Goal: Task Accomplishment & Management: Complete application form

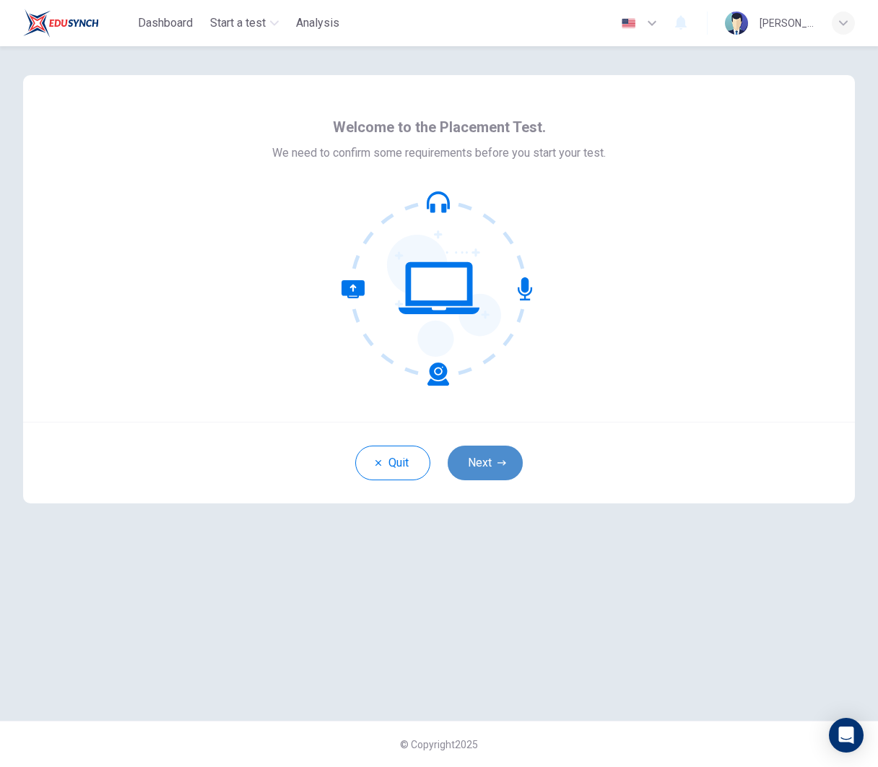
click at [487, 465] on button "Next" at bounding box center [485, 462] width 75 height 35
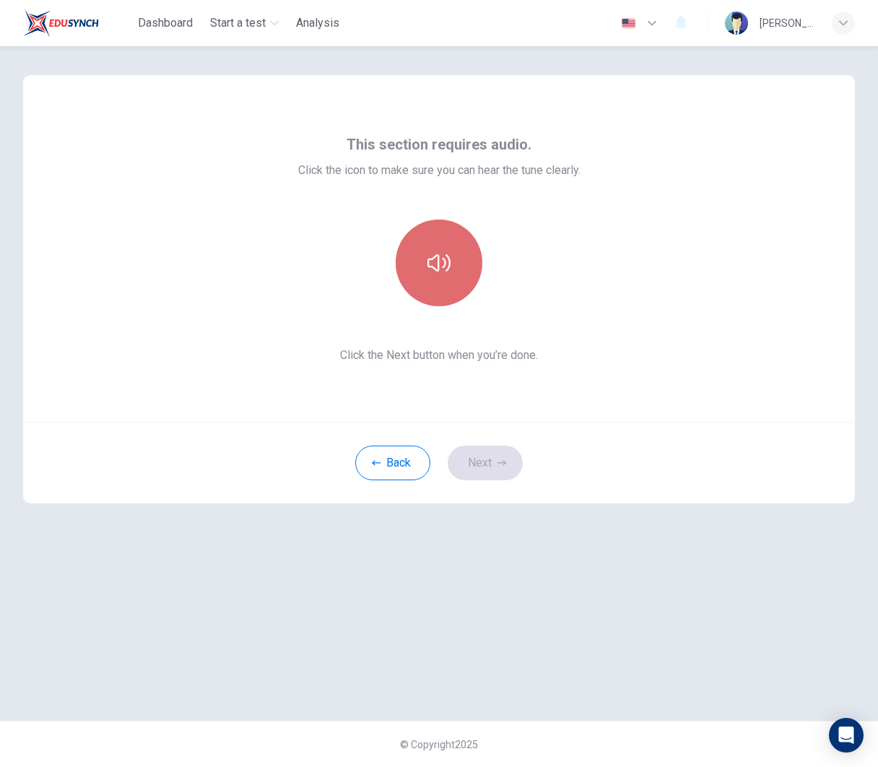
click at [464, 276] on button "button" at bounding box center [439, 262] width 87 height 87
click at [441, 266] on icon "button" at bounding box center [438, 262] width 23 height 23
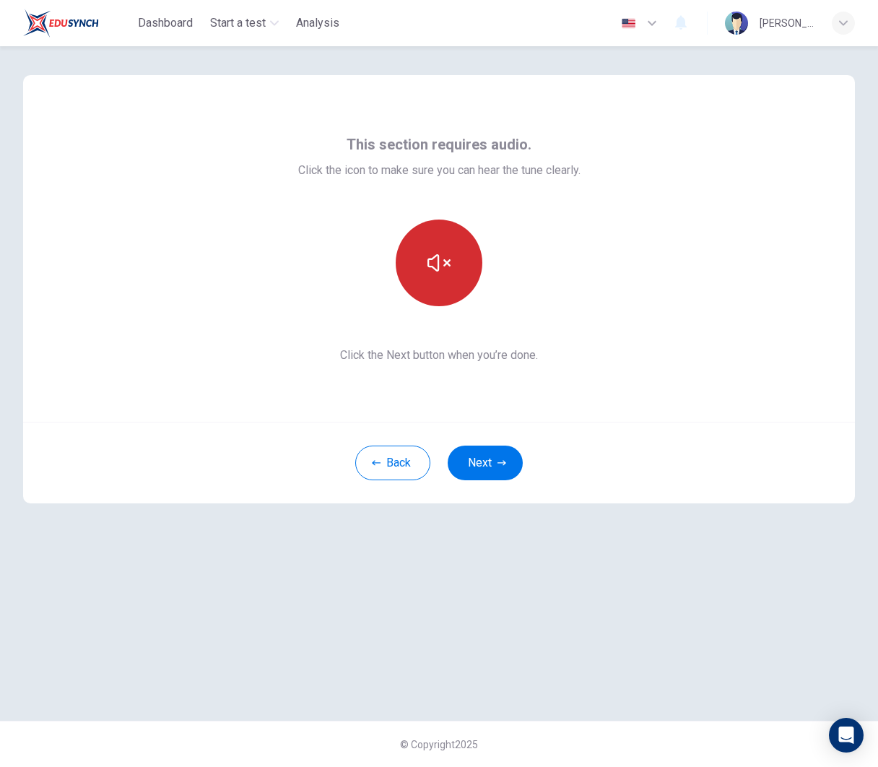
click at [441, 266] on icon "button" at bounding box center [438, 262] width 23 height 23
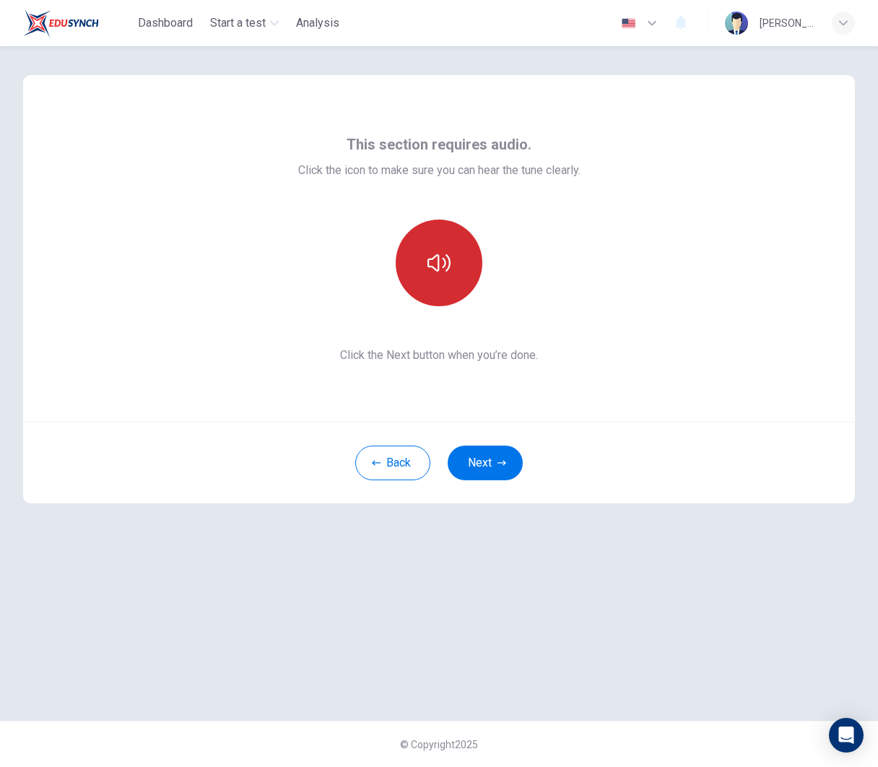
click at [441, 266] on icon "button" at bounding box center [438, 262] width 23 height 23
click at [444, 279] on button "button" at bounding box center [439, 262] width 87 height 87
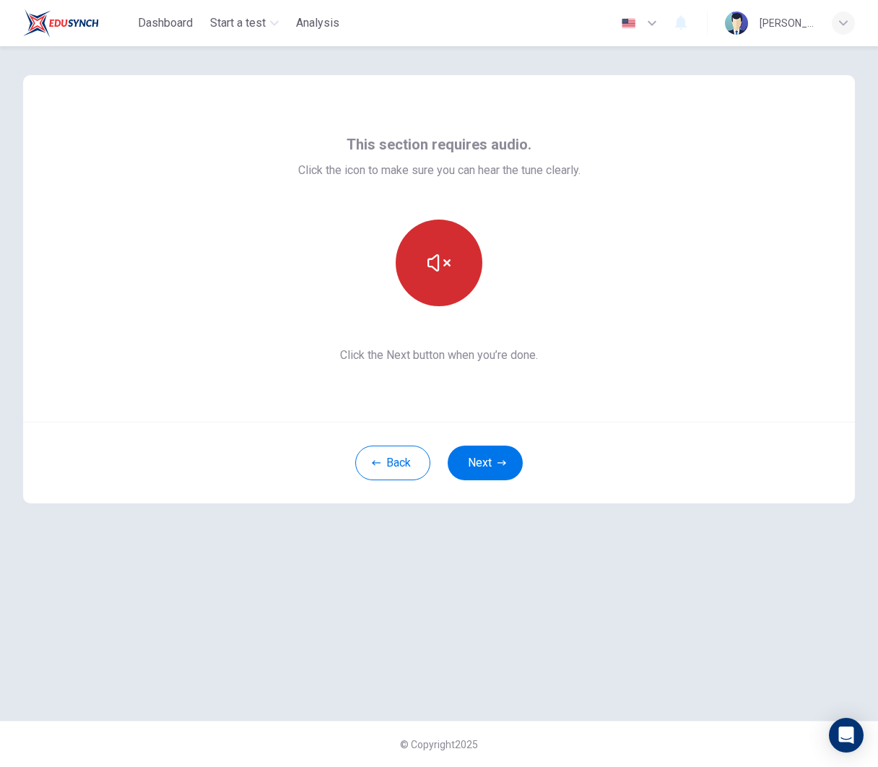
click at [444, 279] on button "button" at bounding box center [439, 262] width 87 height 87
click at [495, 463] on button "Next" at bounding box center [485, 462] width 75 height 35
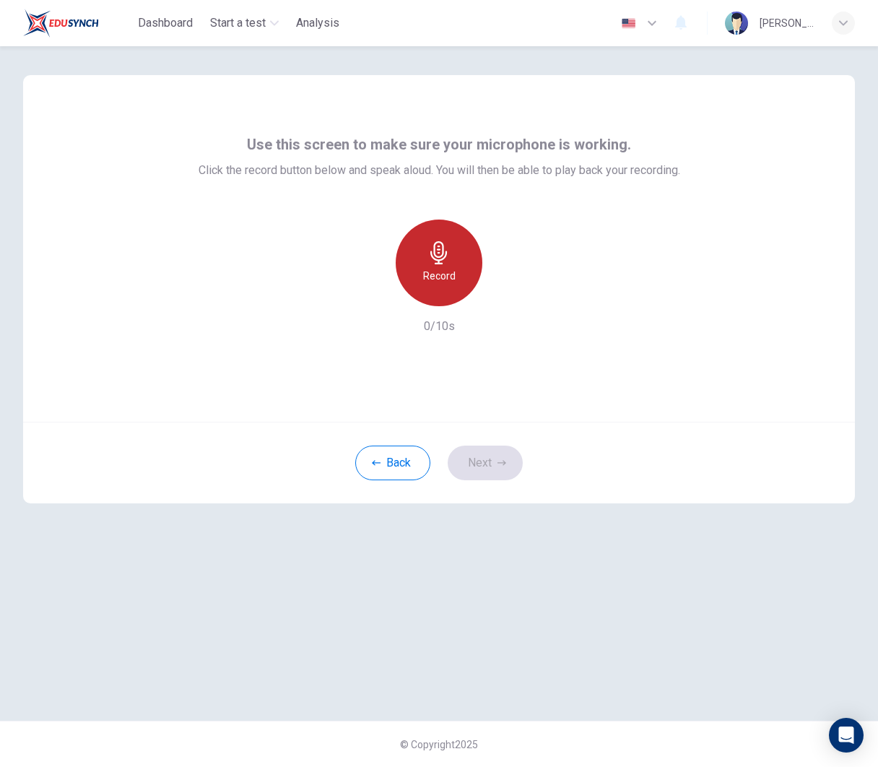
click at [464, 269] on div "Record" at bounding box center [439, 262] width 87 height 87
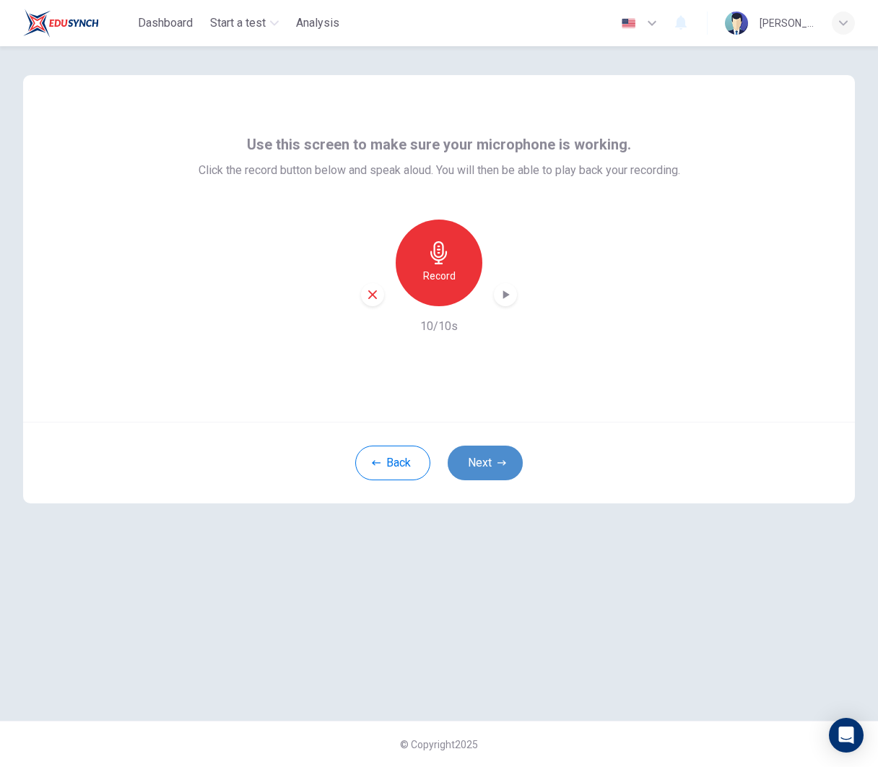
click at [493, 451] on button "Next" at bounding box center [485, 462] width 75 height 35
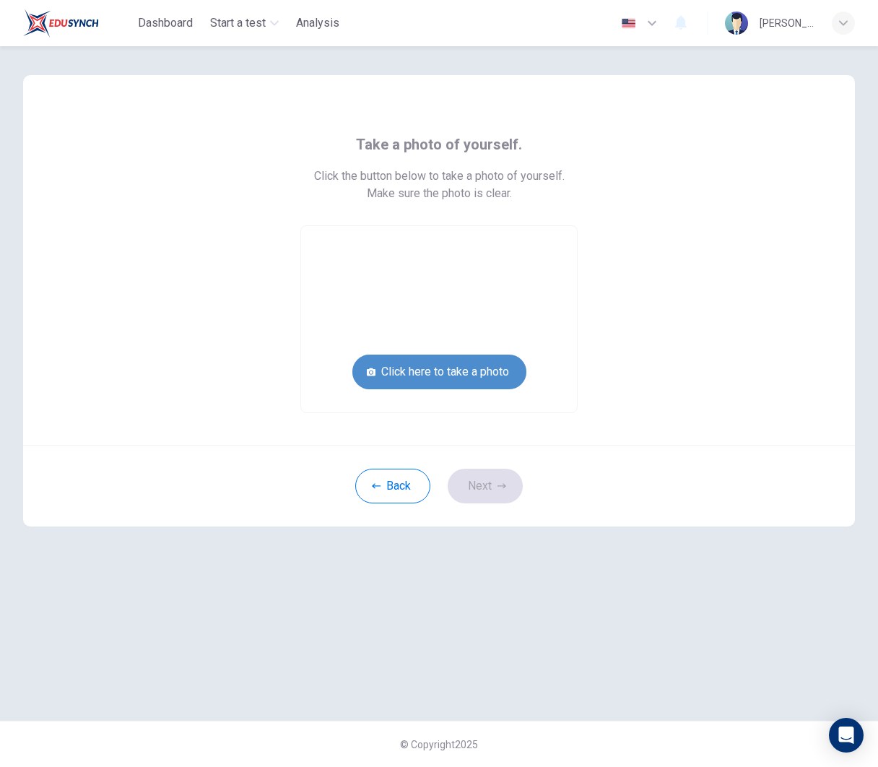
click at [474, 378] on button "Click here to take a photo" at bounding box center [439, 372] width 174 height 35
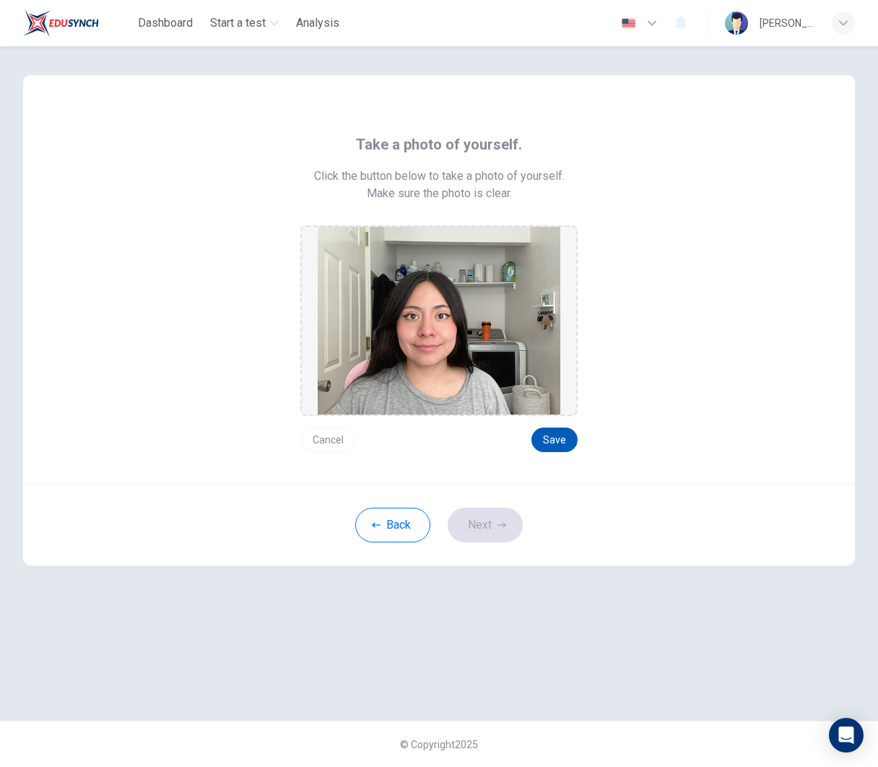
click at [560, 438] on button "Save" at bounding box center [554, 439] width 46 height 25
click at [495, 528] on button "Next" at bounding box center [485, 525] width 75 height 35
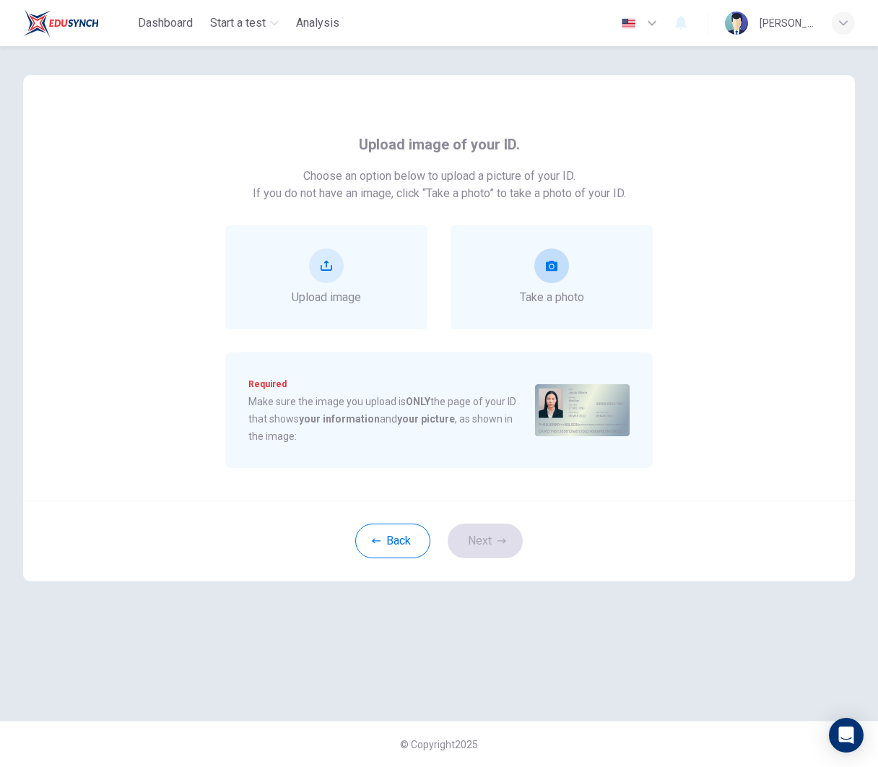
click at [551, 288] on div "Take a photo" at bounding box center [552, 277] width 64 height 58
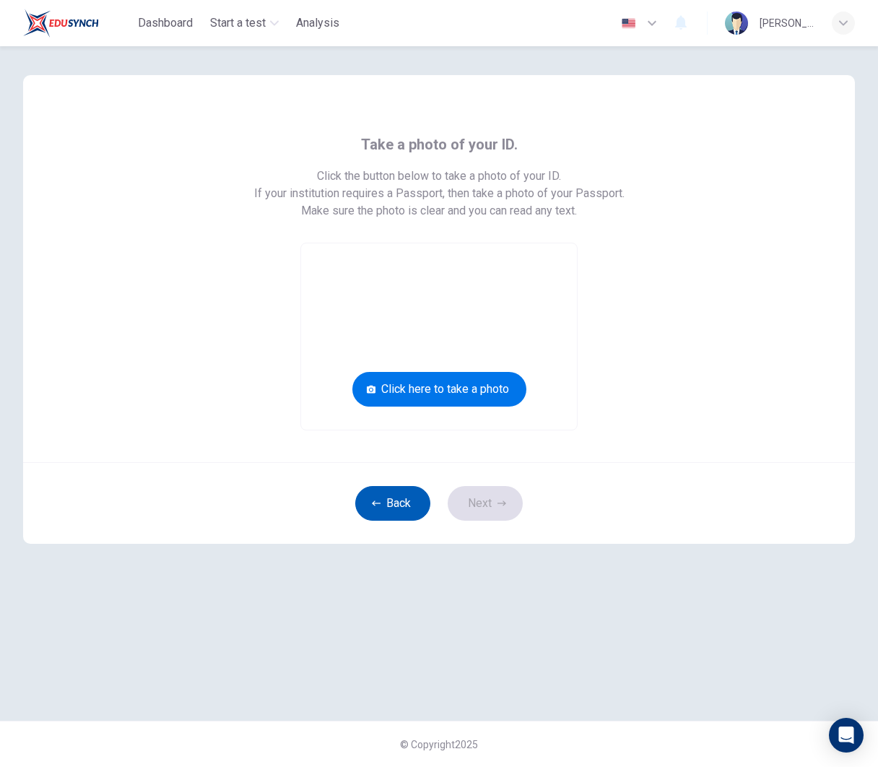
click at [406, 508] on button "Back" at bounding box center [392, 503] width 75 height 35
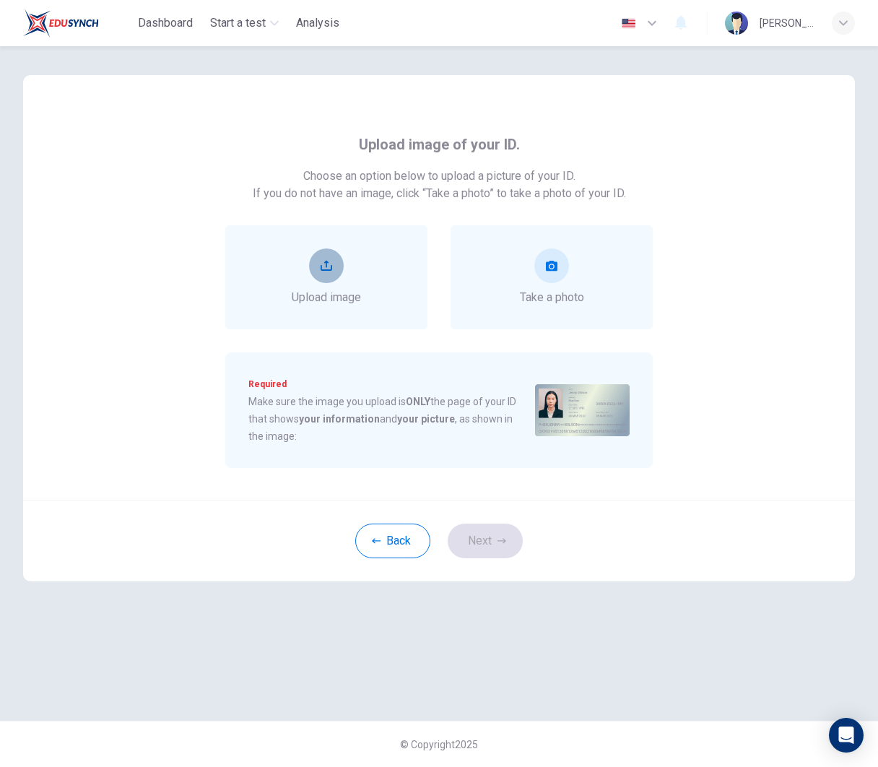
click at [337, 267] on button "upload" at bounding box center [326, 265] width 35 height 35
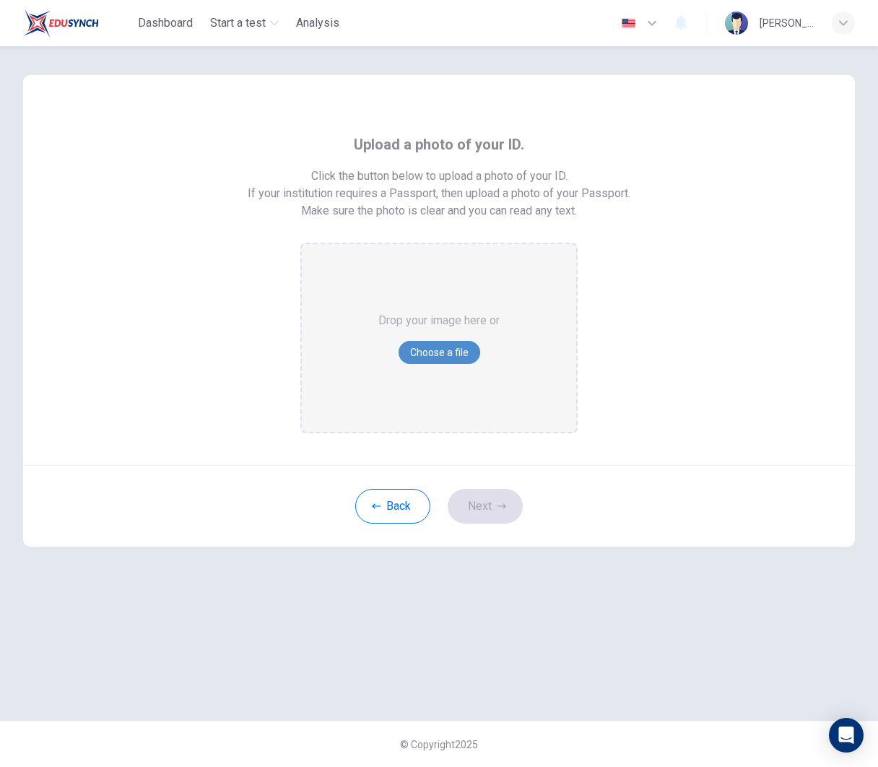
click at [441, 351] on button "Choose a file" at bounding box center [440, 352] width 82 height 23
click at [439, 355] on button "Choose a file" at bounding box center [440, 352] width 82 height 23
click at [426, 351] on button "Choose a file" at bounding box center [440, 352] width 82 height 23
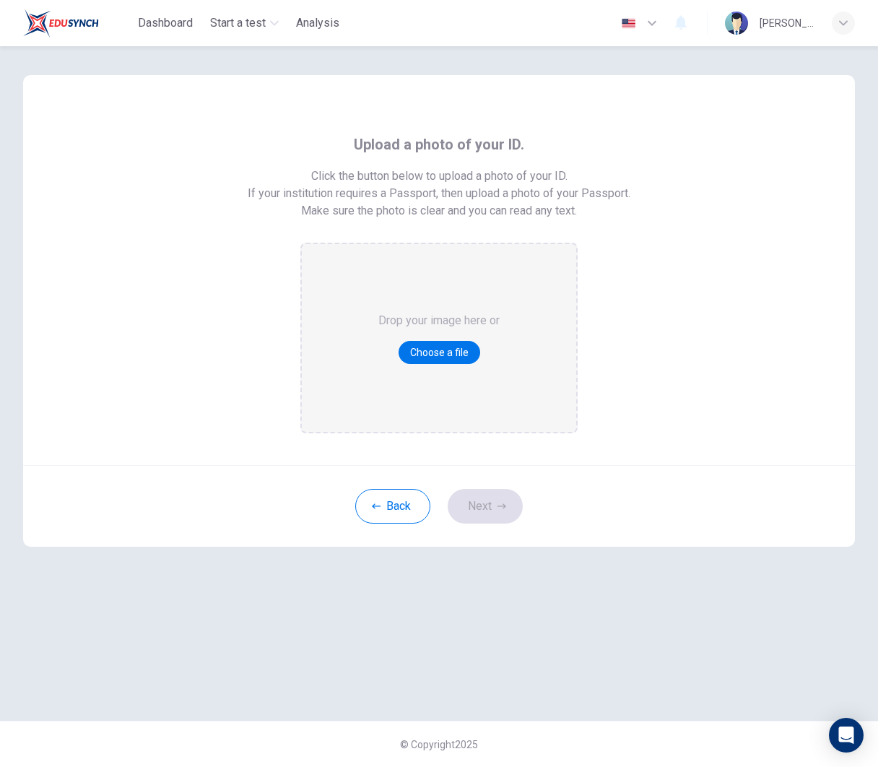
click at [447, 339] on div "Drop your image here or Choose a file" at bounding box center [438, 338] width 121 height 188
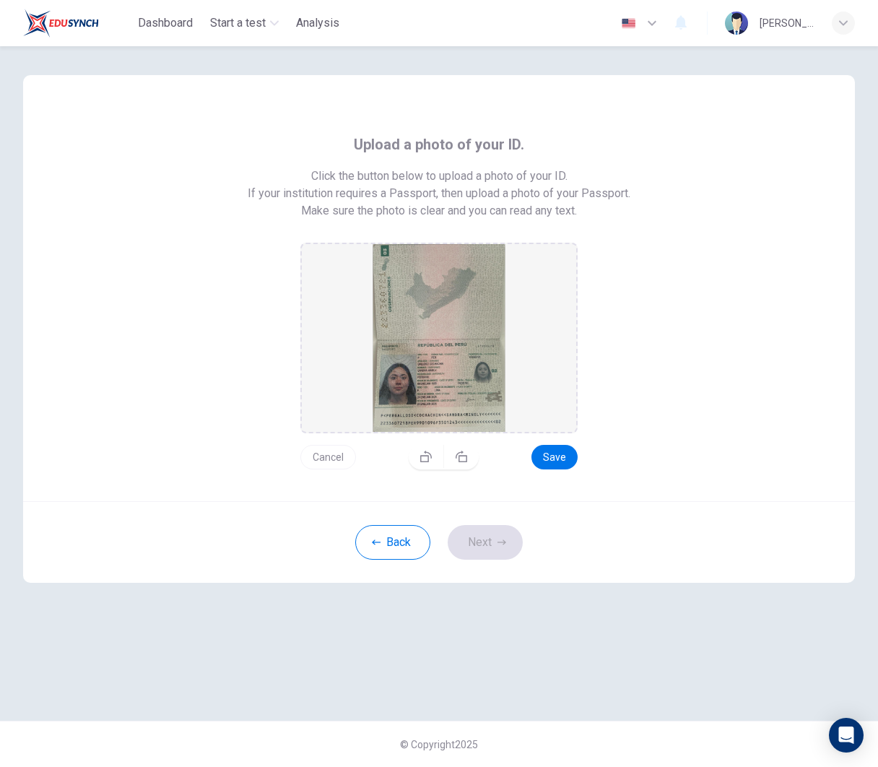
click at [578, 453] on div "Upload a photo of your ID. Click the button below to upload a photo of your ID.…" at bounding box center [439, 301] width 680 height 336
click at [562, 455] on button "Save" at bounding box center [554, 457] width 46 height 25
click at [548, 461] on button "Save" at bounding box center [554, 457] width 46 height 25
click at [469, 543] on button "Next" at bounding box center [485, 542] width 75 height 35
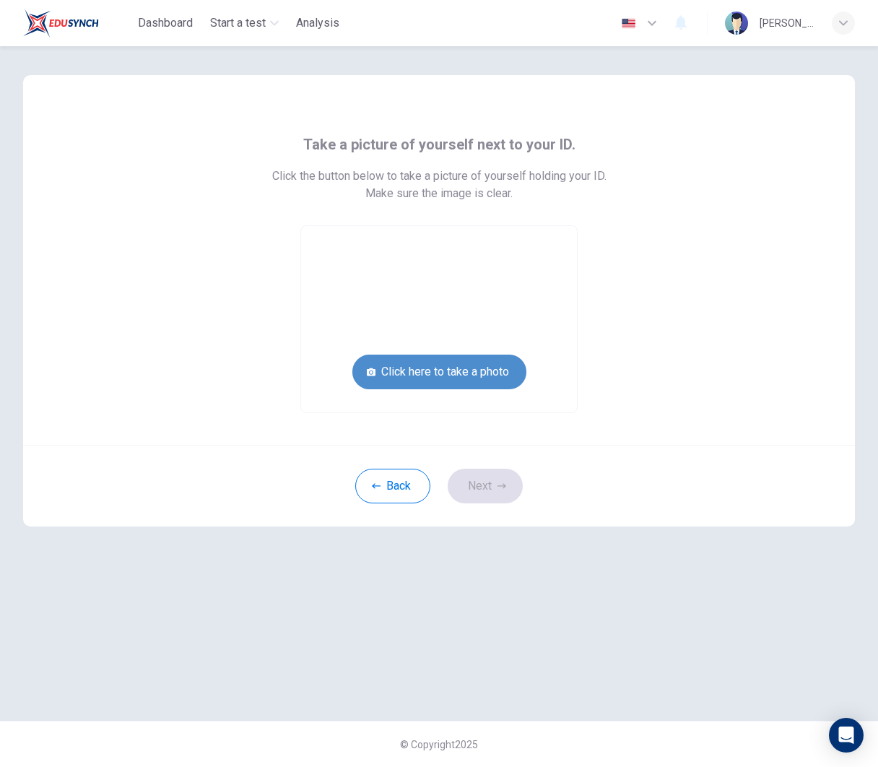
click at [475, 373] on button "Click here to take a photo" at bounding box center [439, 372] width 174 height 35
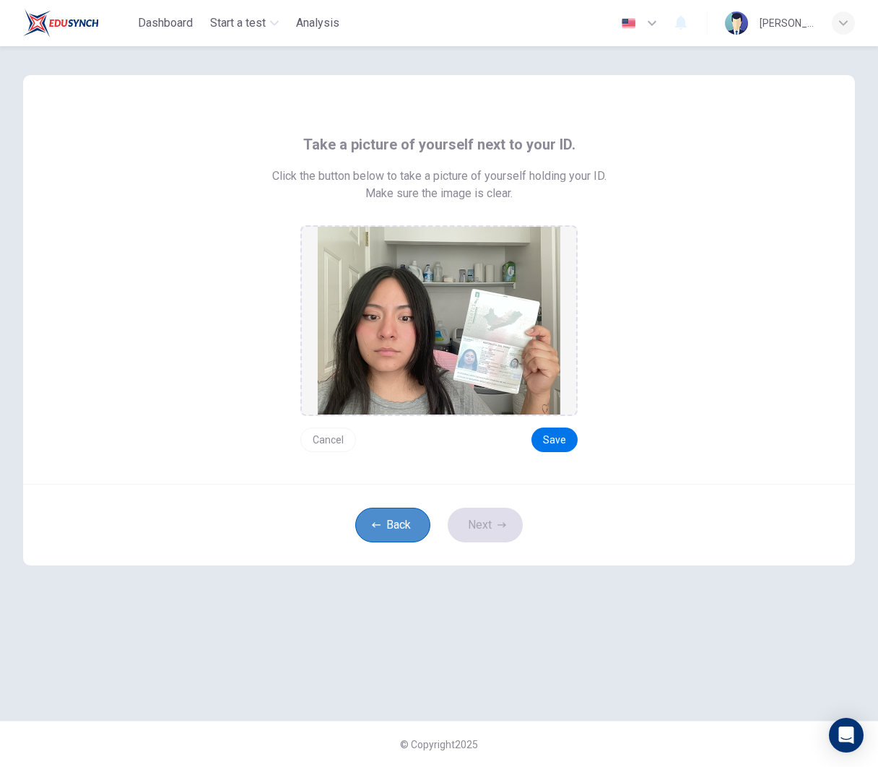
click at [374, 534] on button "Back" at bounding box center [392, 525] width 75 height 35
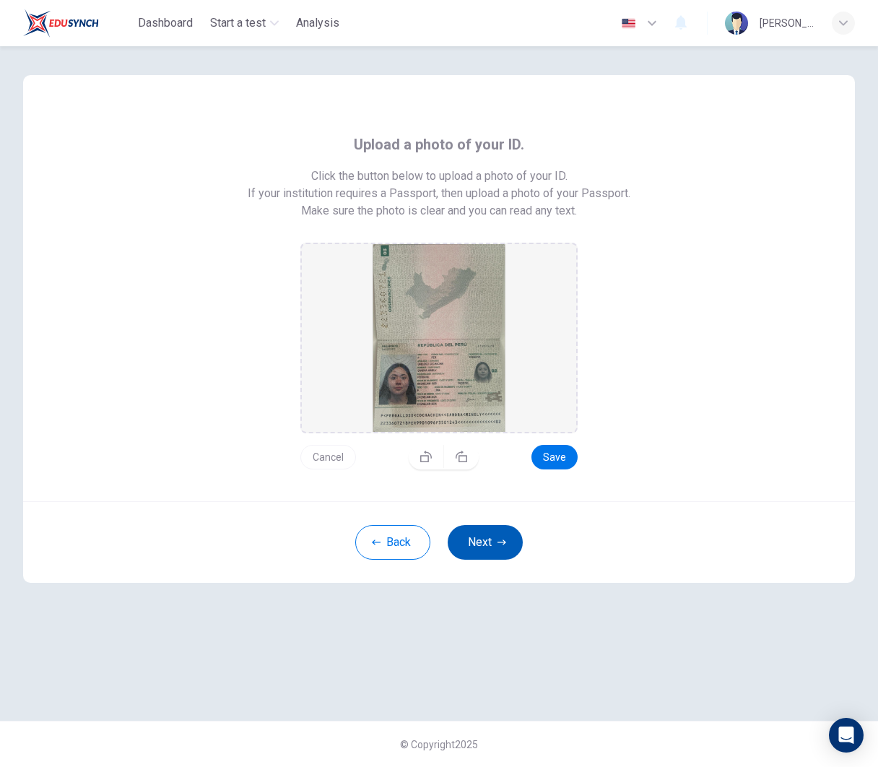
drag, startPoint x: 448, startPoint y: 557, endPoint x: 462, endPoint y: 552, distance: 15.1
click at [456, 555] on div "Back Next" at bounding box center [439, 542] width 832 height 82
click at [481, 546] on button "Next" at bounding box center [485, 542] width 75 height 35
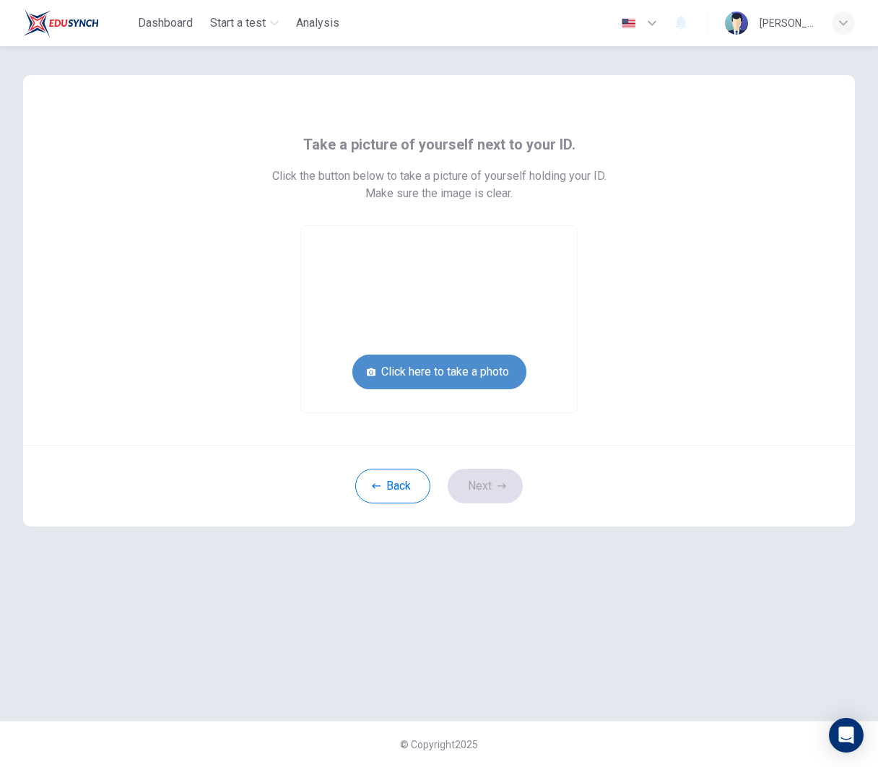
click at [513, 381] on button "Click here to take a photo" at bounding box center [439, 372] width 174 height 35
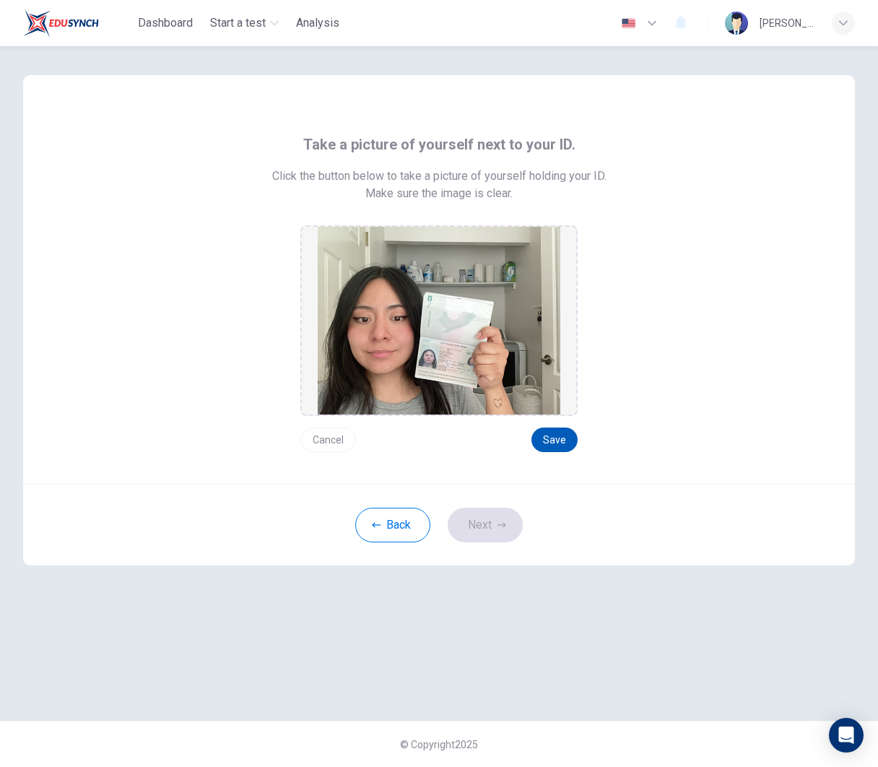
click at [560, 437] on button "Save" at bounding box center [554, 439] width 46 height 25
click at [488, 513] on button "Next" at bounding box center [485, 525] width 75 height 35
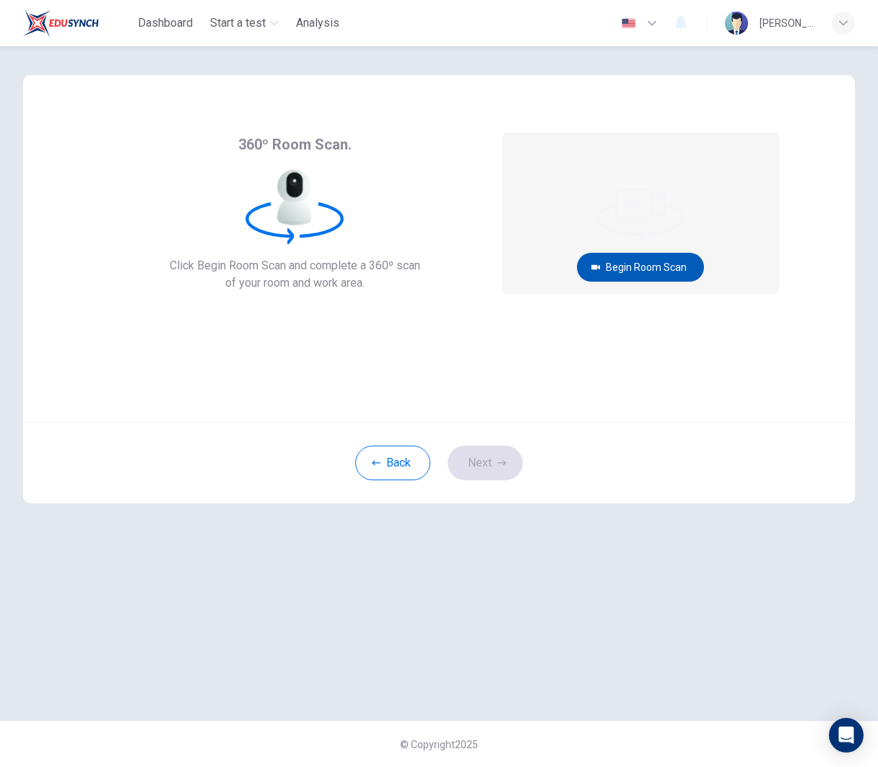
click at [648, 261] on button "Begin Room Scan" at bounding box center [640, 267] width 127 height 29
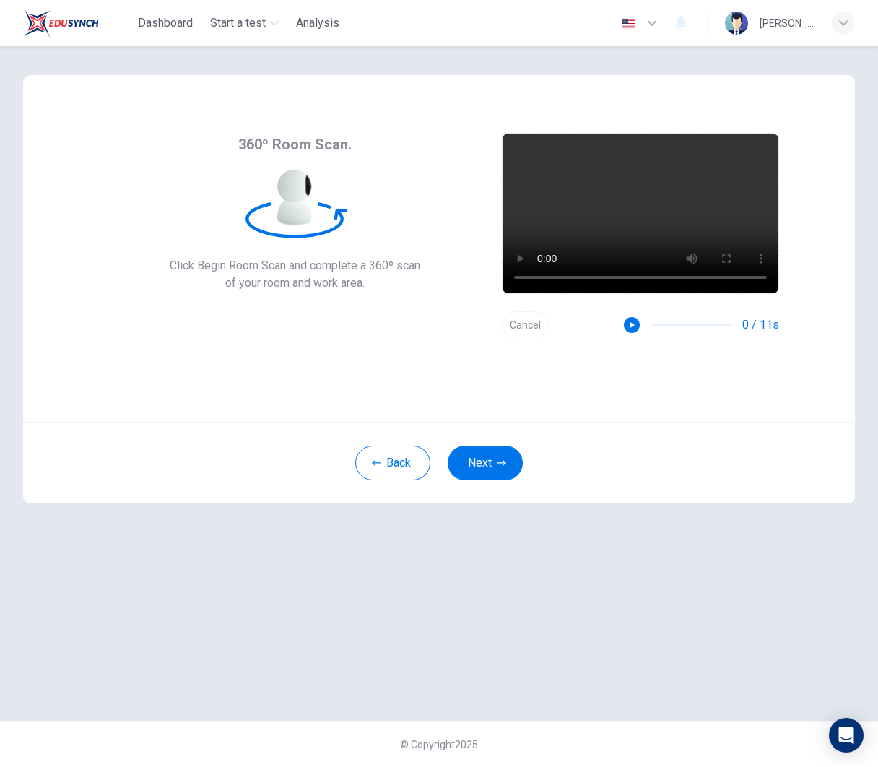
click at [648, 211] on video at bounding box center [641, 214] width 276 height 160
click at [538, 321] on button "Cancel" at bounding box center [525, 325] width 46 height 28
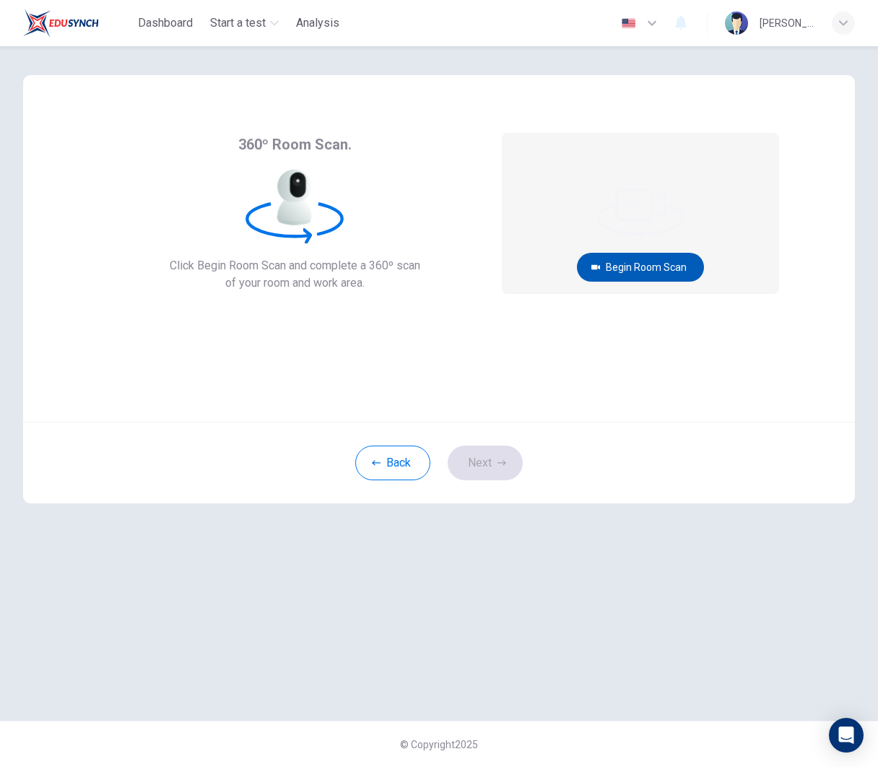
click at [653, 264] on button "Begin Room Scan" at bounding box center [640, 267] width 127 height 29
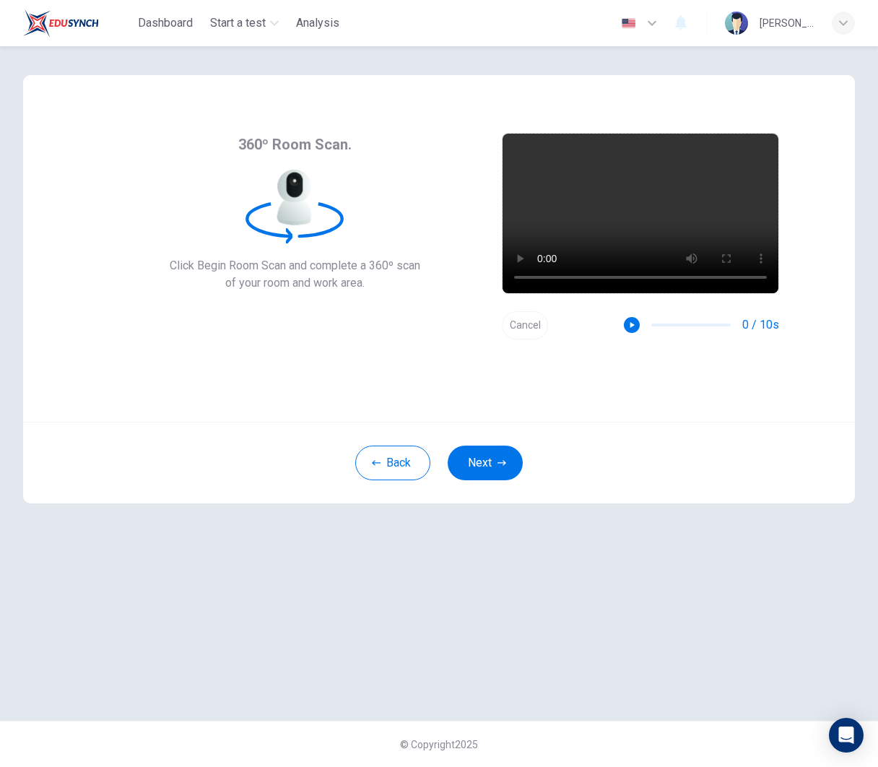
click at [700, 279] on video at bounding box center [641, 214] width 276 height 160
click at [524, 281] on video at bounding box center [641, 214] width 276 height 160
click at [492, 468] on button "Next" at bounding box center [485, 462] width 75 height 35
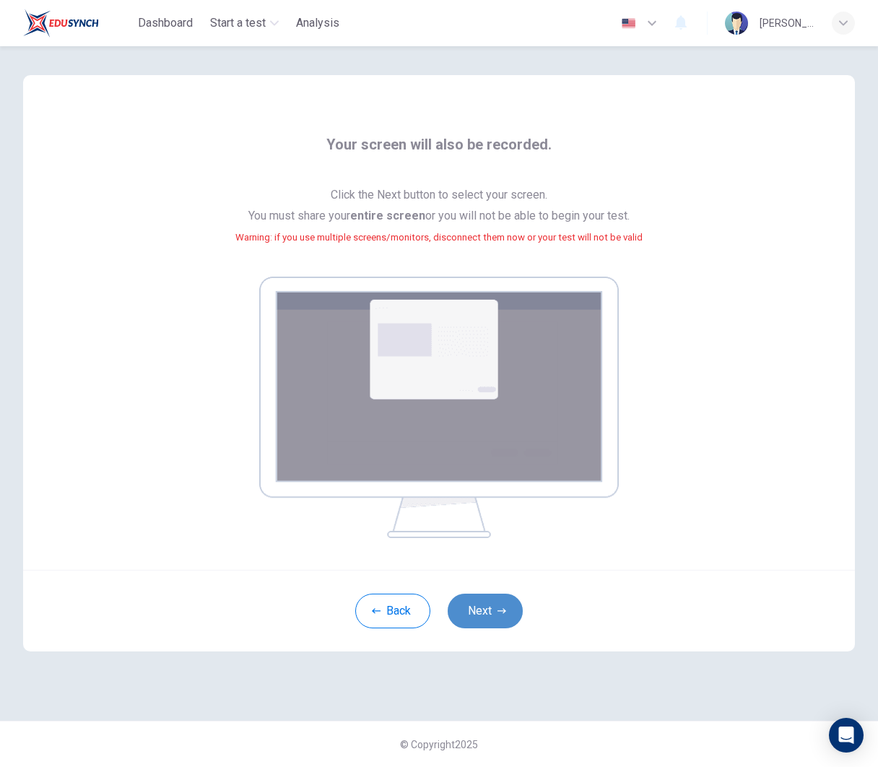
click at [491, 601] on button "Next" at bounding box center [485, 611] width 75 height 35
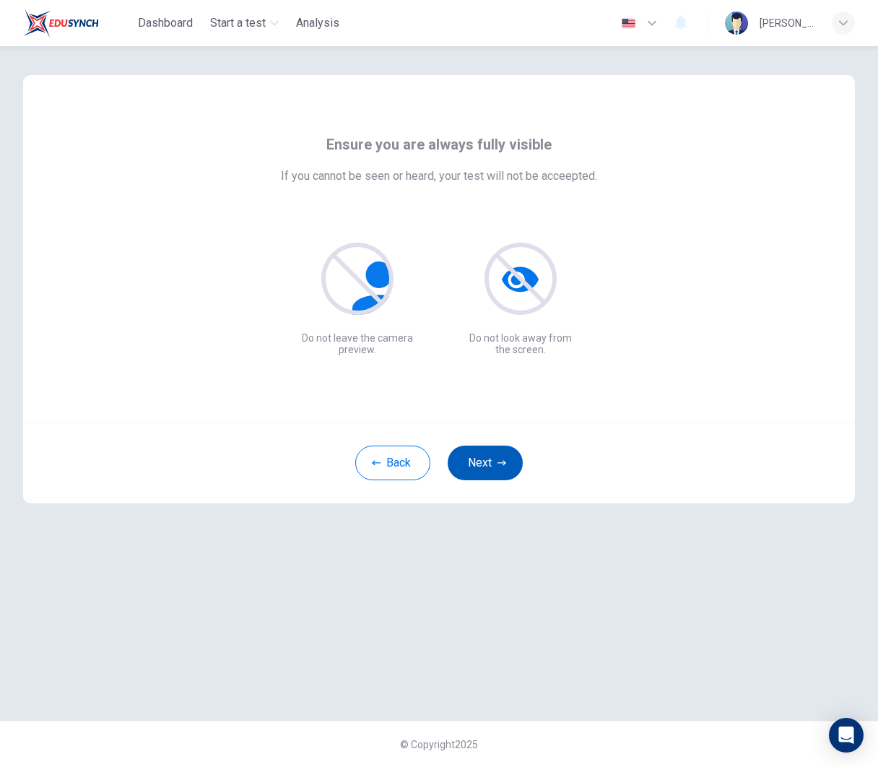
click at [499, 464] on icon "button" at bounding box center [501, 462] width 9 height 9
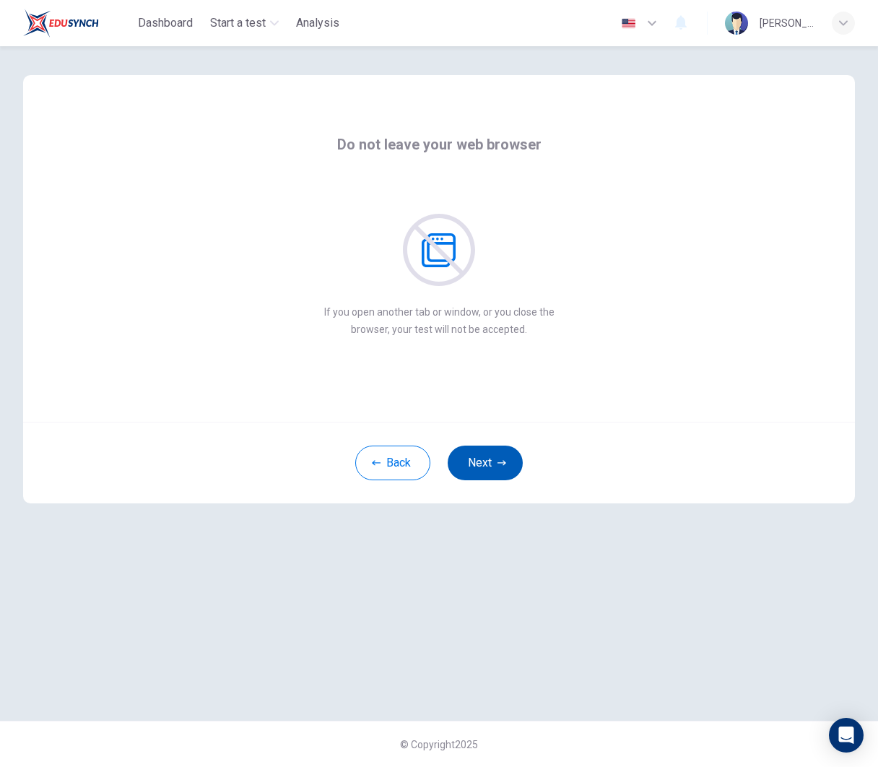
click at [499, 464] on icon "button" at bounding box center [501, 462] width 9 height 9
click at [486, 459] on button "Next" at bounding box center [485, 462] width 75 height 35
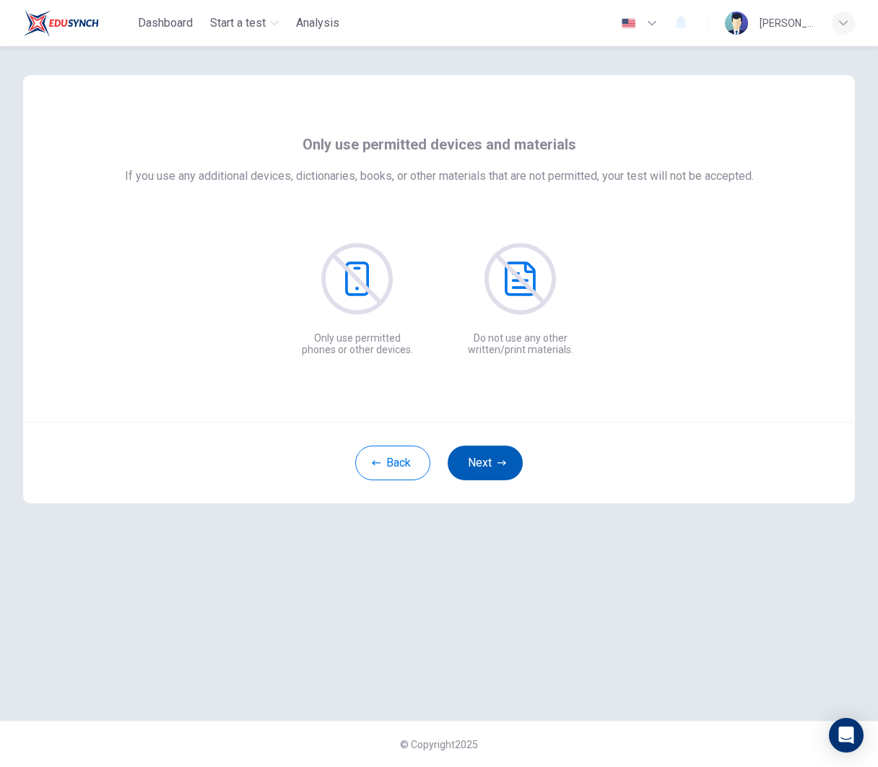
click at [486, 459] on button "Next" at bounding box center [485, 462] width 75 height 35
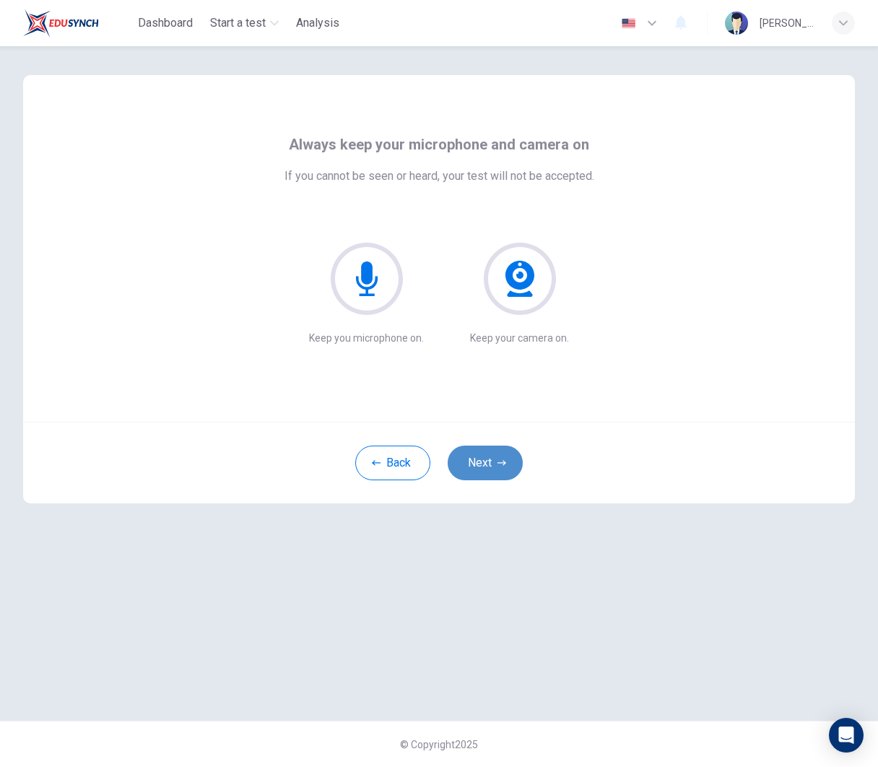
click at [486, 459] on button "Next" at bounding box center [485, 462] width 75 height 35
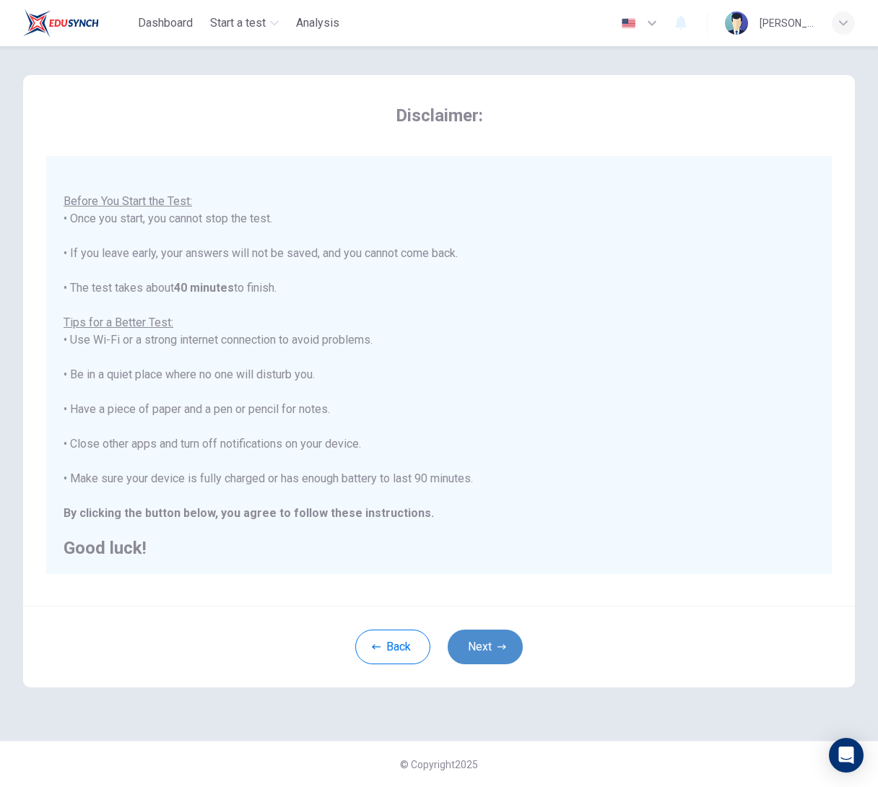
click at [480, 656] on button "Next" at bounding box center [485, 647] width 75 height 35
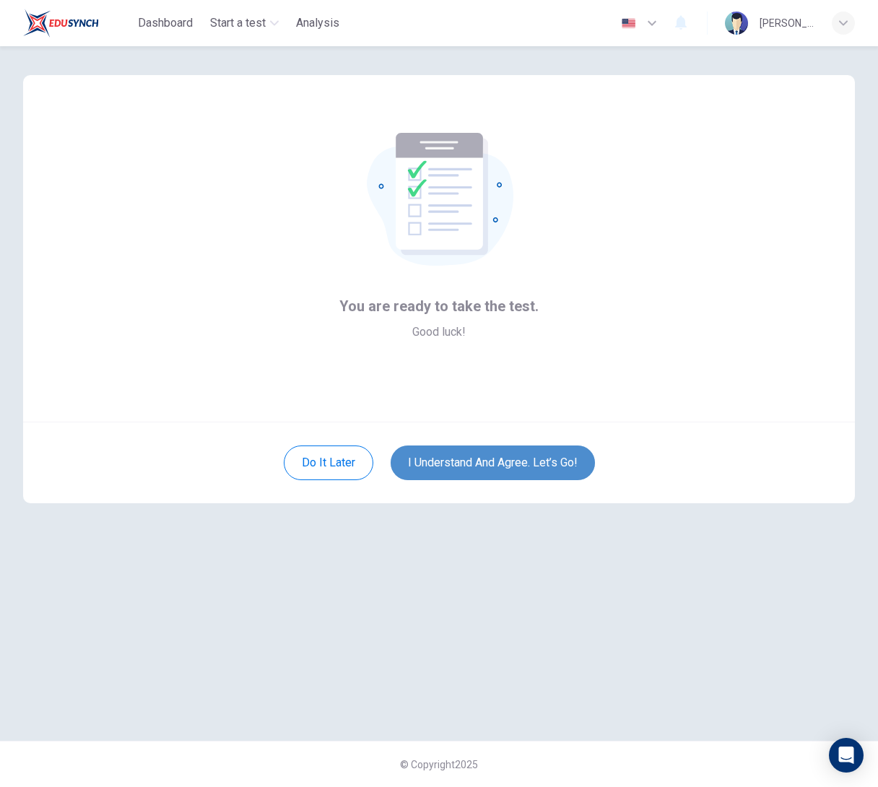
click at [471, 462] on button "I understand and agree. Let’s go!" at bounding box center [493, 462] width 204 height 35
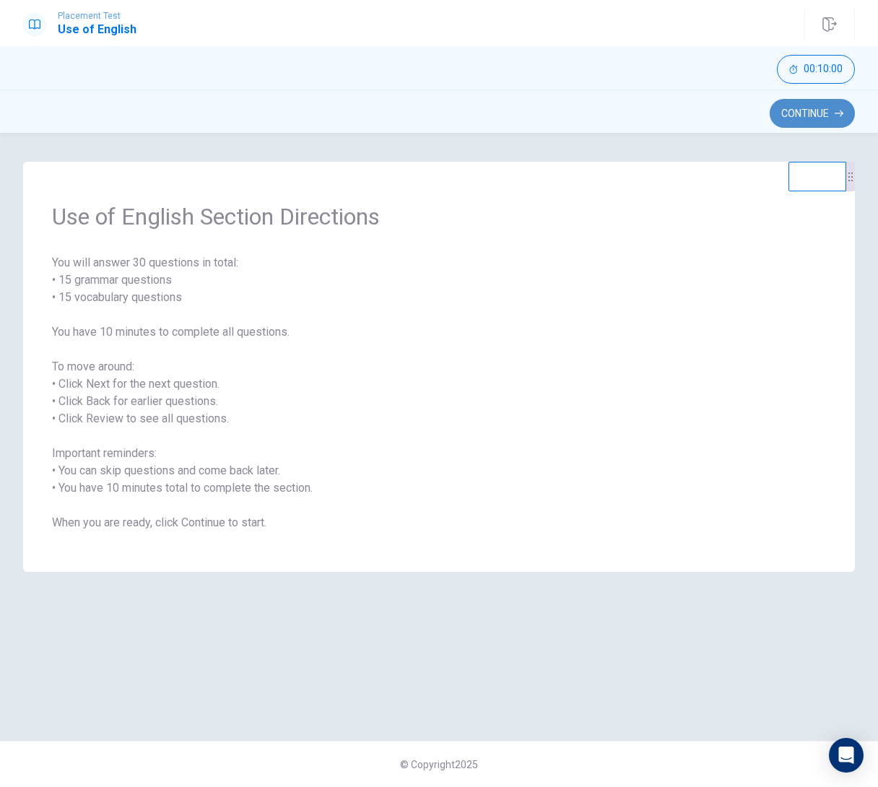
click at [807, 120] on button "Continue" at bounding box center [812, 113] width 85 height 29
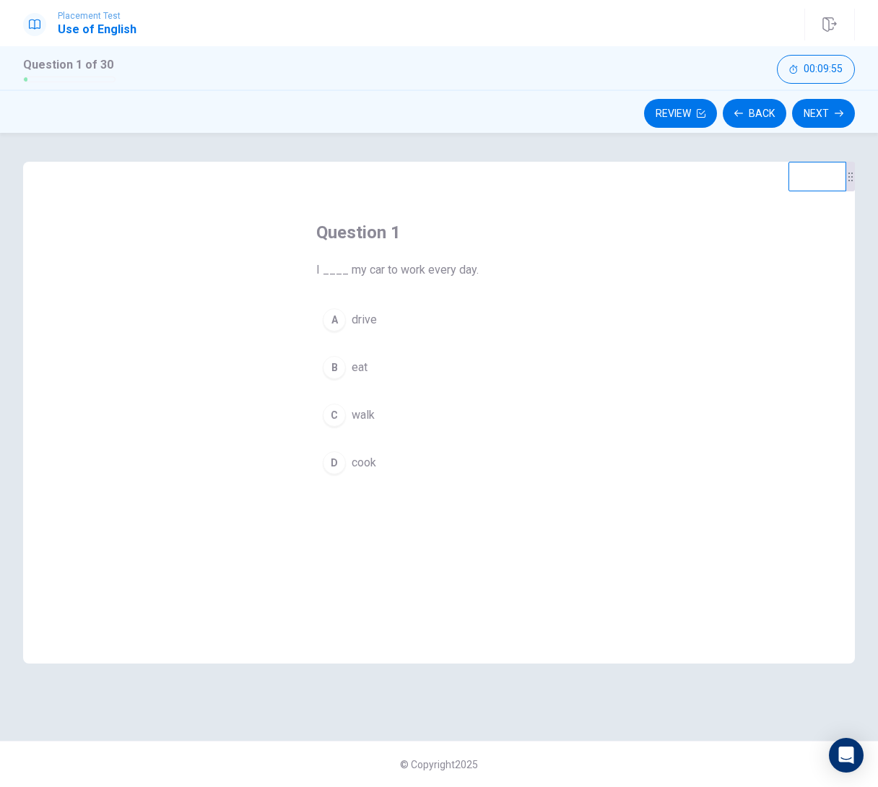
click at [339, 325] on div "A" at bounding box center [334, 319] width 23 height 23
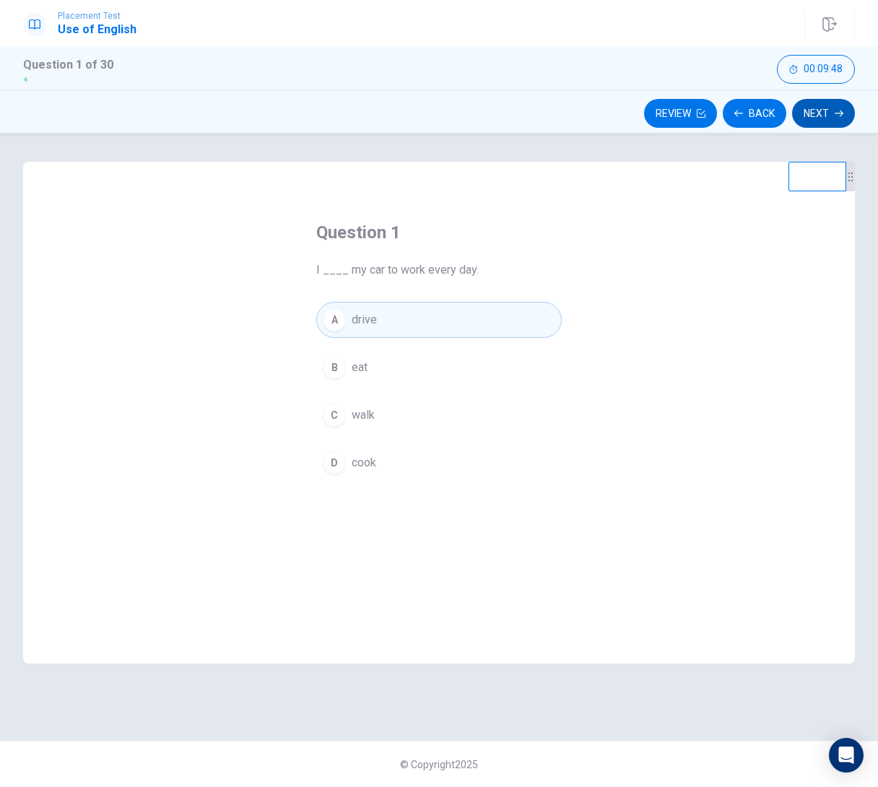
click at [828, 109] on button "Next" at bounding box center [823, 113] width 63 height 29
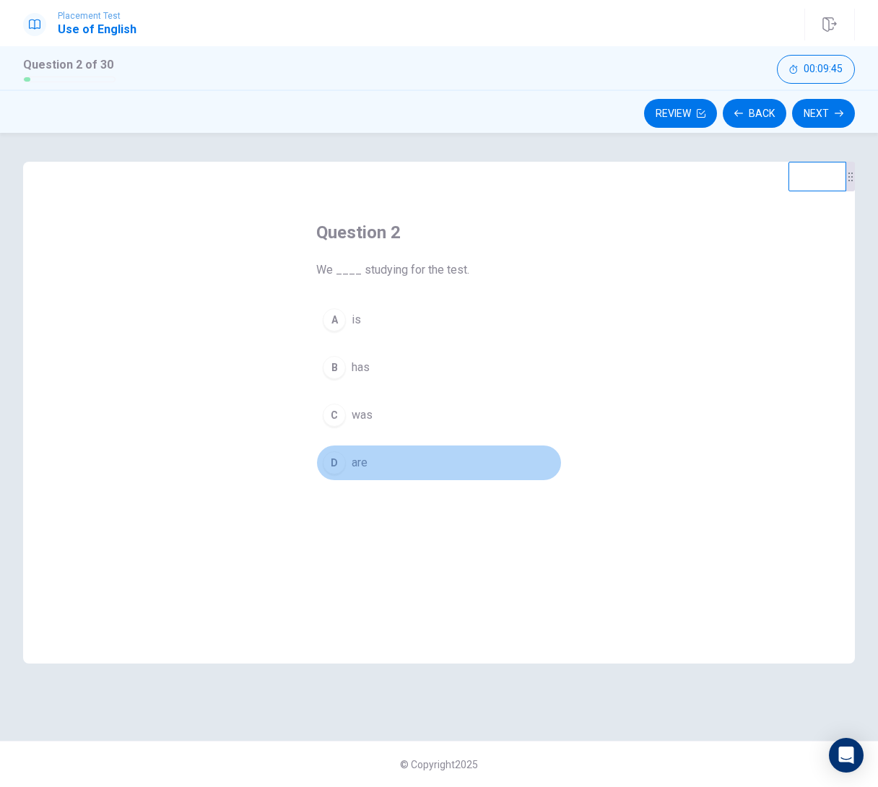
click at [328, 461] on div "D" at bounding box center [334, 462] width 23 height 23
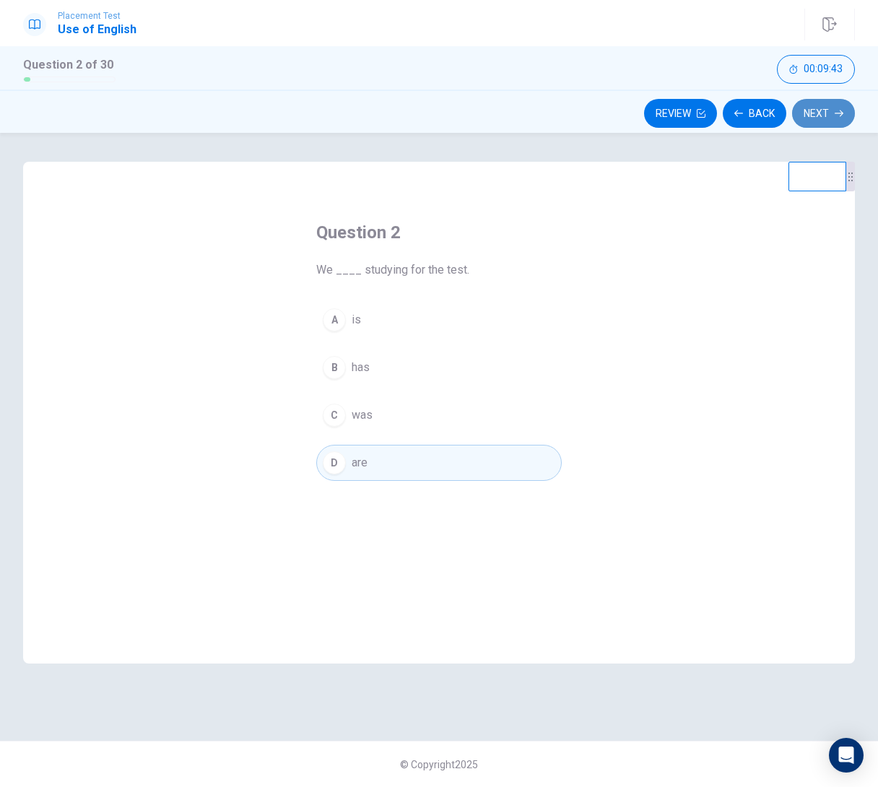
click at [815, 115] on button "Next" at bounding box center [823, 113] width 63 height 29
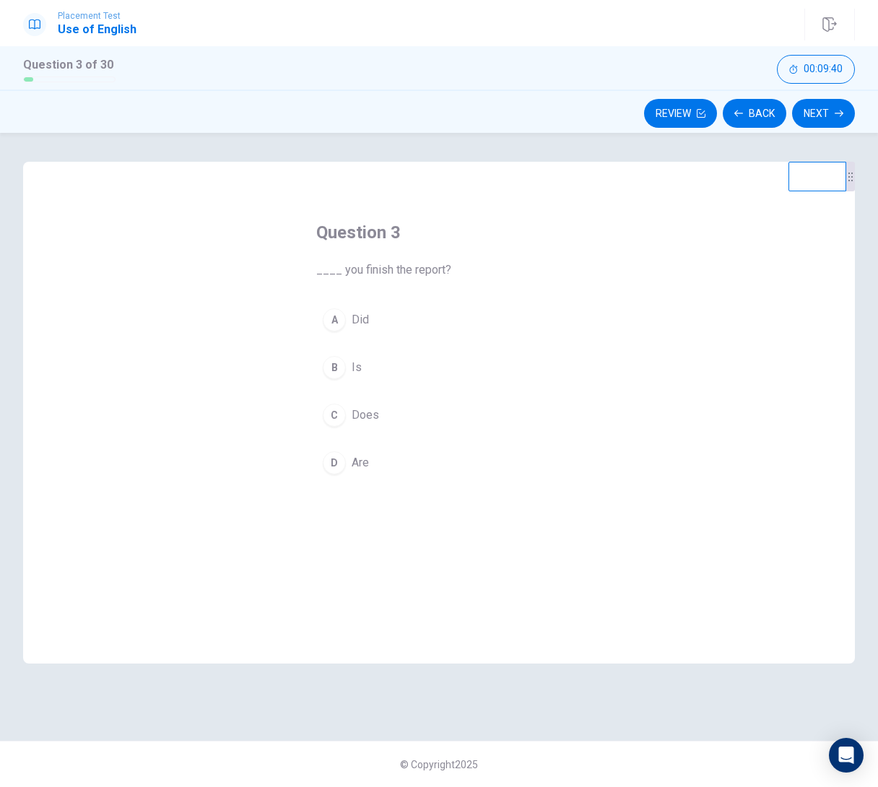
click at [330, 326] on div "A" at bounding box center [334, 319] width 23 height 23
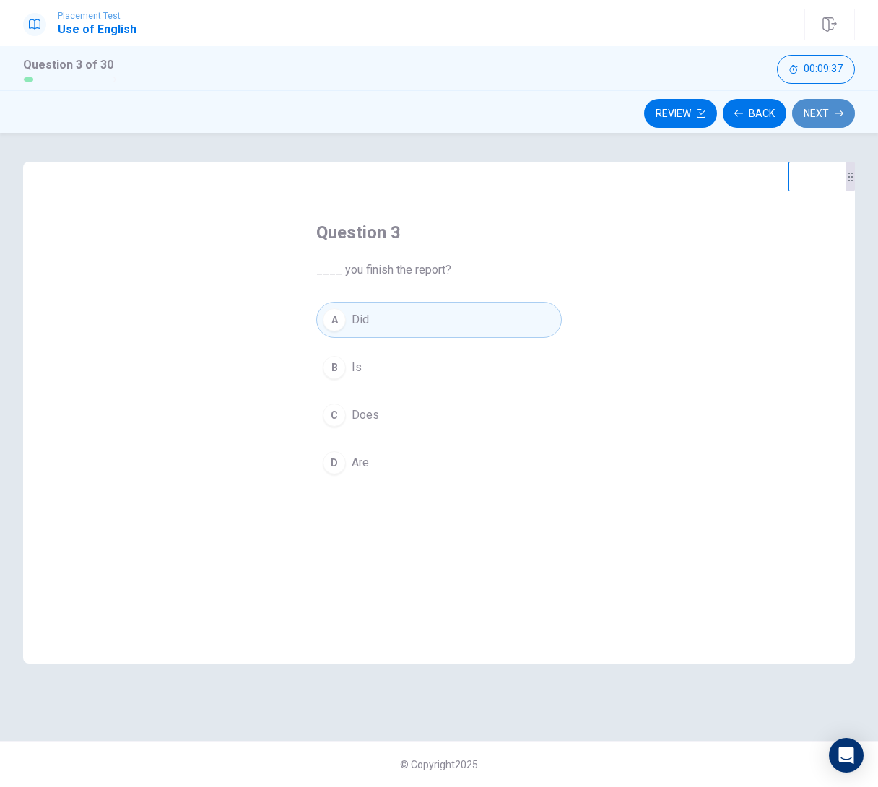
click at [817, 116] on button "Next" at bounding box center [823, 113] width 63 height 29
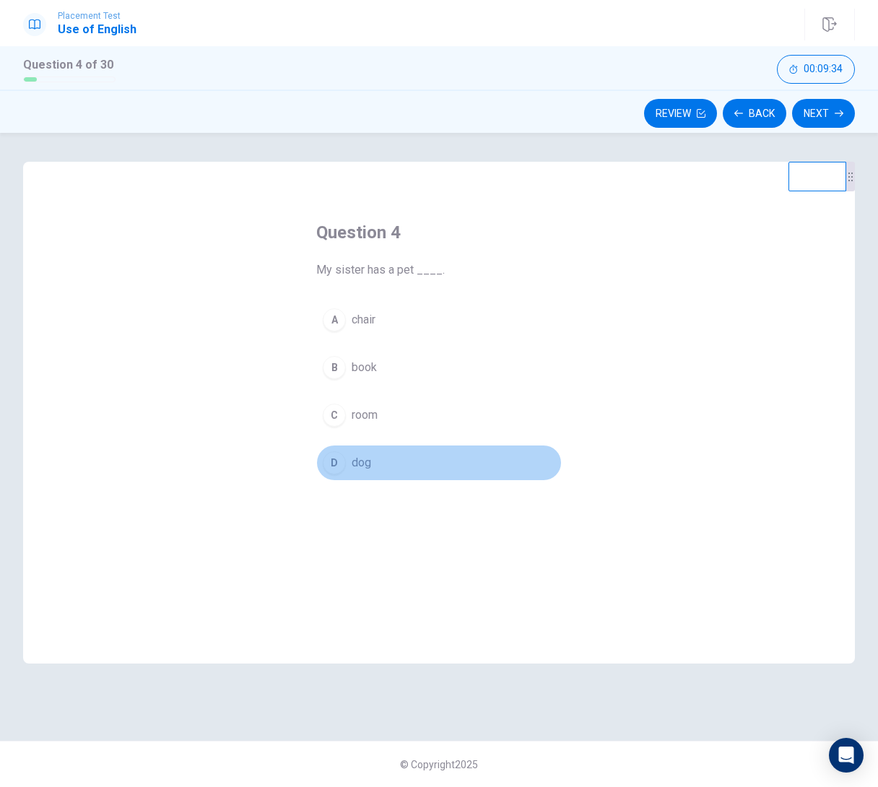
click at [333, 465] on div "D" at bounding box center [334, 462] width 23 height 23
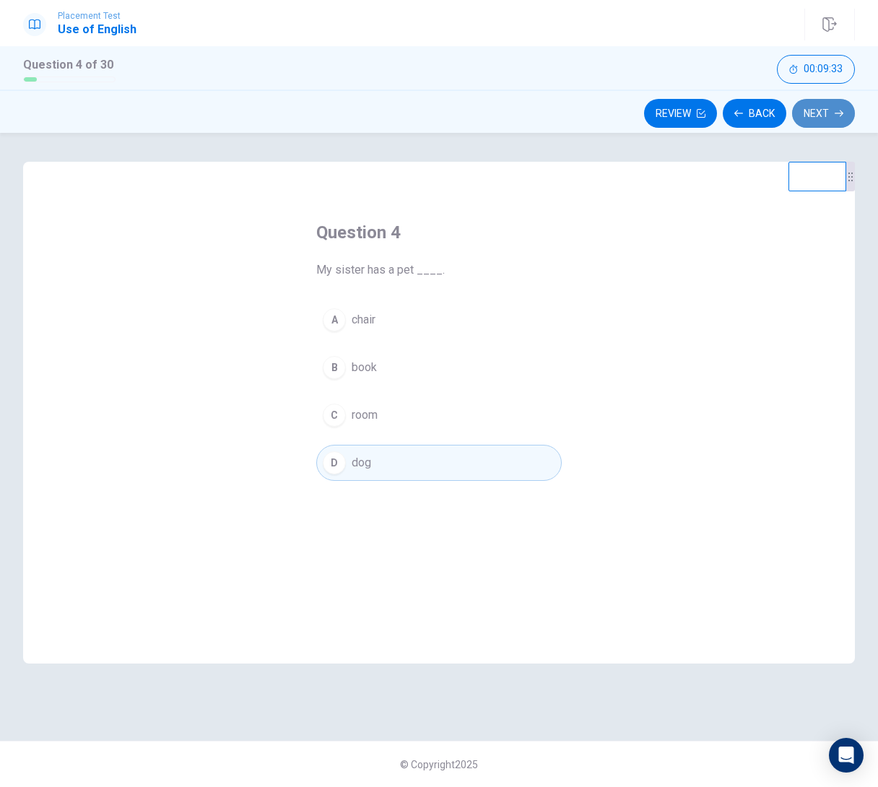
click at [816, 116] on button "Next" at bounding box center [823, 113] width 63 height 29
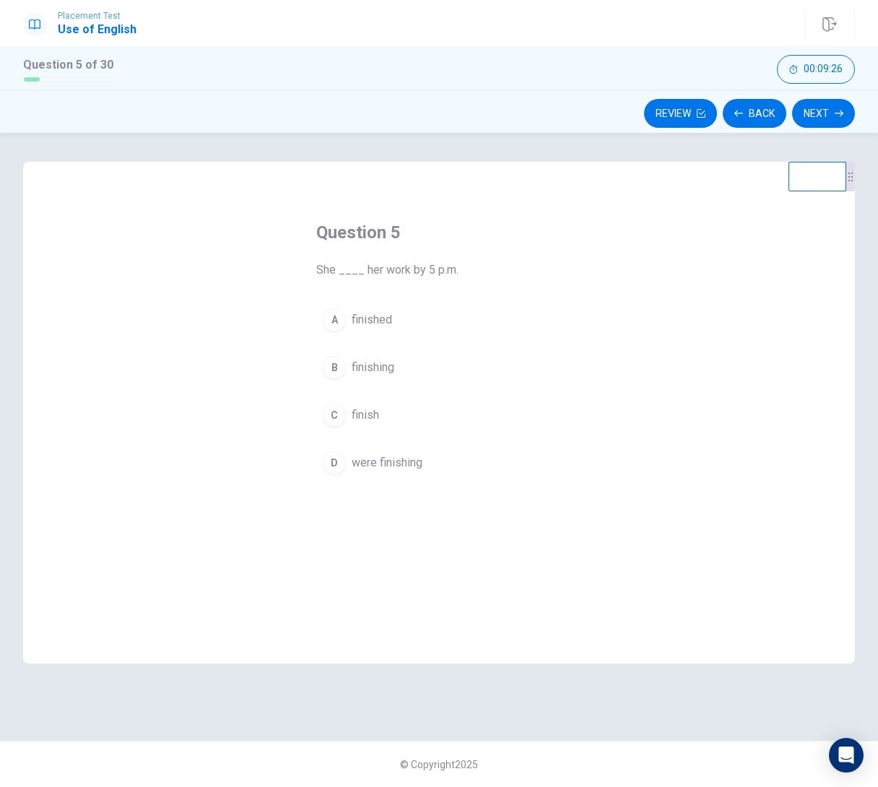
click at [333, 324] on div "A" at bounding box center [334, 319] width 23 height 23
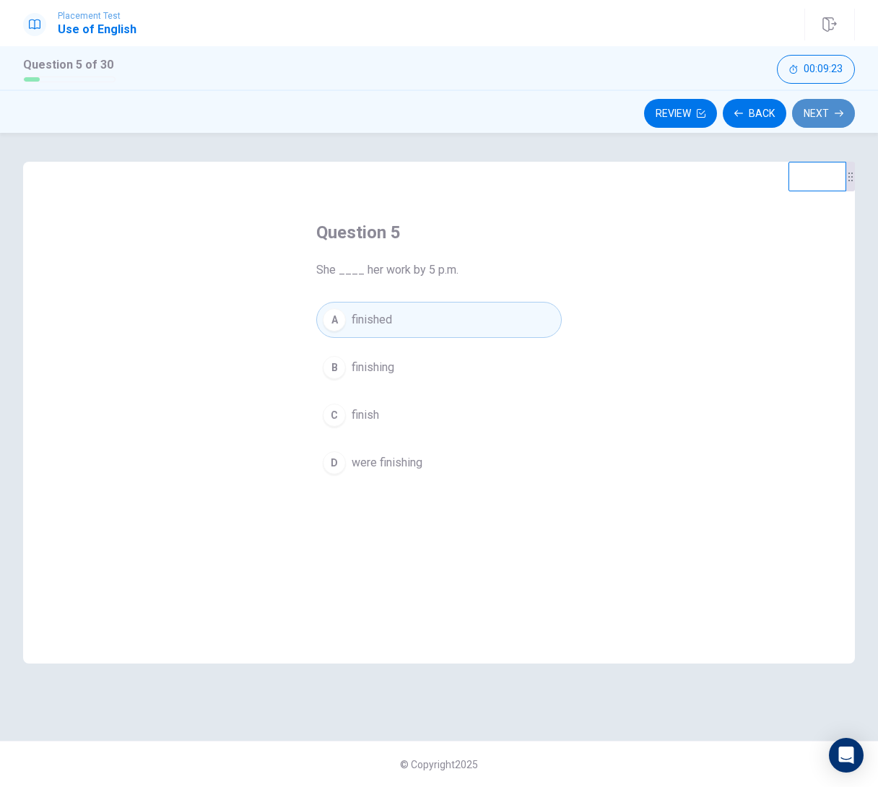
click at [818, 120] on button "Next" at bounding box center [823, 113] width 63 height 29
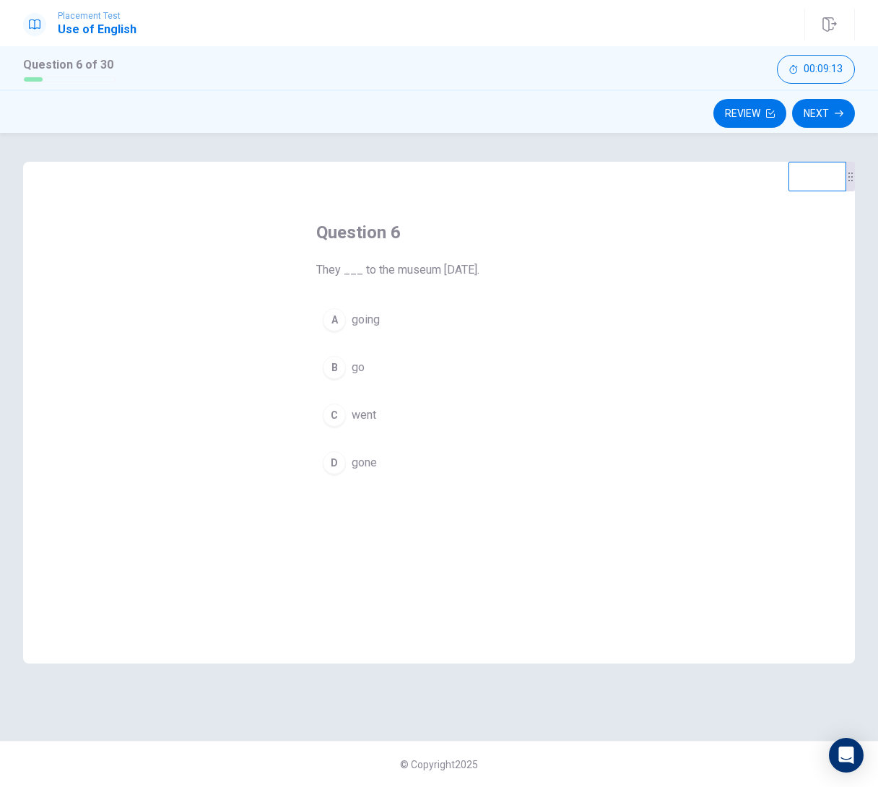
click at [338, 416] on div "C" at bounding box center [334, 415] width 23 height 23
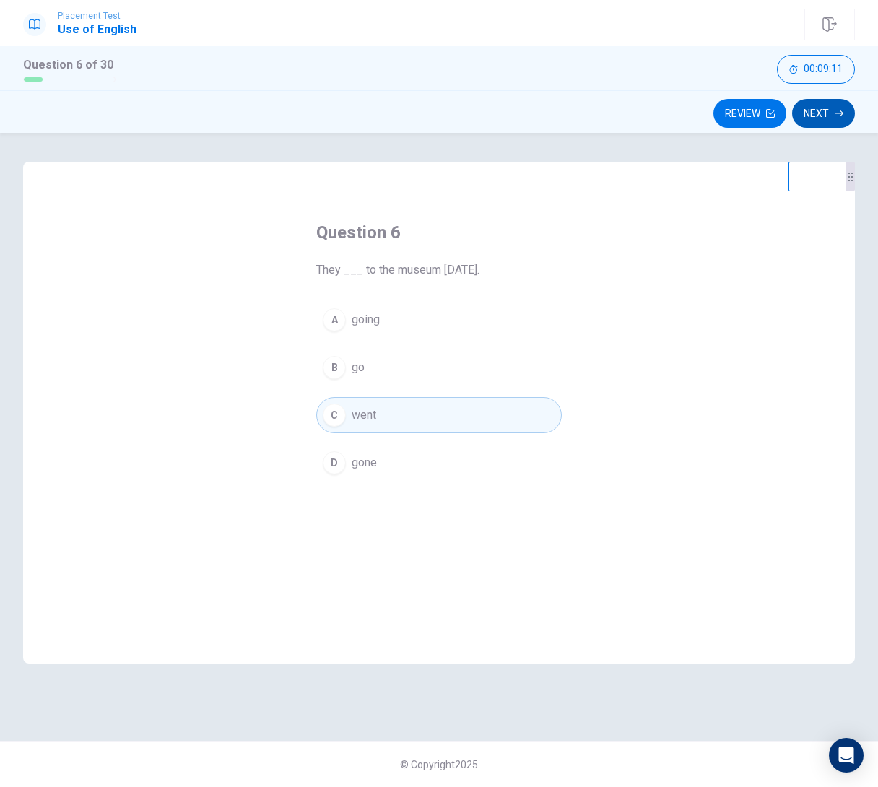
click at [838, 111] on icon "button" at bounding box center [839, 113] width 9 height 9
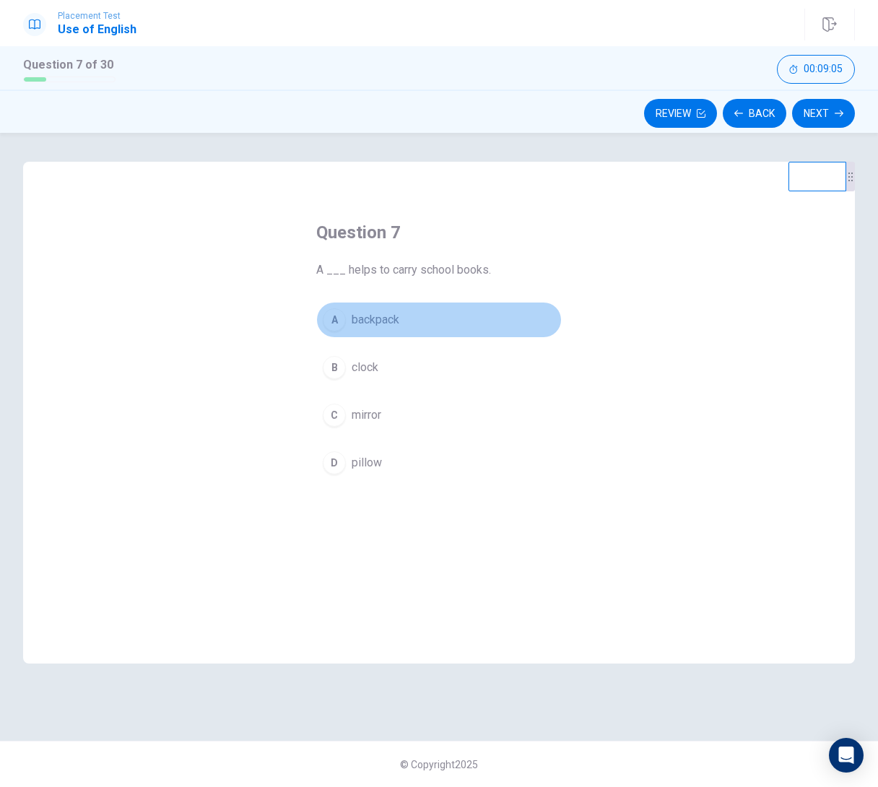
click at [333, 316] on div "A" at bounding box center [334, 319] width 23 height 23
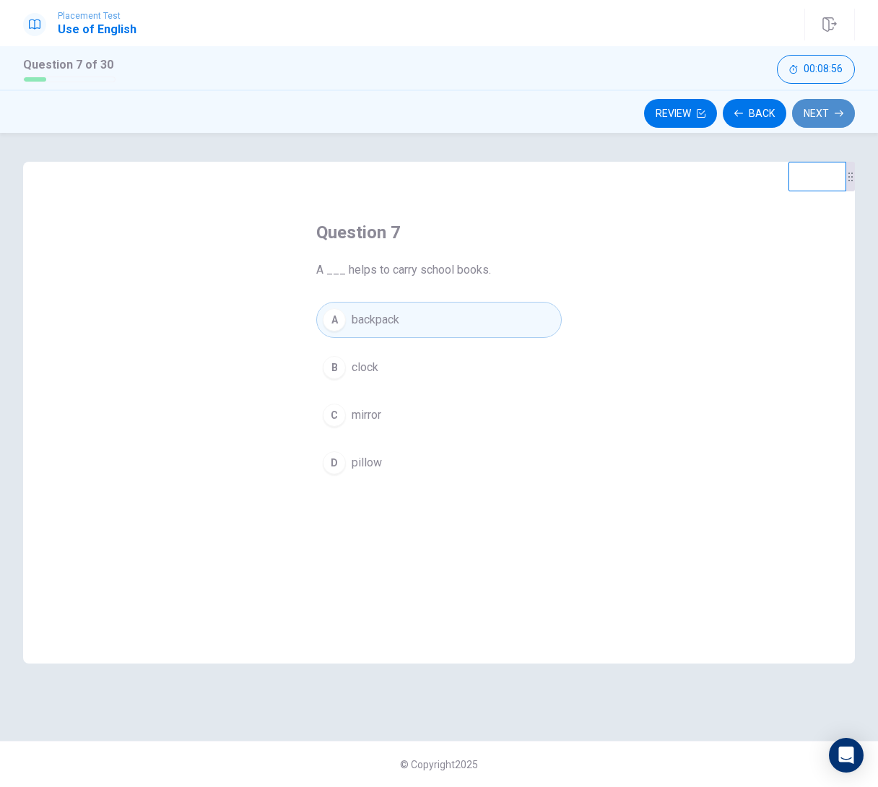
click at [812, 105] on button "Next" at bounding box center [823, 113] width 63 height 29
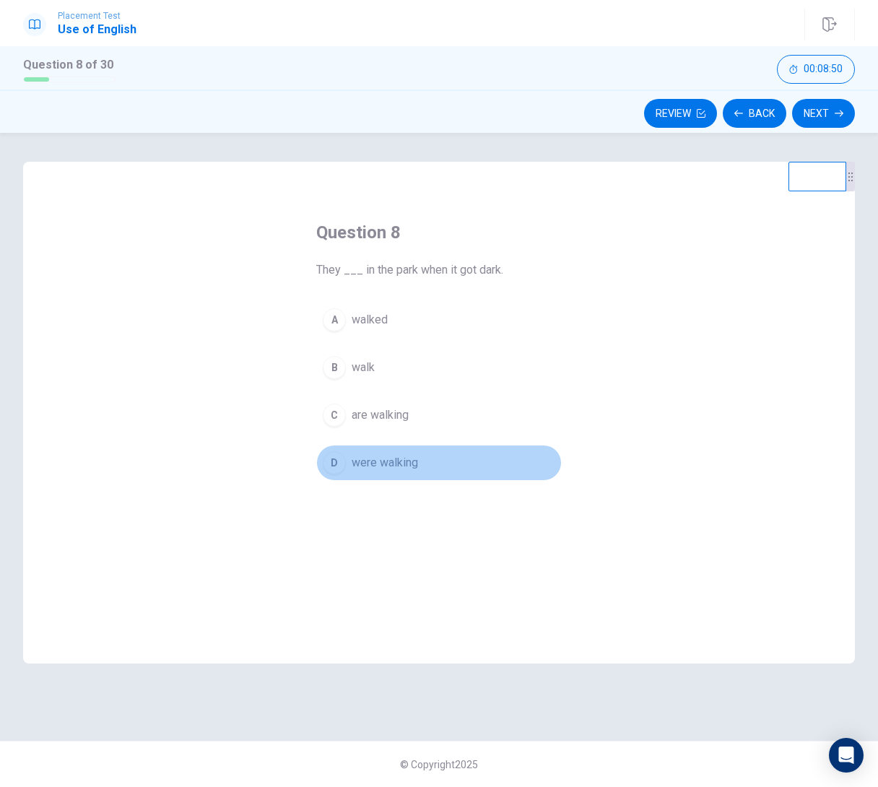
click at [335, 464] on div "D" at bounding box center [334, 462] width 23 height 23
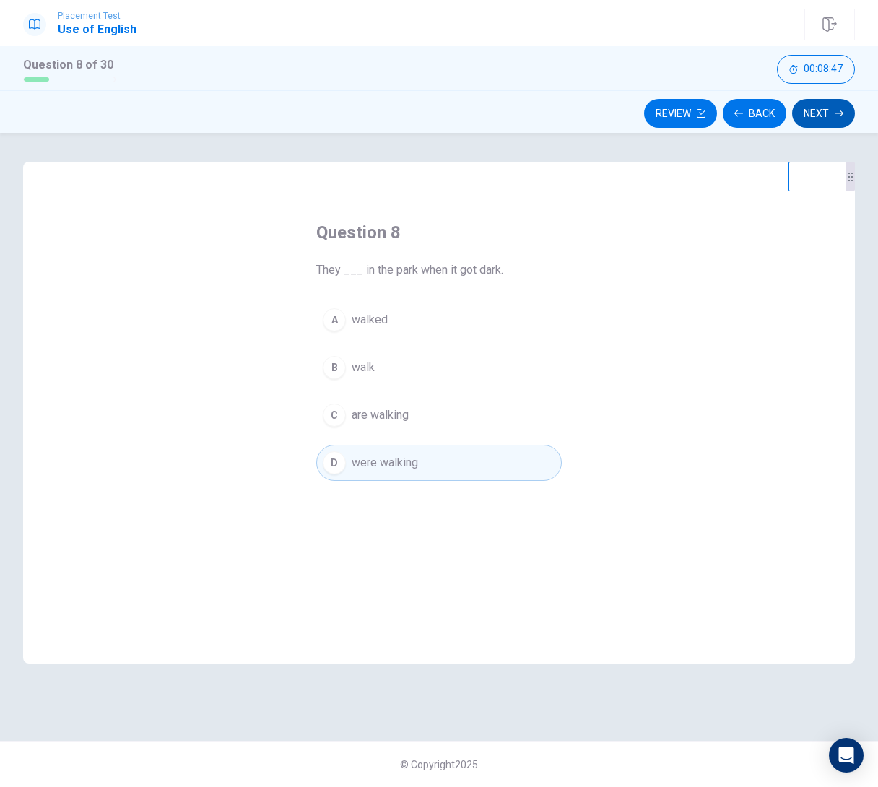
click at [809, 110] on button "Next" at bounding box center [823, 113] width 63 height 29
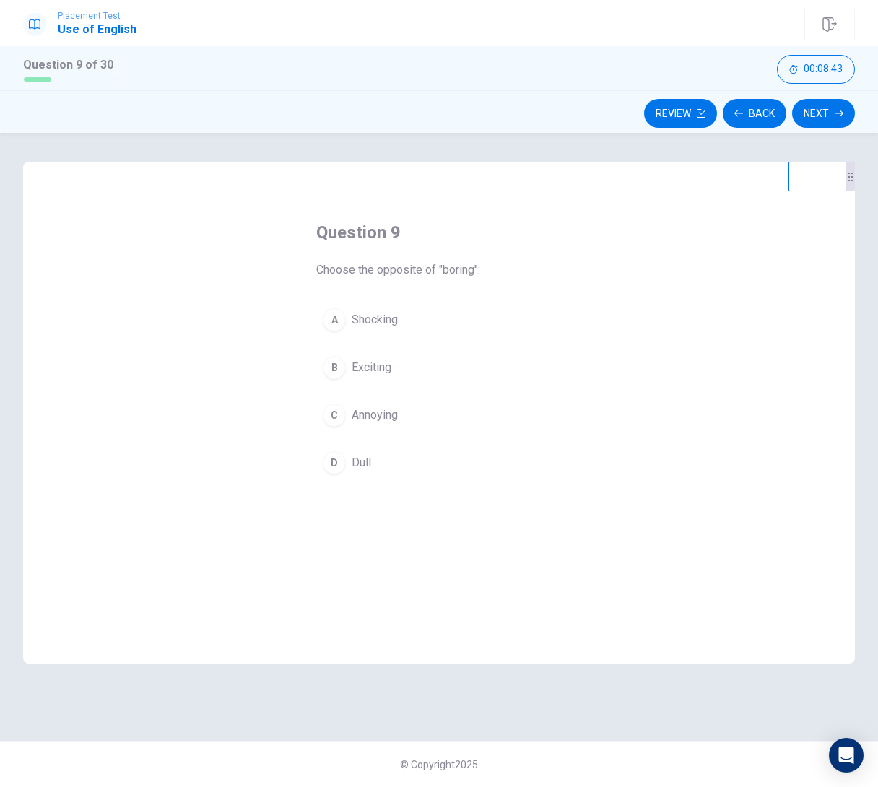
scroll to position [0, 1]
click at [327, 371] on div "B" at bounding box center [334, 367] width 23 height 23
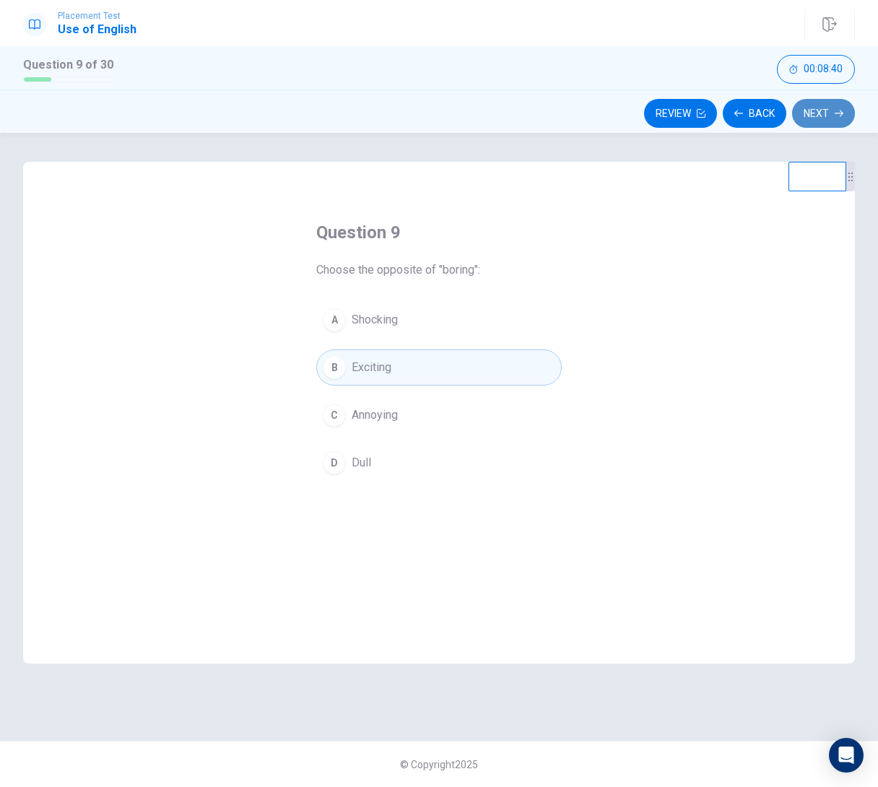
click at [820, 110] on button "Next" at bounding box center [823, 113] width 63 height 29
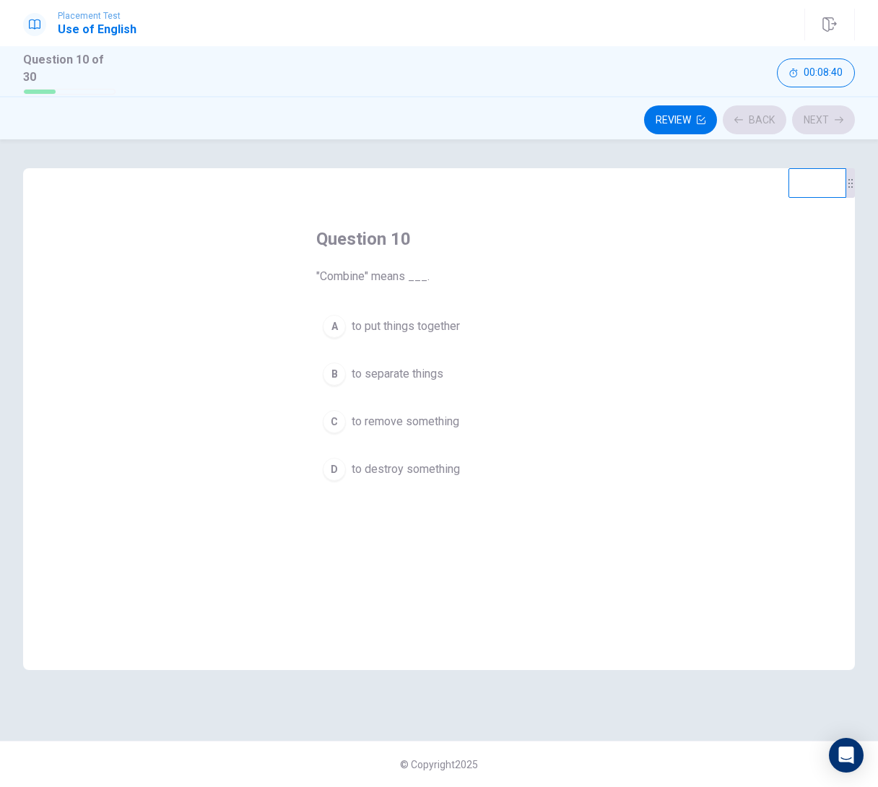
scroll to position [0, 0]
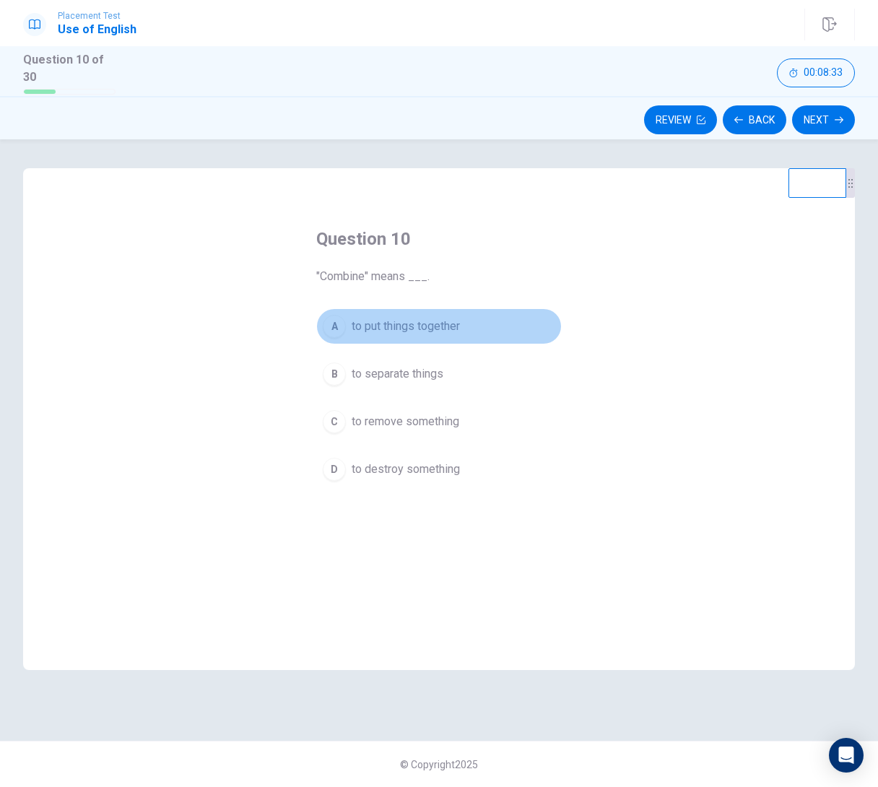
click at [341, 323] on div "A" at bounding box center [334, 326] width 23 height 23
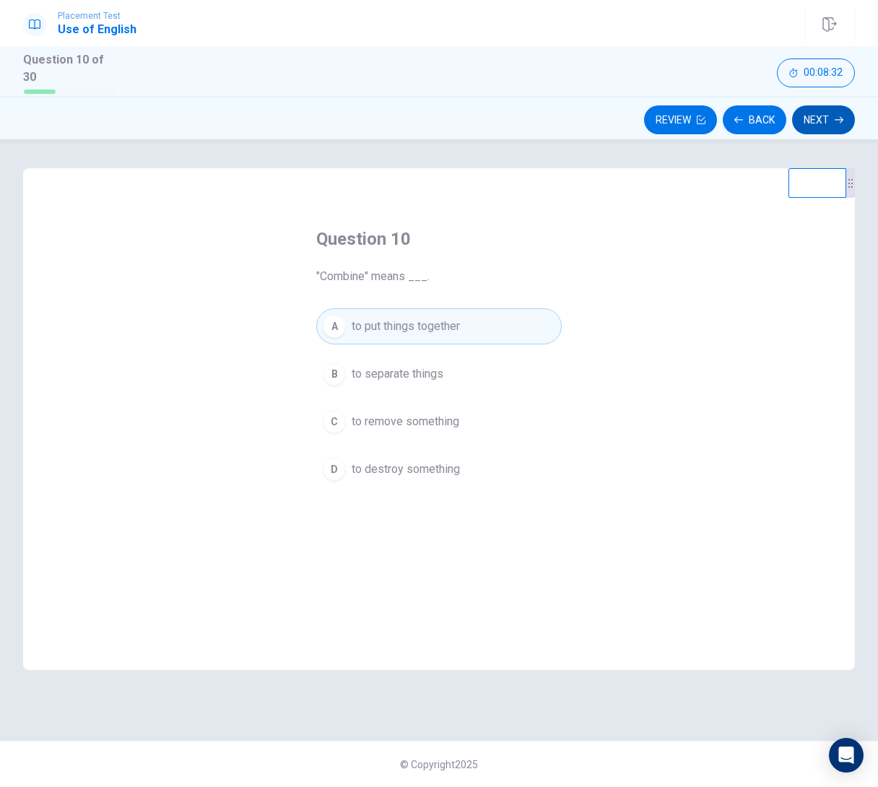
click at [817, 116] on button "Next" at bounding box center [823, 119] width 63 height 29
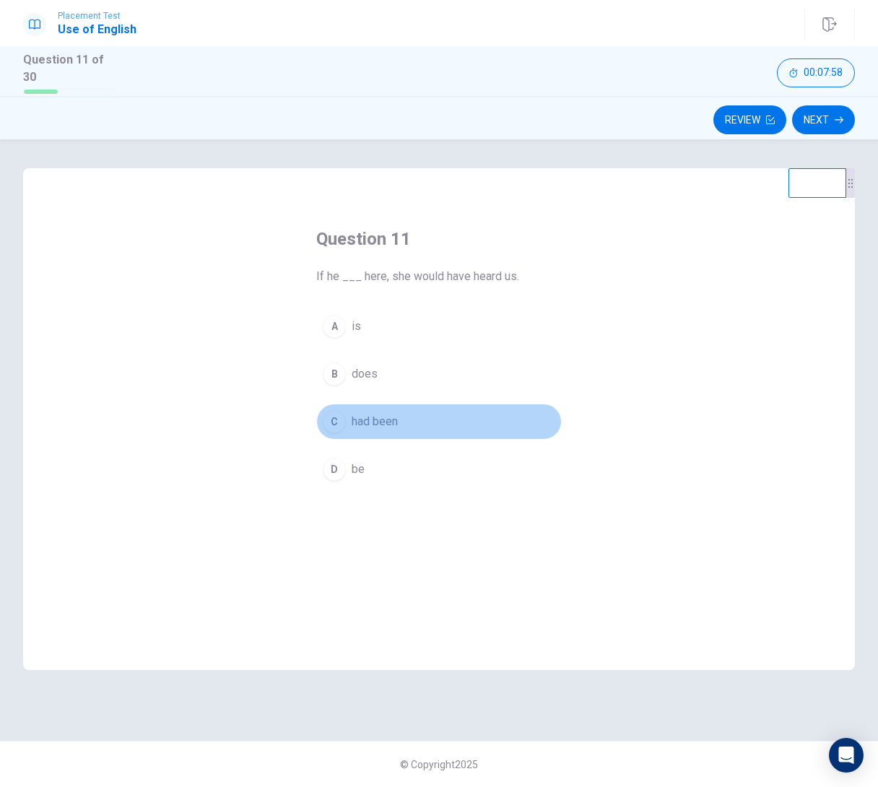
click at [332, 414] on div "C" at bounding box center [334, 421] width 23 height 23
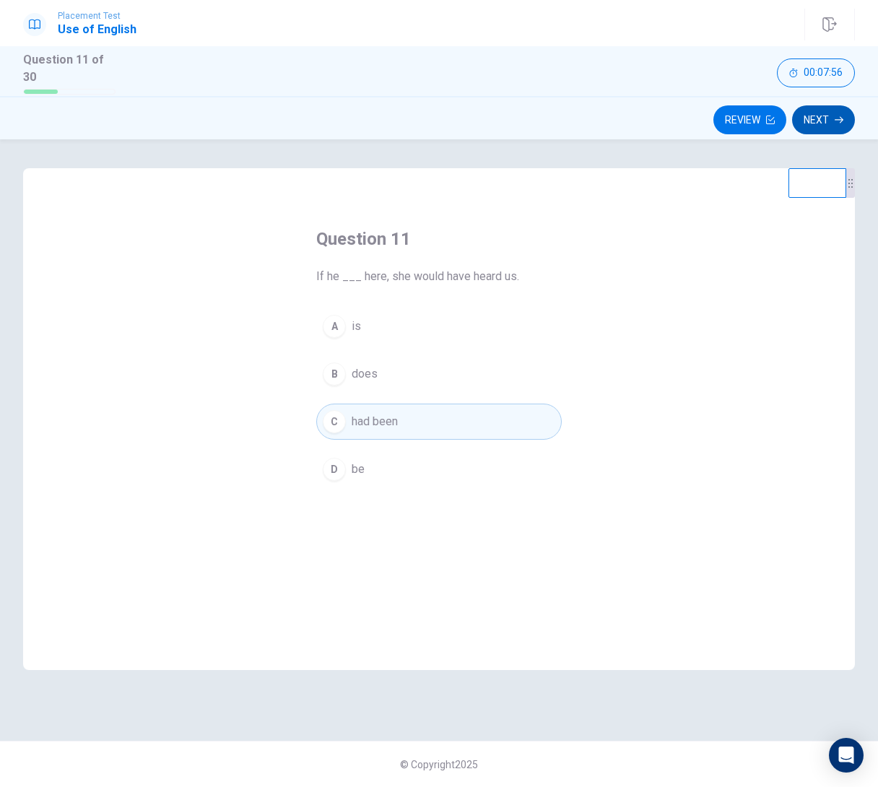
click at [835, 117] on icon "button" at bounding box center [839, 120] width 9 height 9
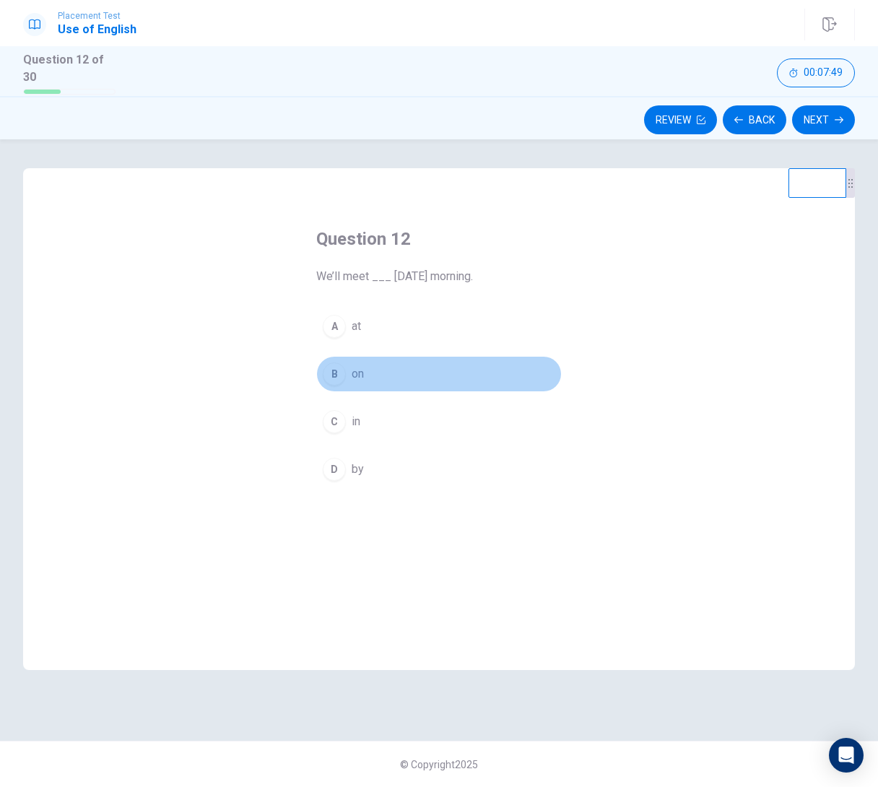
click at [326, 368] on div "B" at bounding box center [334, 373] width 23 height 23
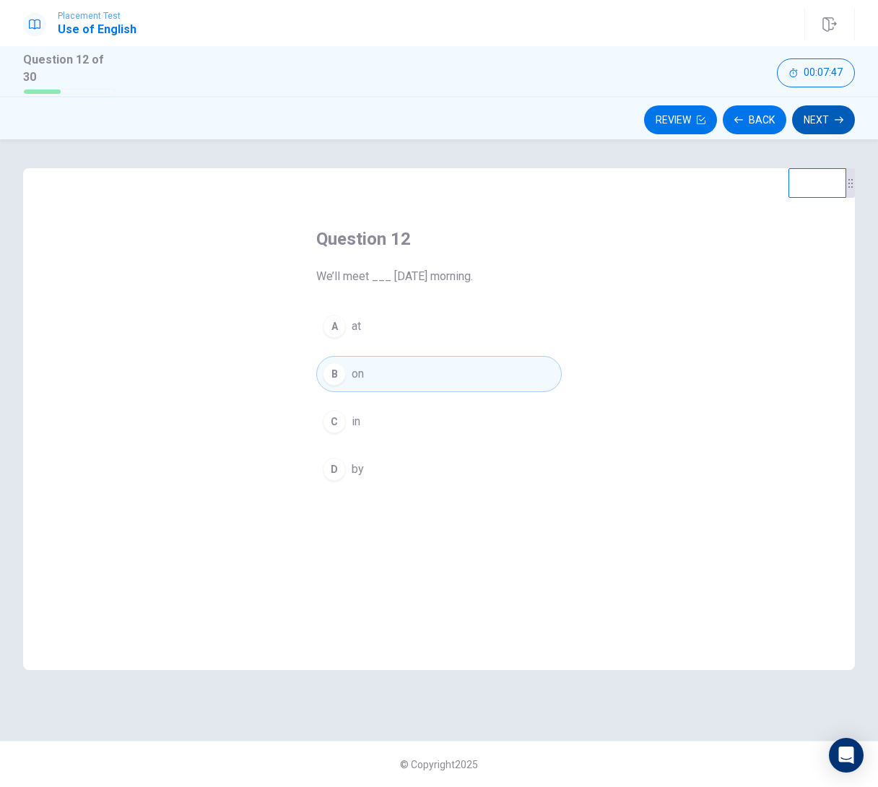
click at [832, 112] on button "Next" at bounding box center [823, 119] width 63 height 29
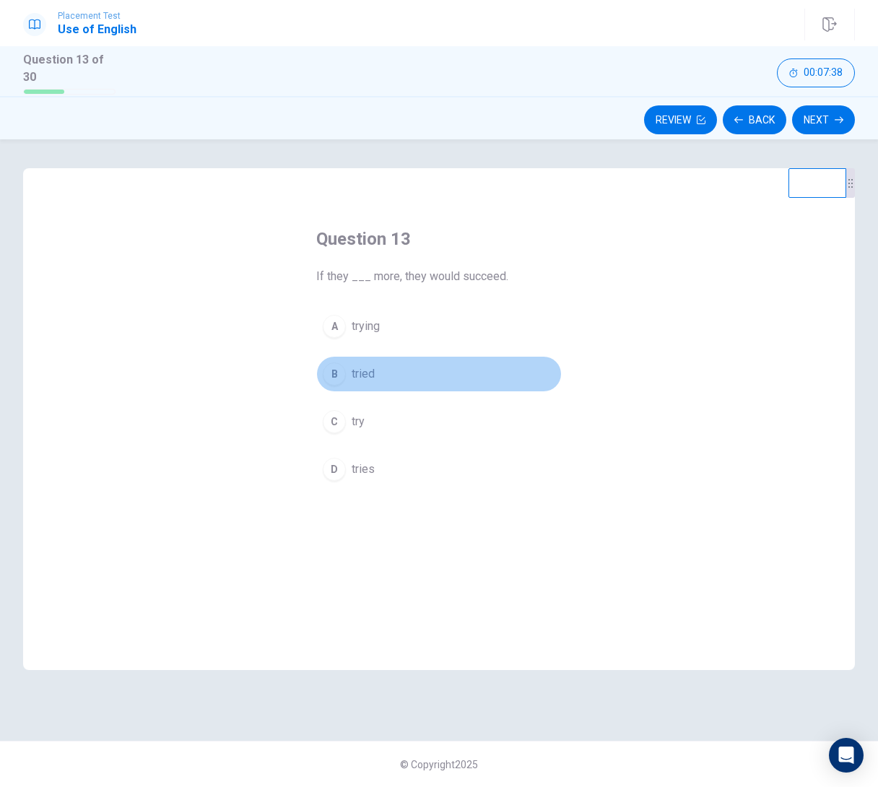
click at [336, 374] on div "B" at bounding box center [334, 373] width 23 height 23
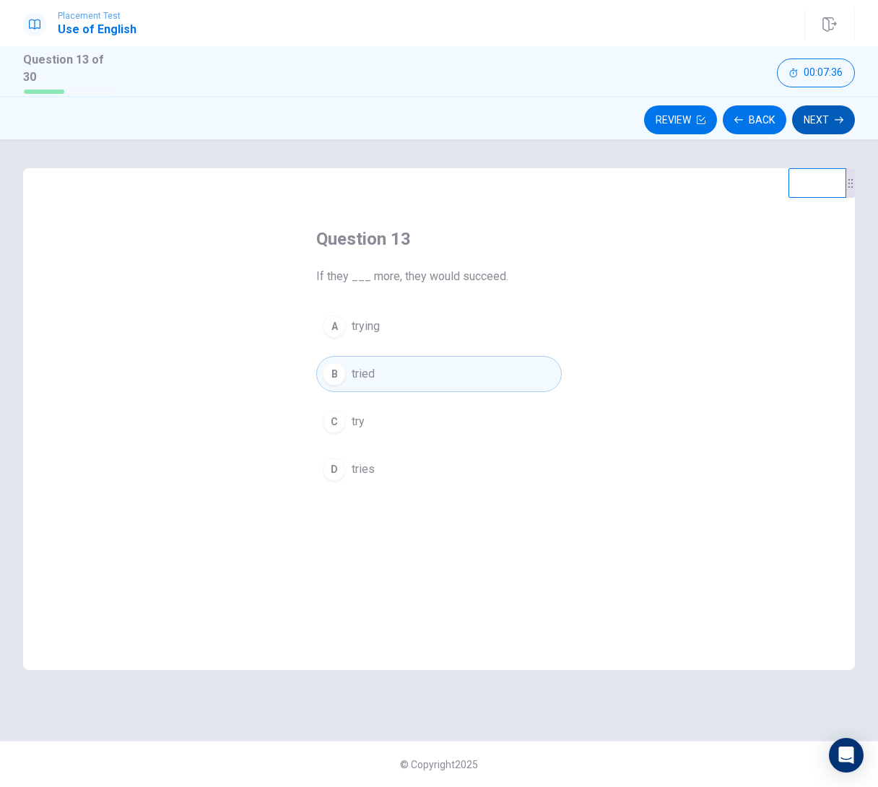
click at [816, 113] on button "Next" at bounding box center [823, 119] width 63 height 29
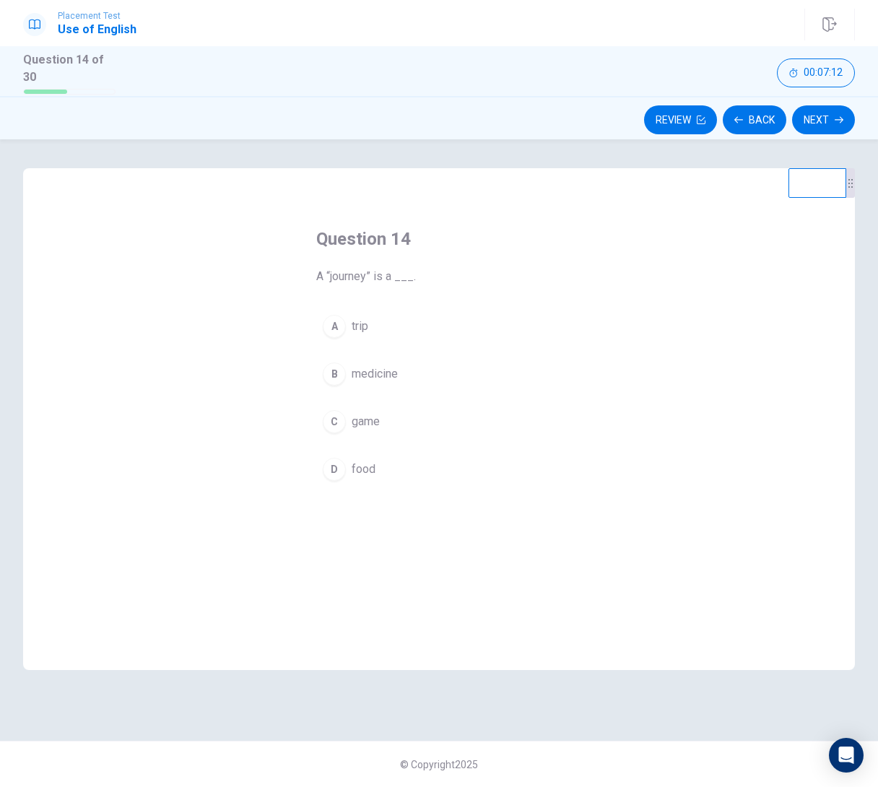
click at [352, 310] on button "A trip" at bounding box center [438, 326] width 245 height 36
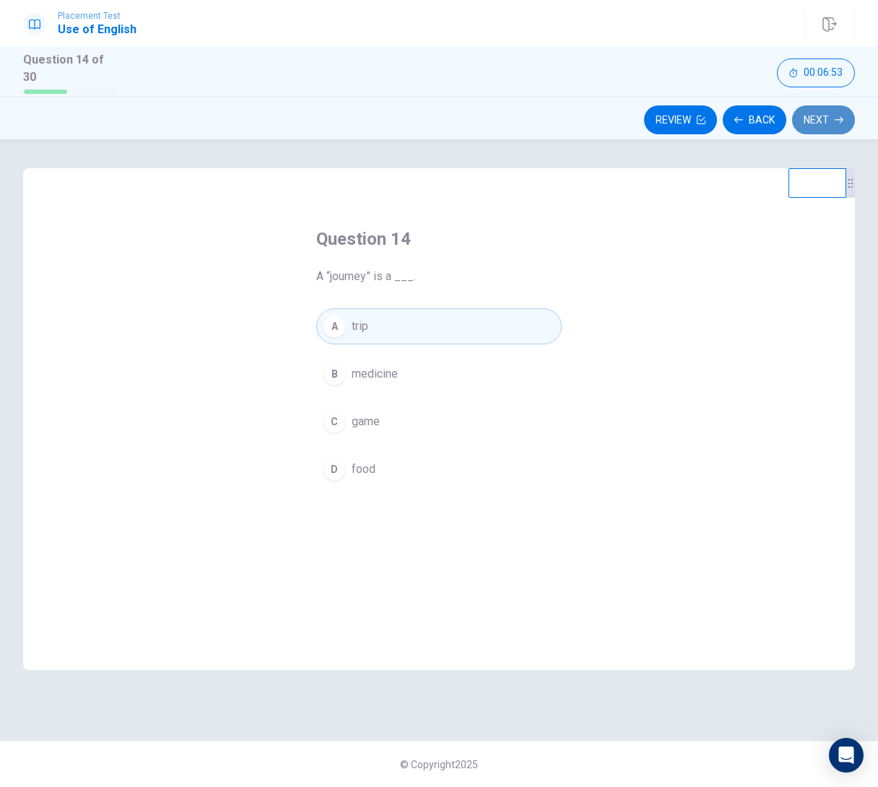
click at [824, 113] on button "Next" at bounding box center [823, 119] width 63 height 29
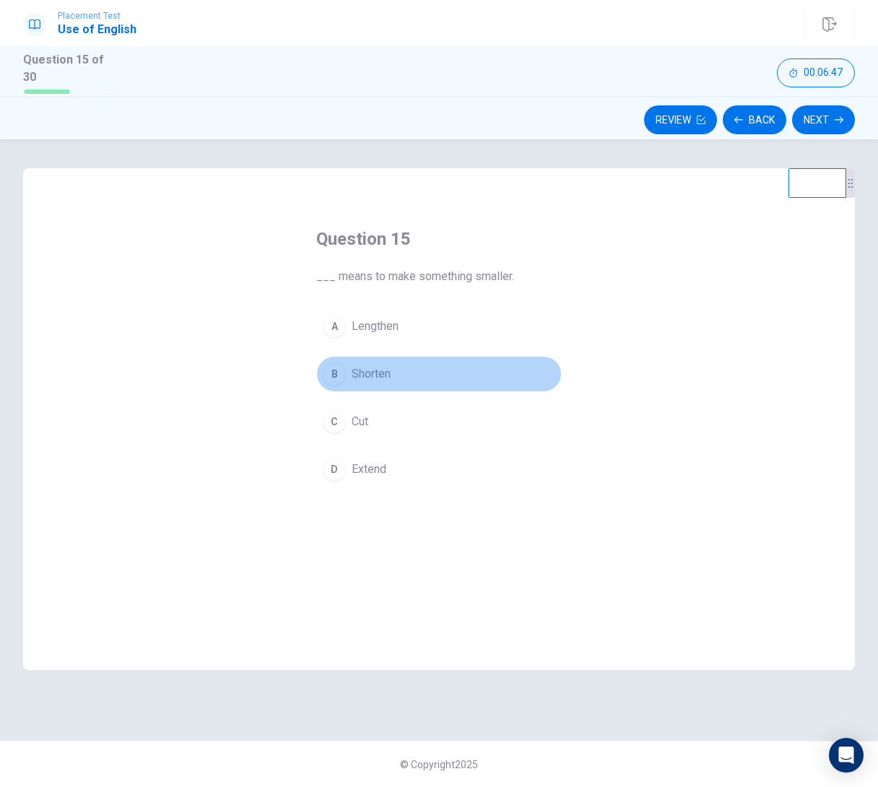
click at [383, 371] on span "Shorten" at bounding box center [371, 373] width 39 height 17
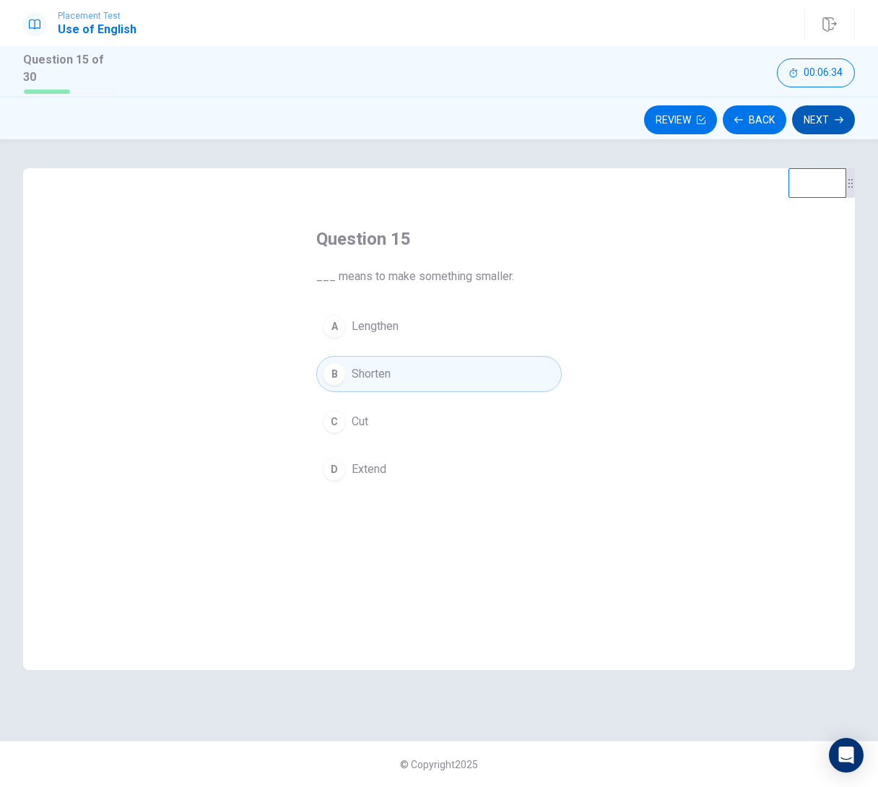
click at [825, 113] on button "Next" at bounding box center [823, 119] width 63 height 29
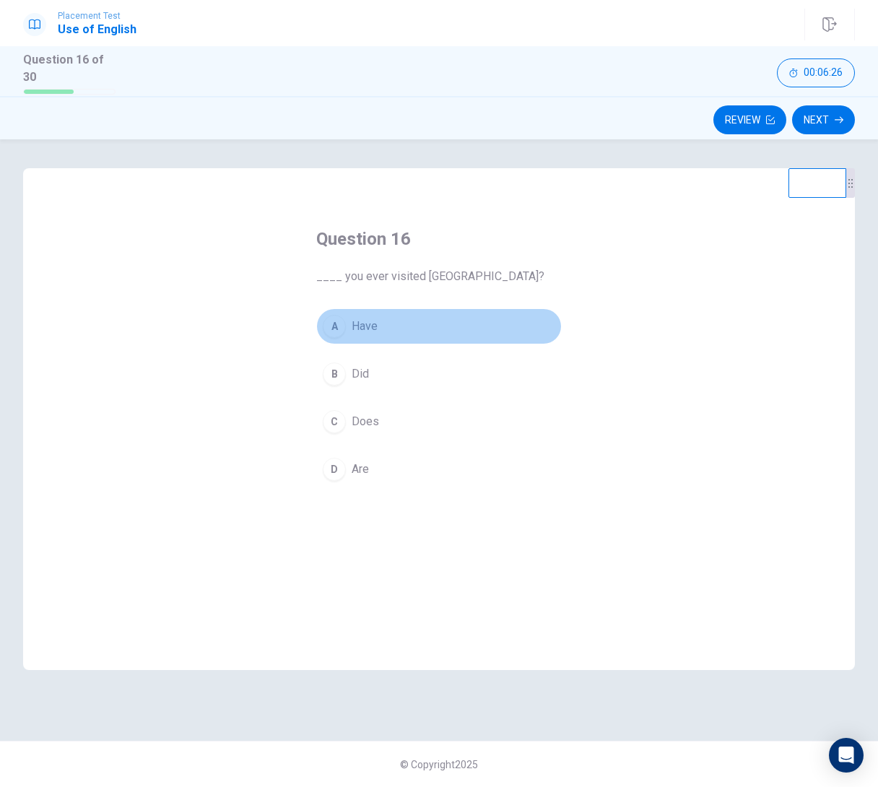
click at [386, 326] on button "A Have" at bounding box center [438, 326] width 245 height 36
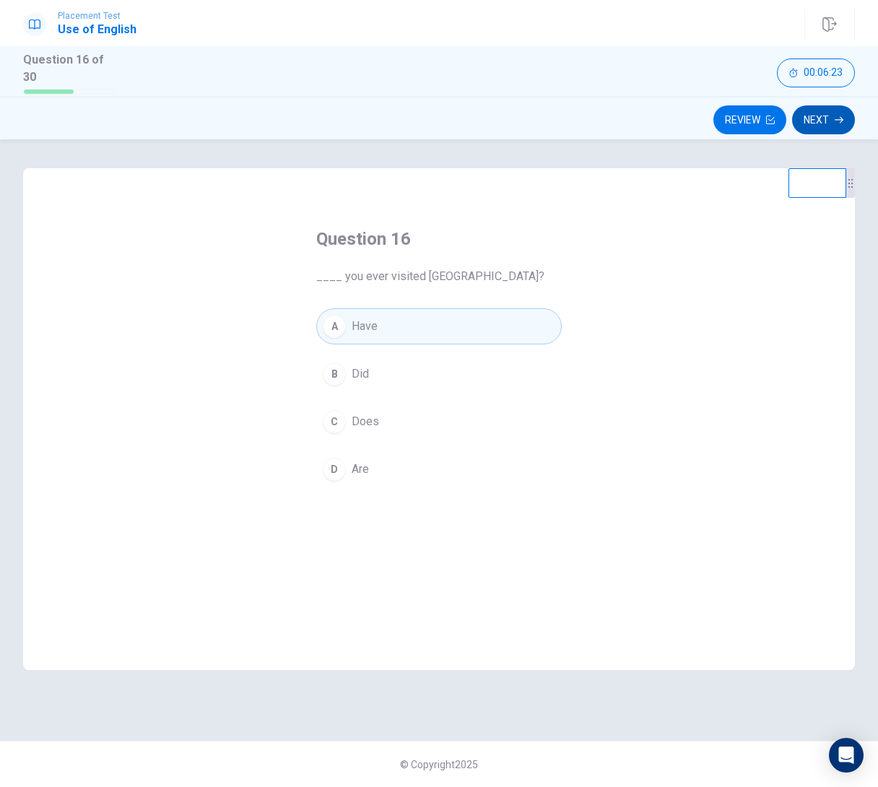
click at [804, 118] on button "Next" at bounding box center [823, 119] width 63 height 29
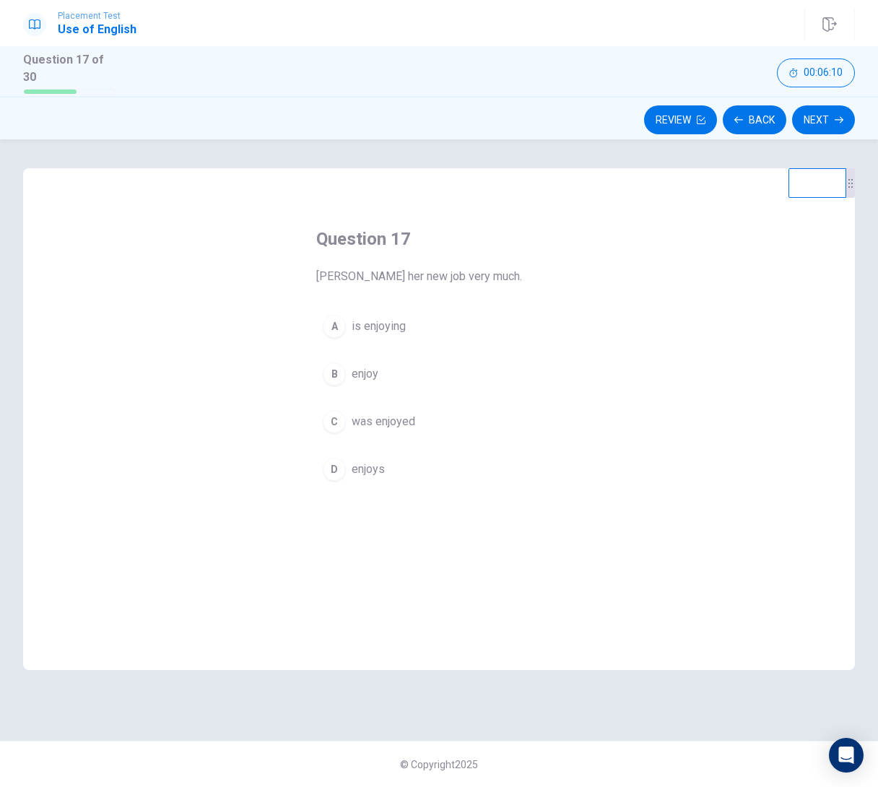
click at [335, 465] on div "D" at bounding box center [334, 469] width 23 height 23
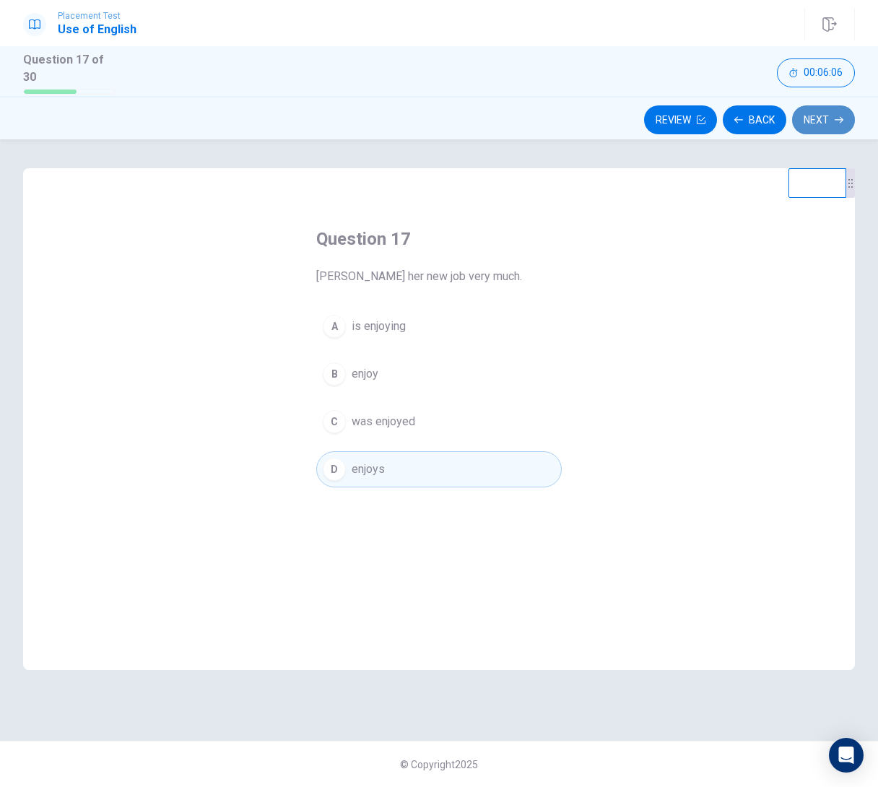
click at [809, 110] on button "Next" at bounding box center [823, 119] width 63 height 29
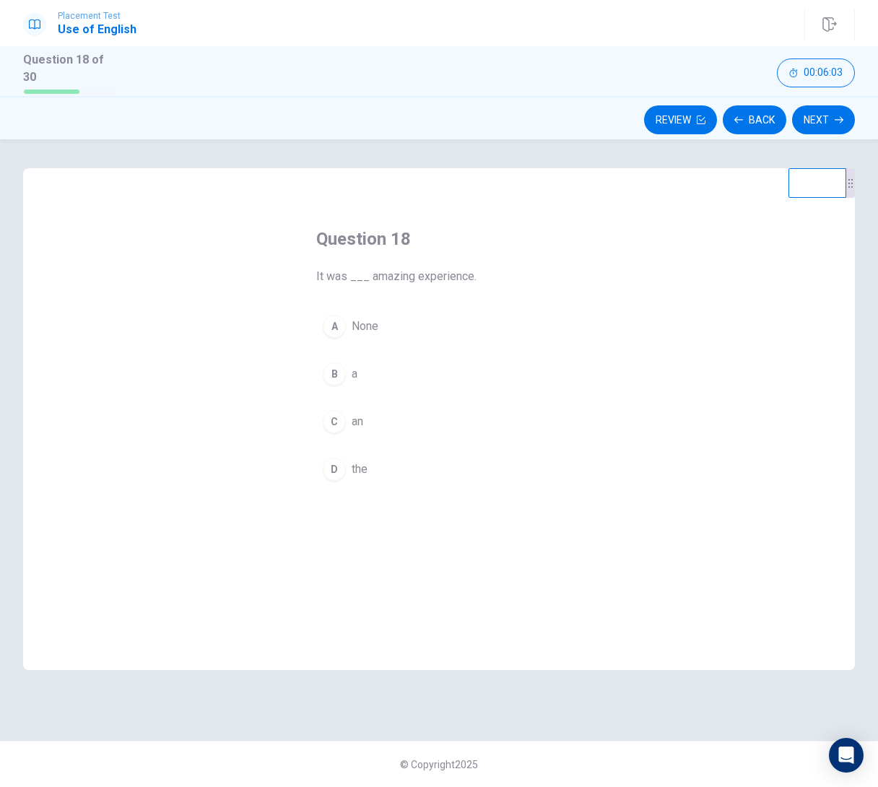
click at [337, 421] on div "C" at bounding box center [334, 421] width 23 height 23
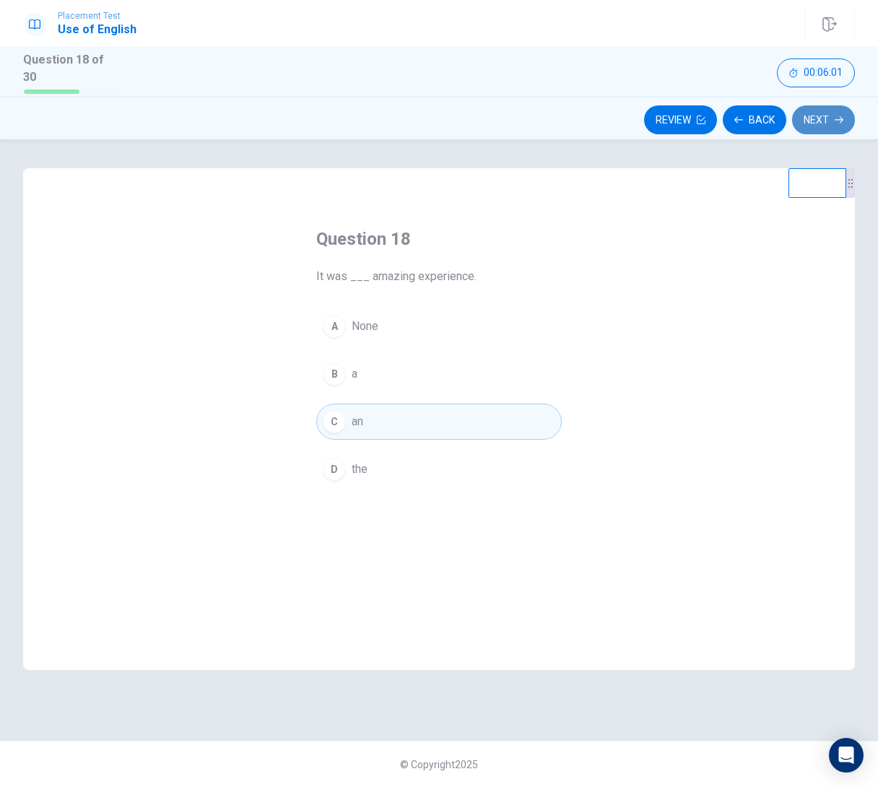
click at [814, 105] on button "Next" at bounding box center [823, 119] width 63 height 29
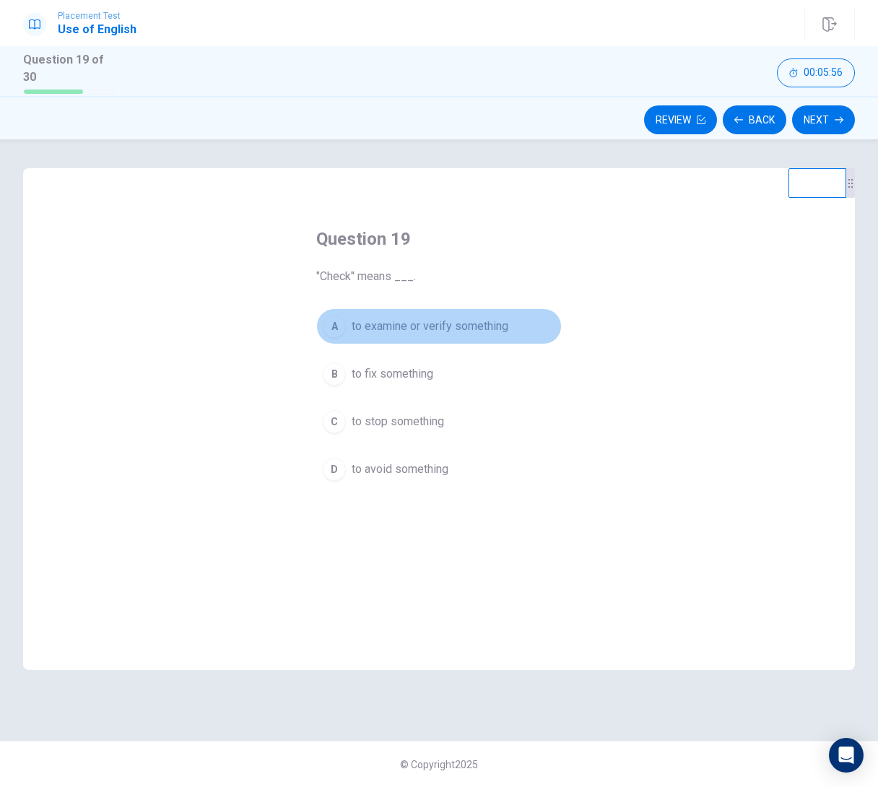
click at [492, 321] on span "to examine or verify something" at bounding box center [430, 326] width 157 height 17
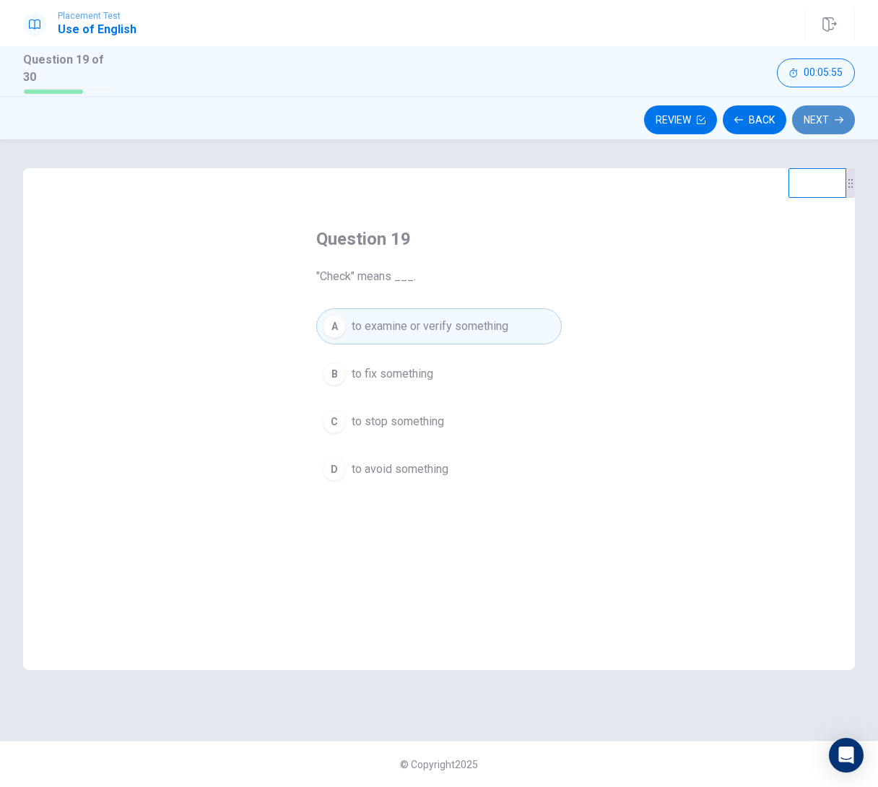
click at [835, 116] on icon "button" at bounding box center [839, 120] width 9 height 9
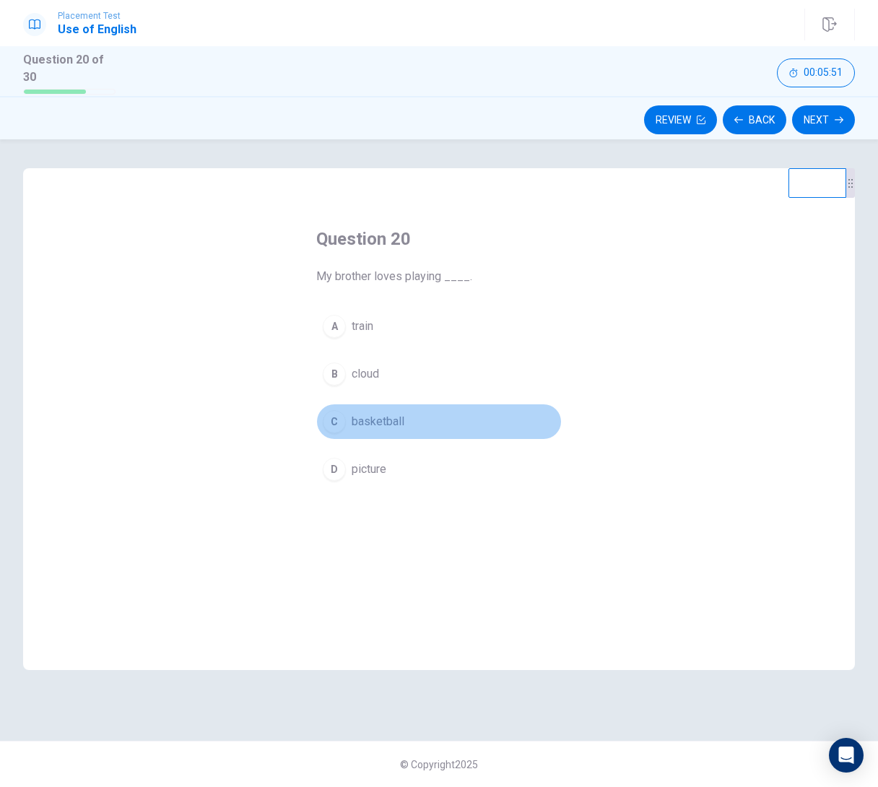
click at [381, 413] on span "basketball" at bounding box center [378, 421] width 53 height 17
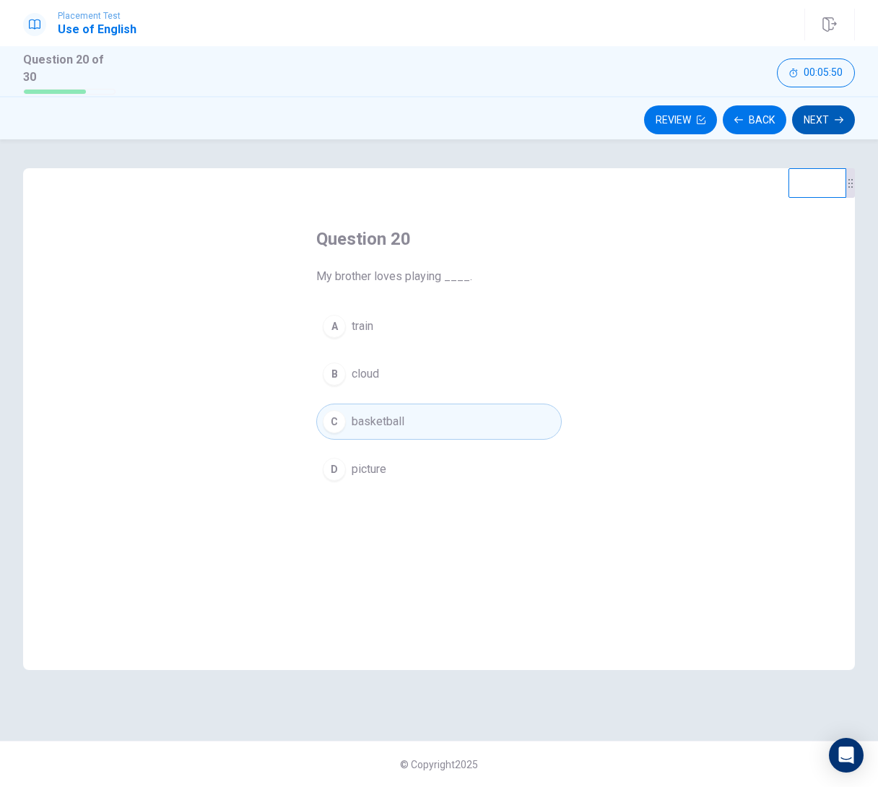
click at [822, 118] on button "Next" at bounding box center [823, 119] width 63 height 29
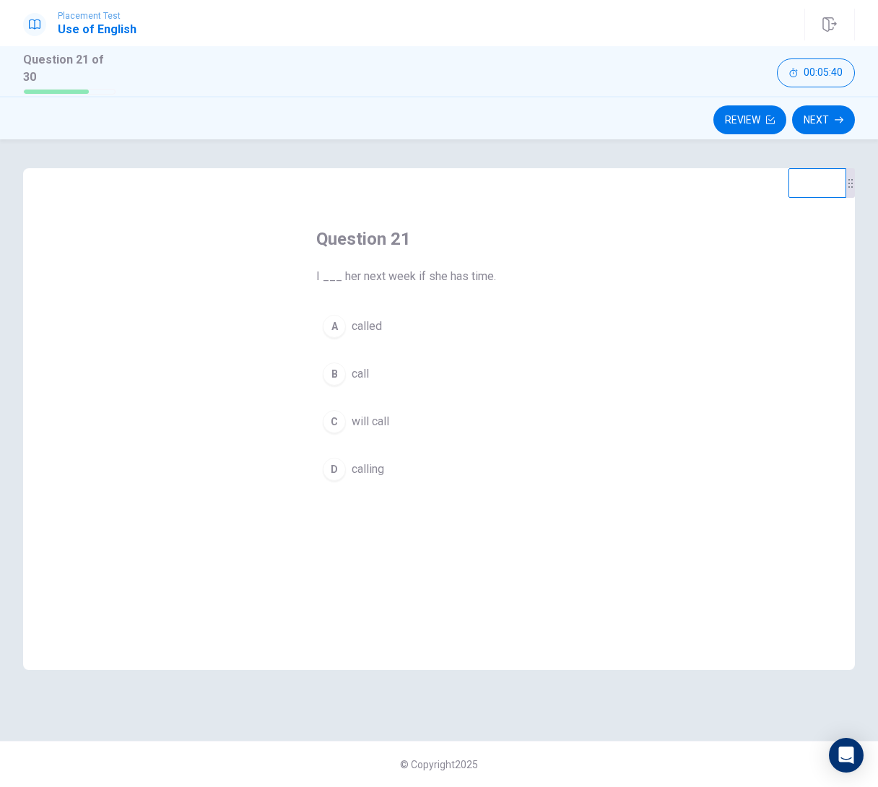
click at [376, 414] on span "will call" at bounding box center [371, 421] width 38 height 17
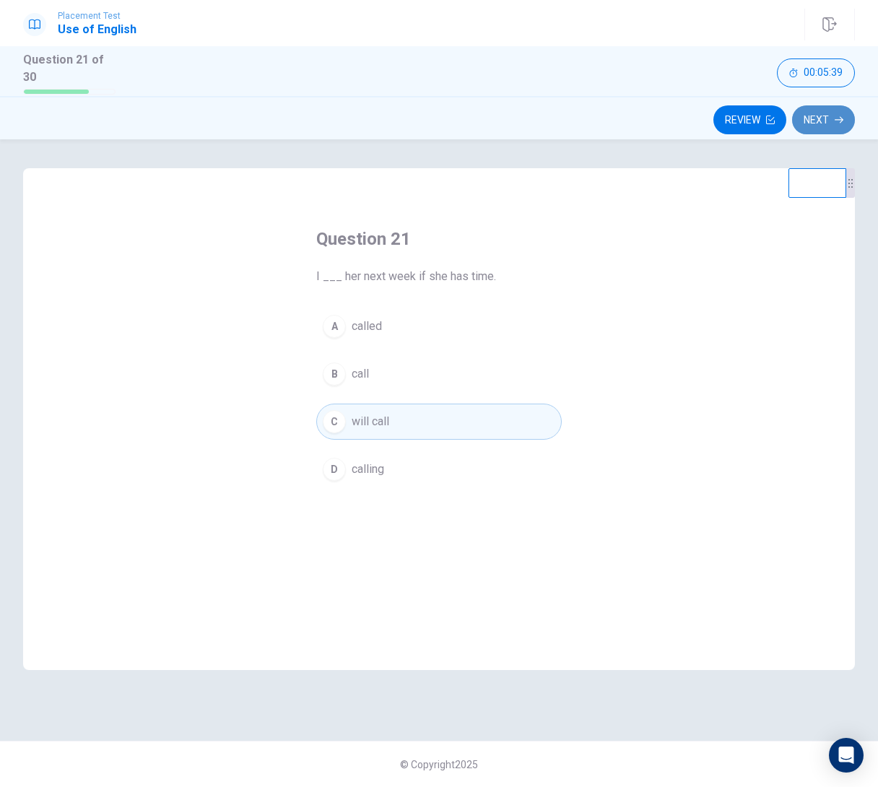
click at [812, 114] on button "Next" at bounding box center [823, 119] width 63 height 29
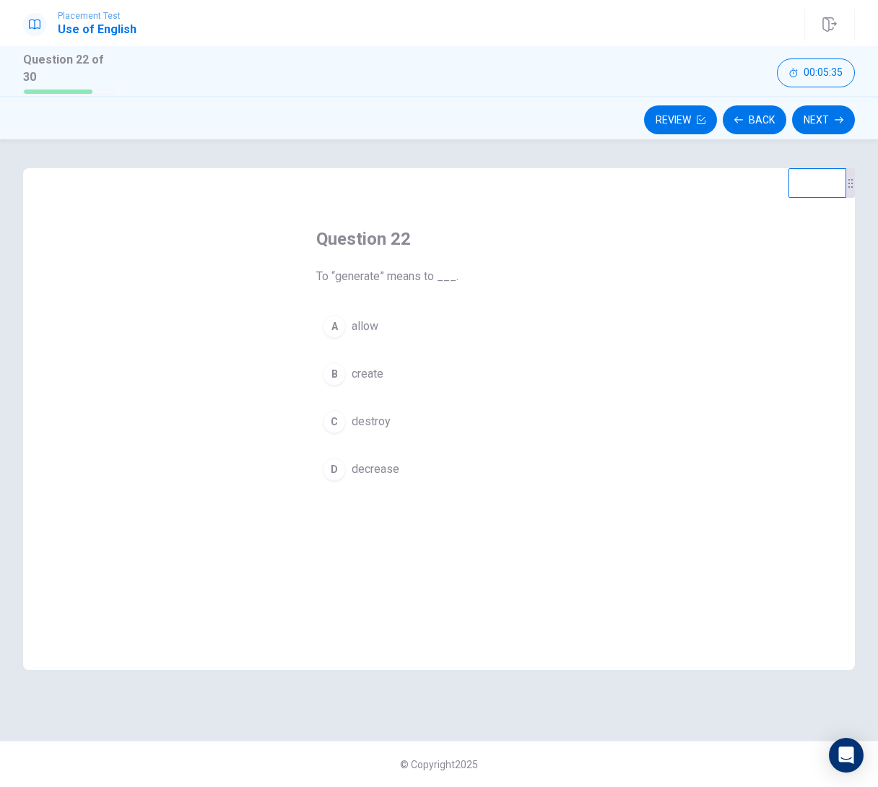
click at [370, 356] on button "B create" at bounding box center [438, 374] width 245 height 36
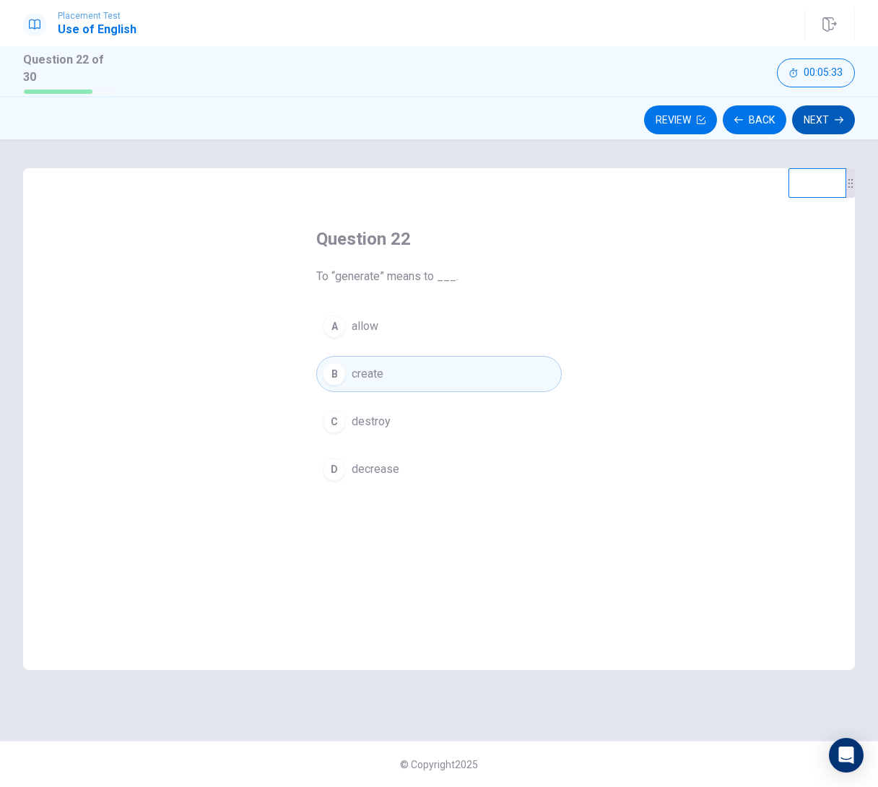
click at [832, 108] on button "Next" at bounding box center [823, 119] width 63 height 29
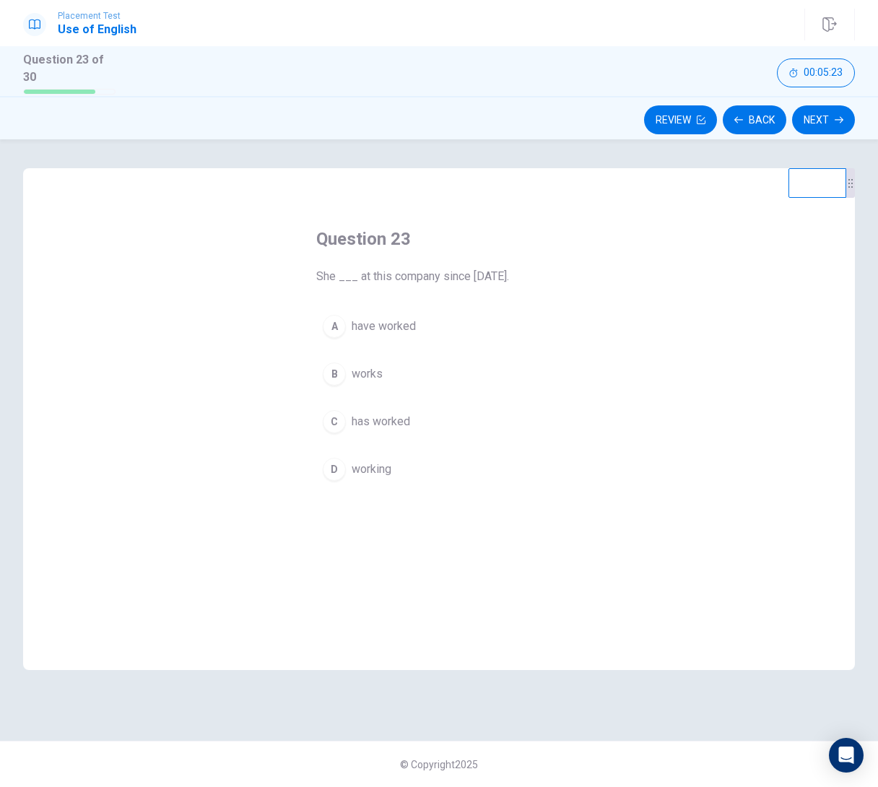
click at [379, 415] on span "has worked" at bounding box center [381, 421] width 58 height 17
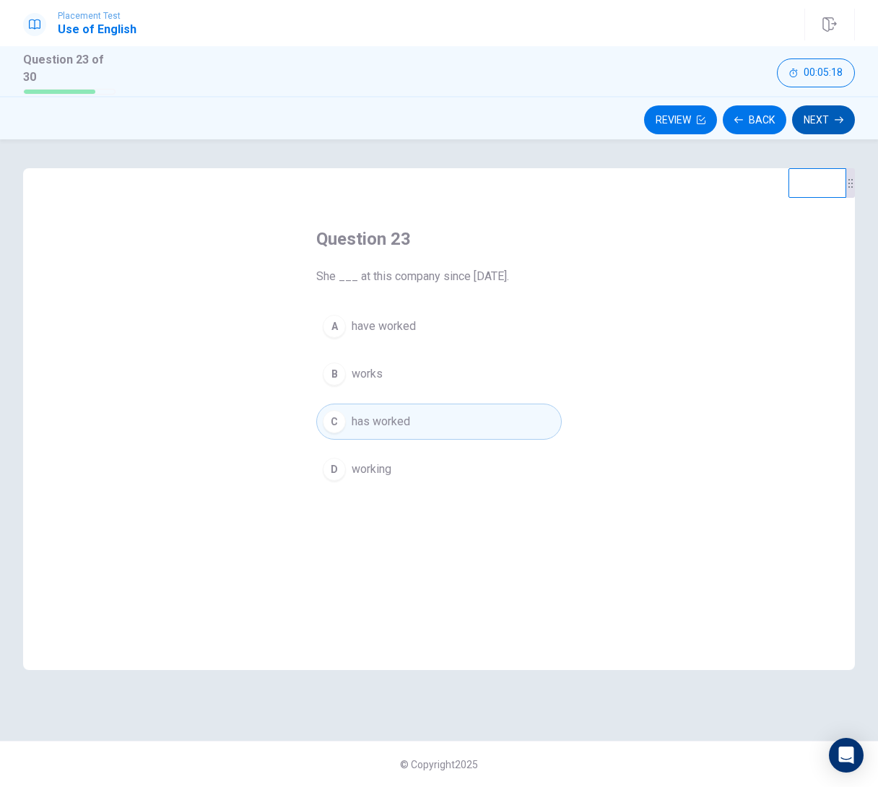
click at [807, 111] on button "Next" at bounding box center [823, 119] width 63 height 29
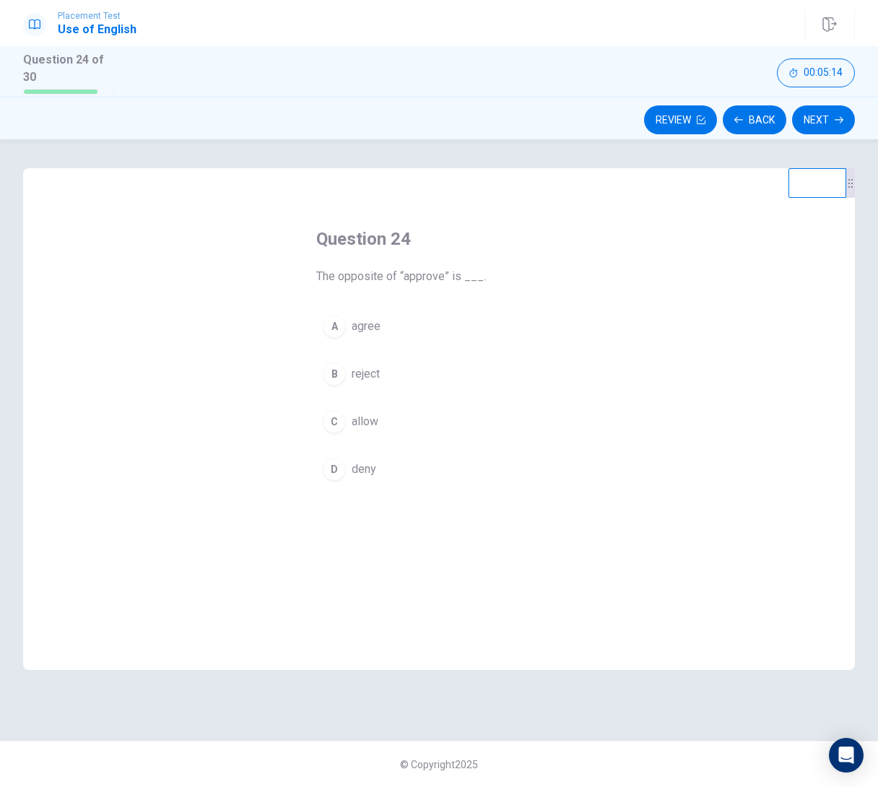
click at [365, 376] on button "B reject" at bounding box center [438, 374] width 245 height 36
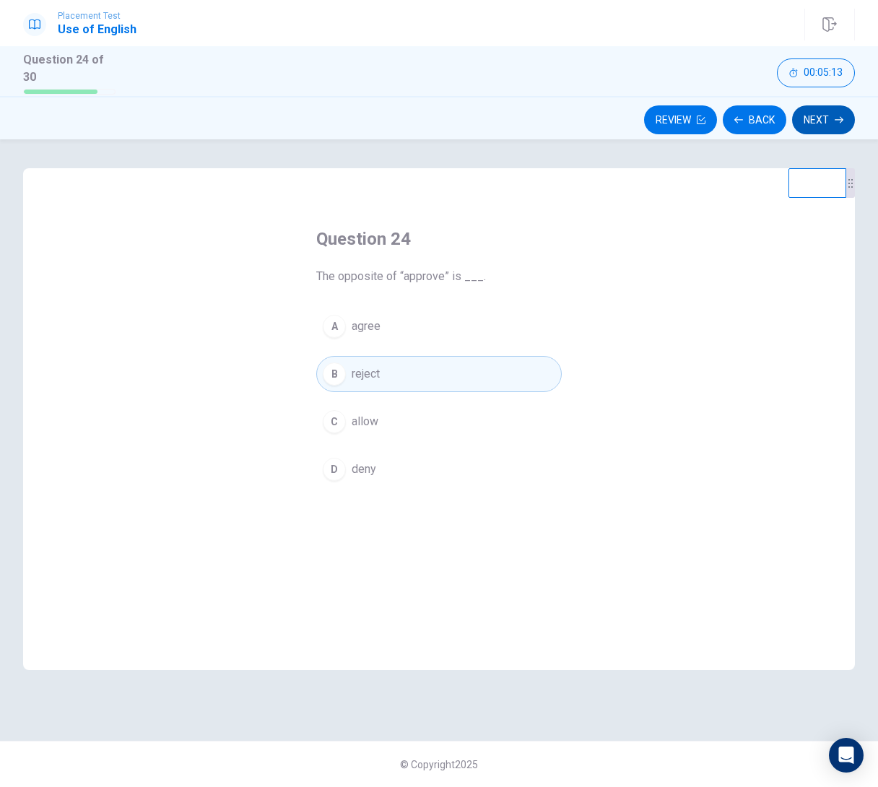
click at [825, 109] on button "Next" at bounding box center [823, 119] width 63 height 29
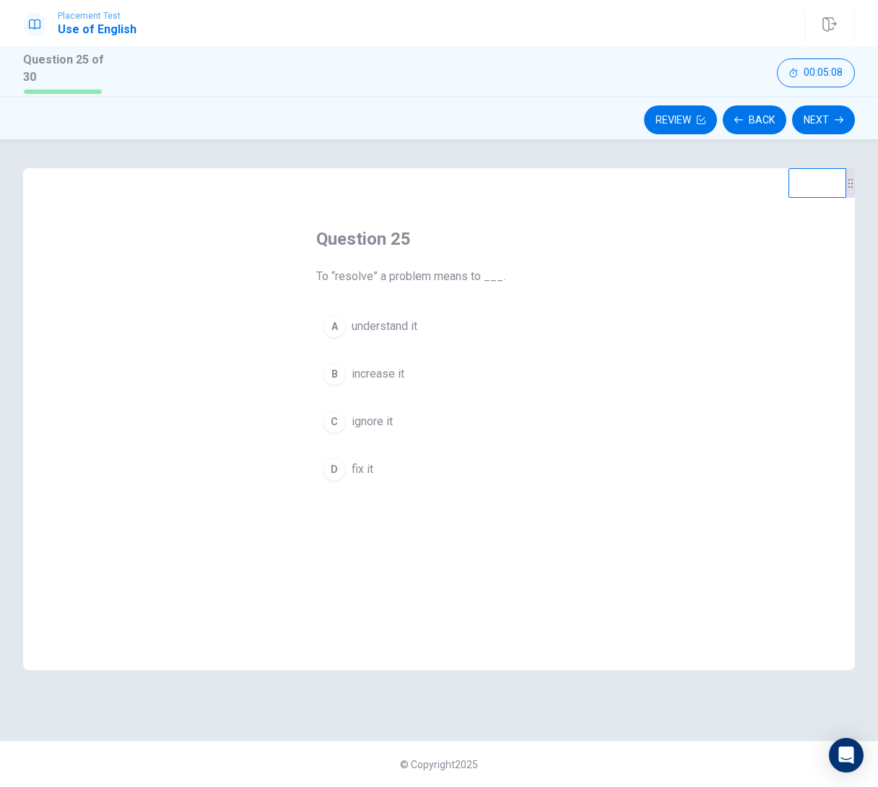
click at [378, 453] on button "D fix it" at bounding box center [438, 469] width 245 height 36
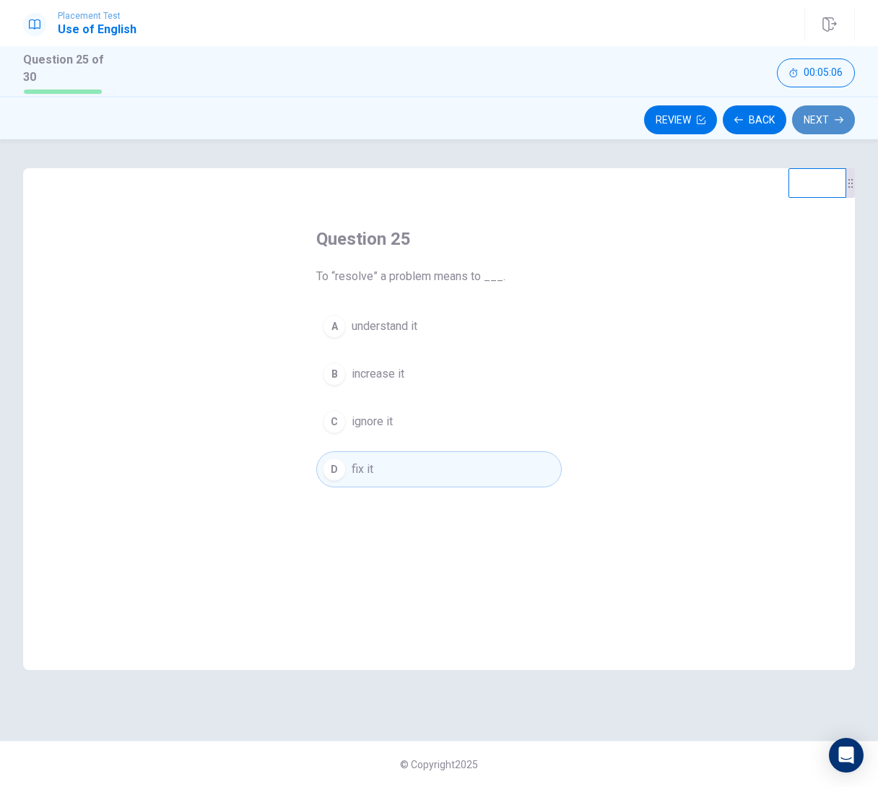
click at [817, 115] on button "Next" at bounding box center [823, 119] width 63 height 29
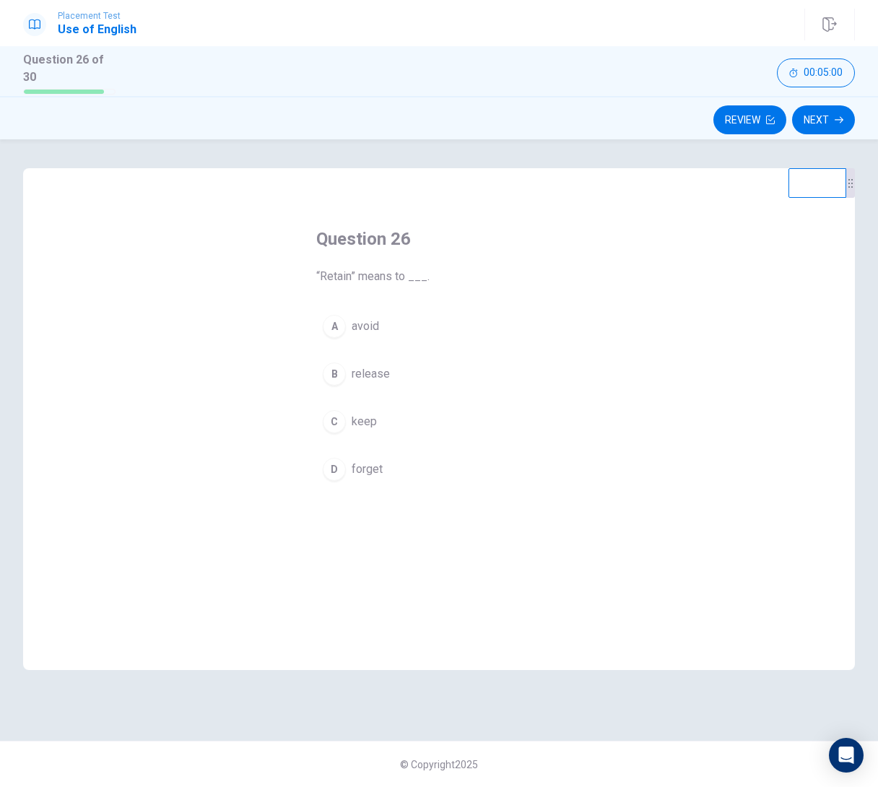
click at [369, 413] on span "keep" at bounding box center [364, 421] width 25 height 17
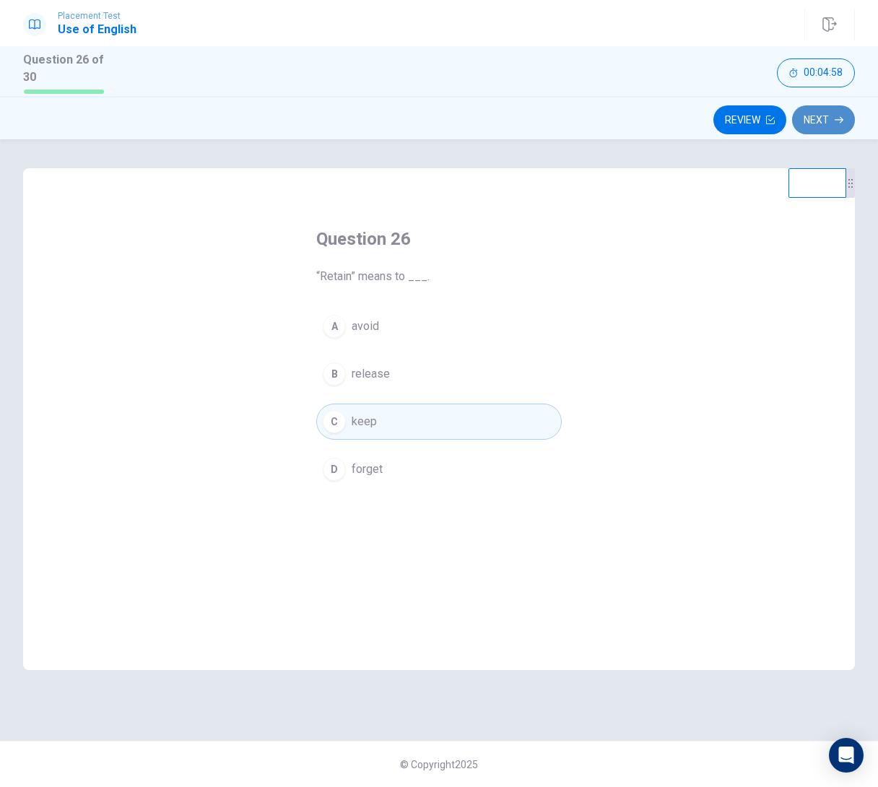
click at [822, 116] on button "Next" at bounding box center [823, 119] width 63 height 29
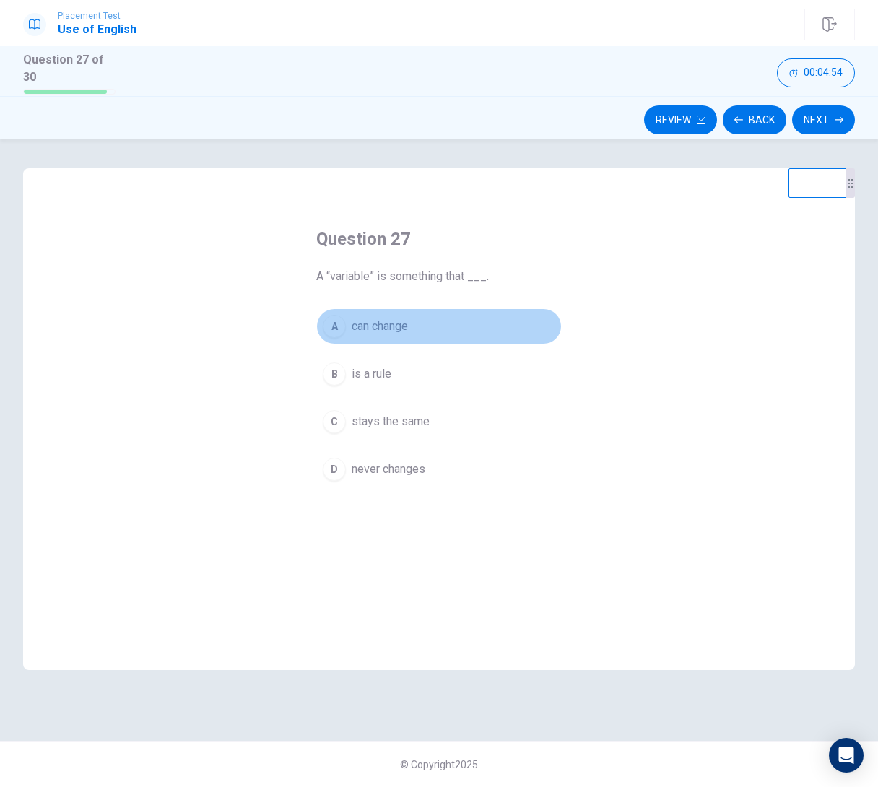
click at [399, 318] on span "can change" at bounding box center [380, 326] width 56 height 17
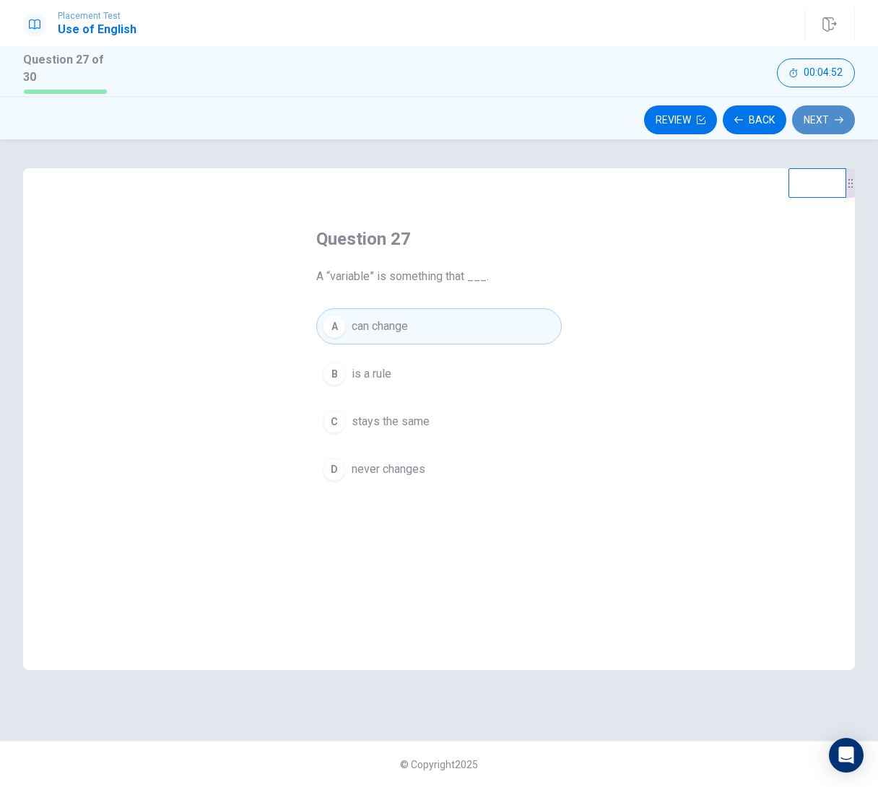
click at [830, 117] on button "Next" at bounding box center [823, 119] width 63 height 29
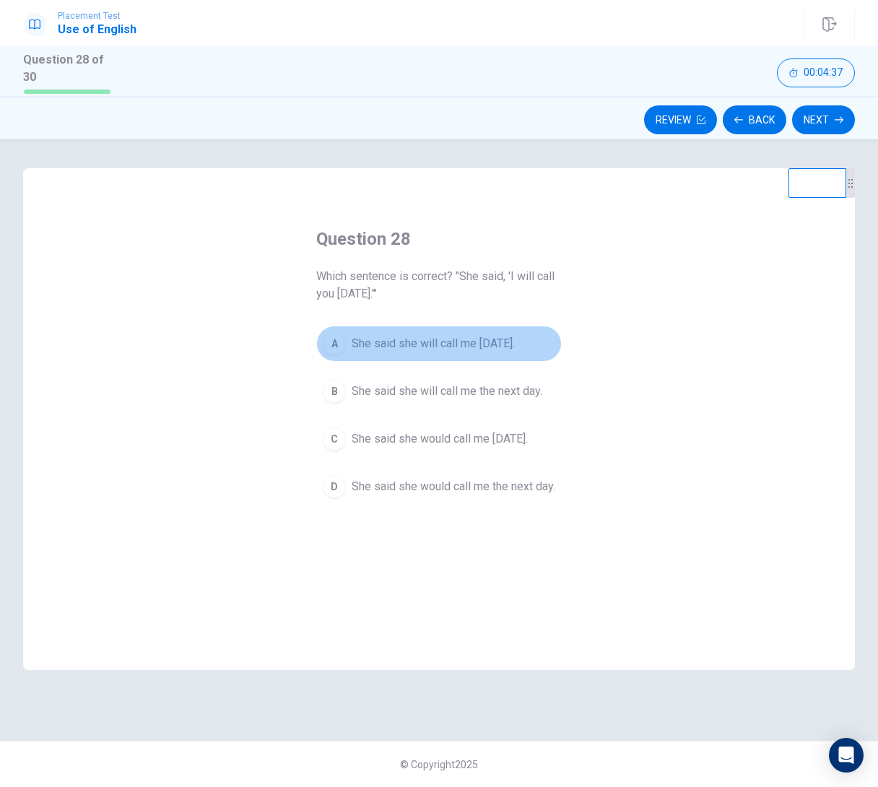
click at [438, 342] on span "She said she will call me [DATE]." at bounding box center [433, 343] width 163 height 17
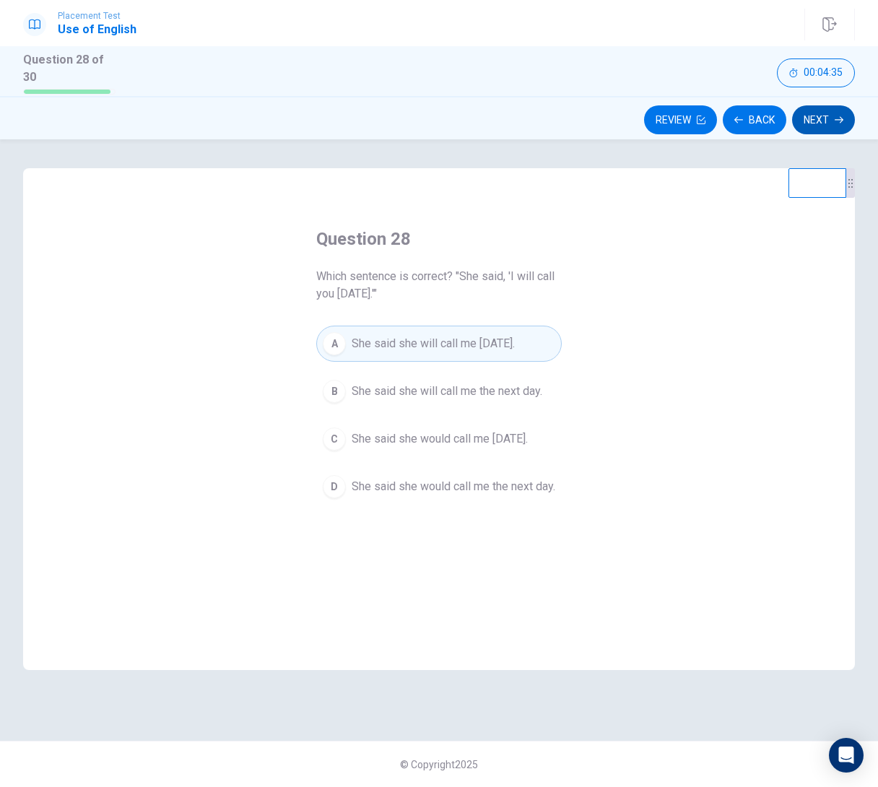
click at [835, 116] on icon "button" at bounding box center [839, 120] width 9 height 9
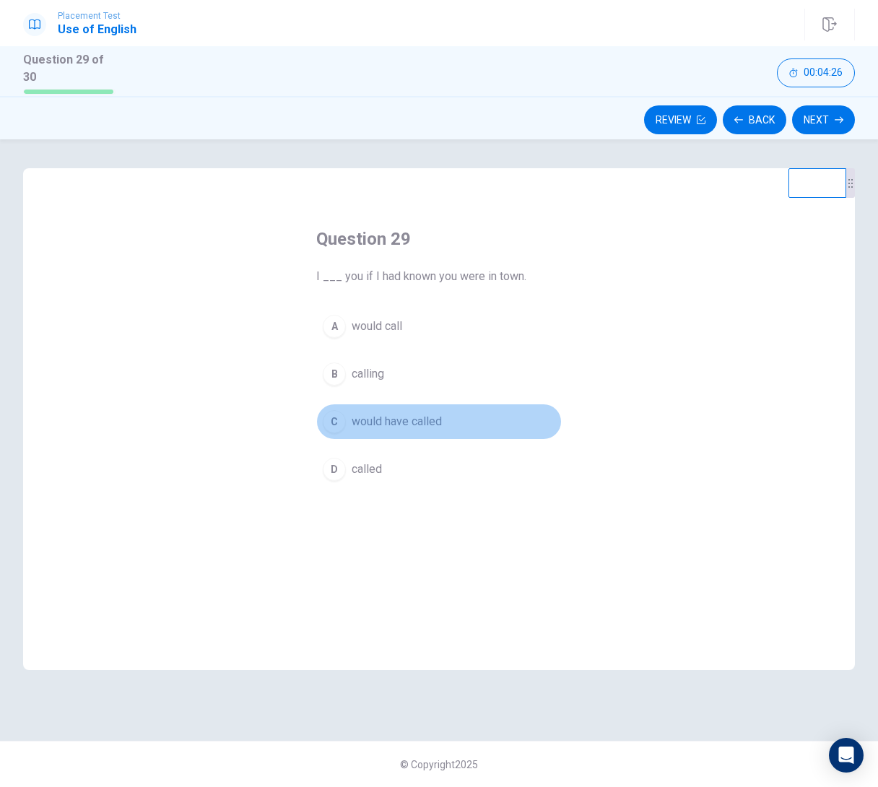
click at [431, 420] on span "would have called" at bounding box center [397, 421] width 90 height 17
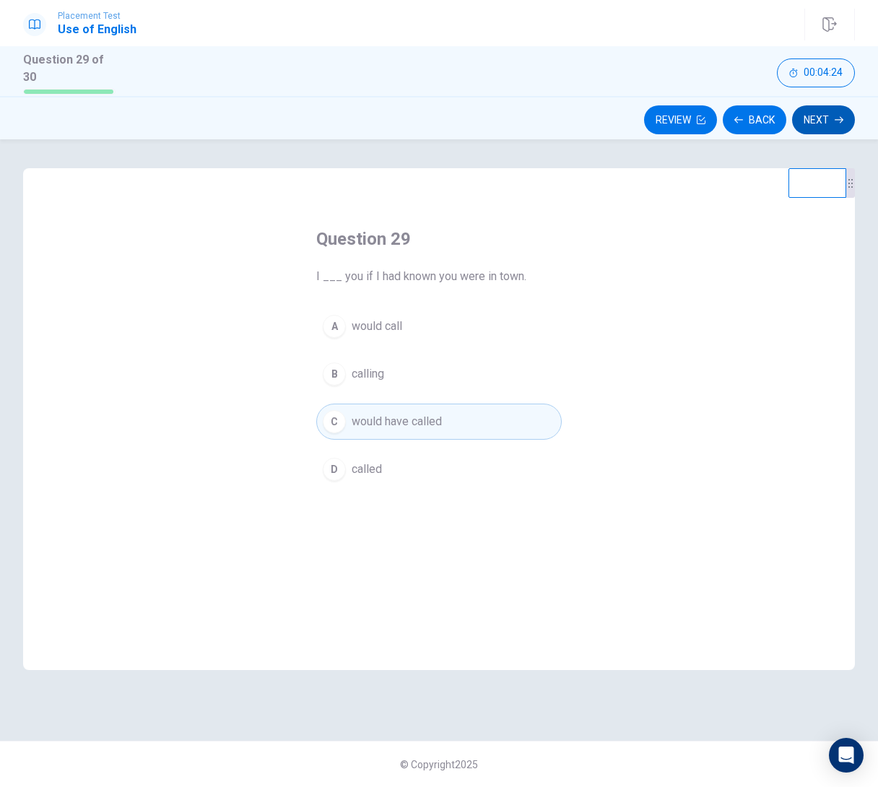
click at [798, 110] on button "Next" at bounding box center [823, 119] width 63 height 29
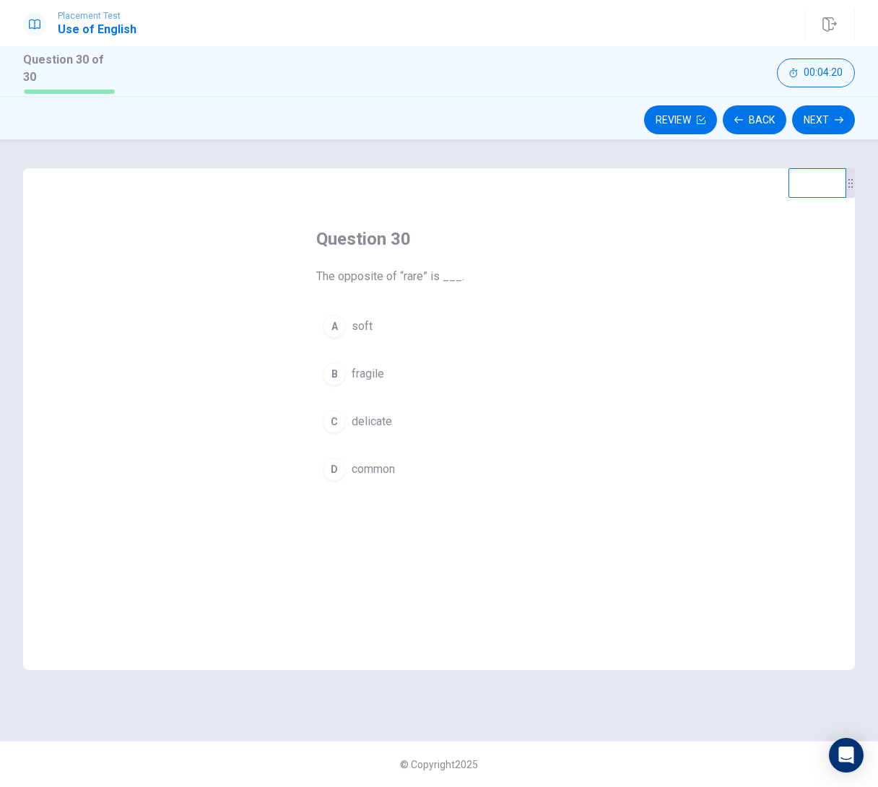
click at [365, 471] on span "common" at bounding box center [373, 469] width 43 height 17
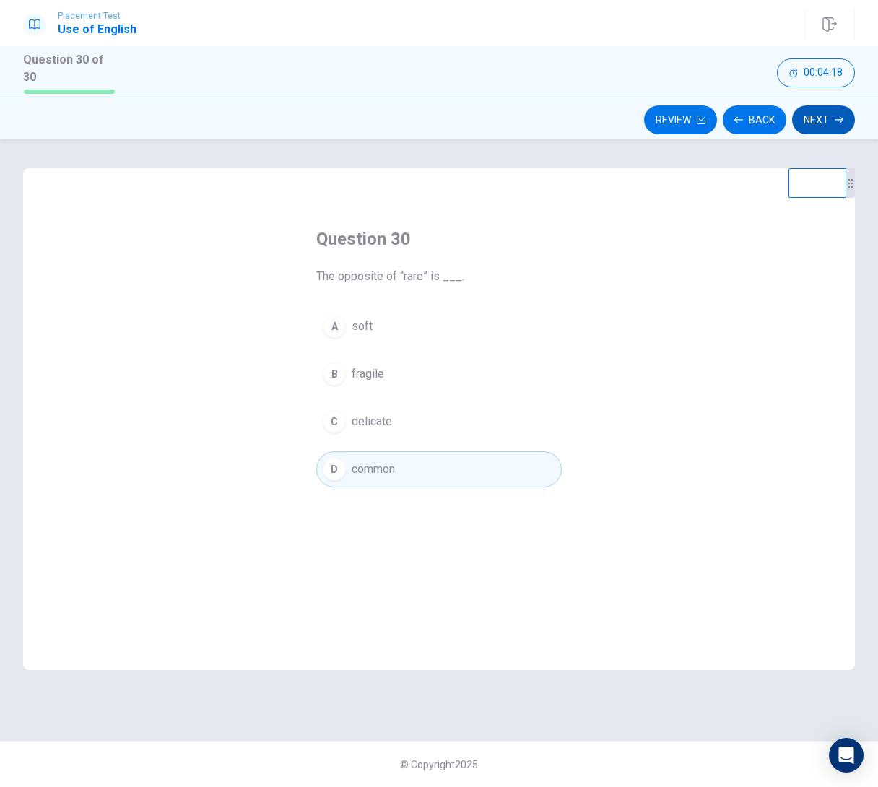
click at [814, 110] on button "Next" at bounding box center [823, 119] width 63 height 29
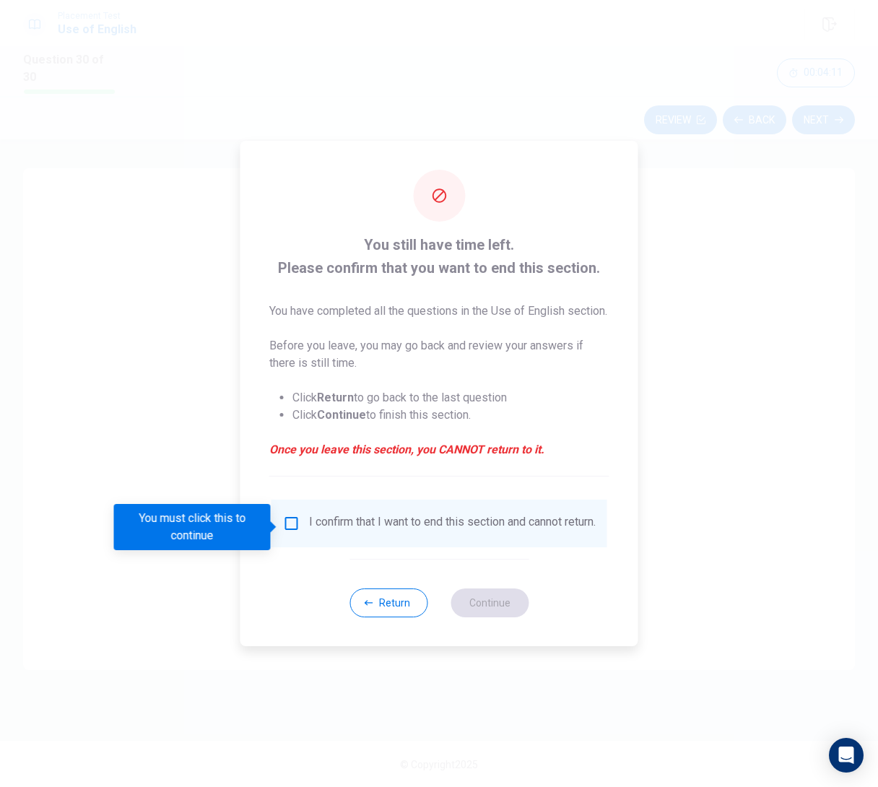
click at [290, 524] on input "You must click this to continue" at bounding box center [291, 523] width 17 height 17
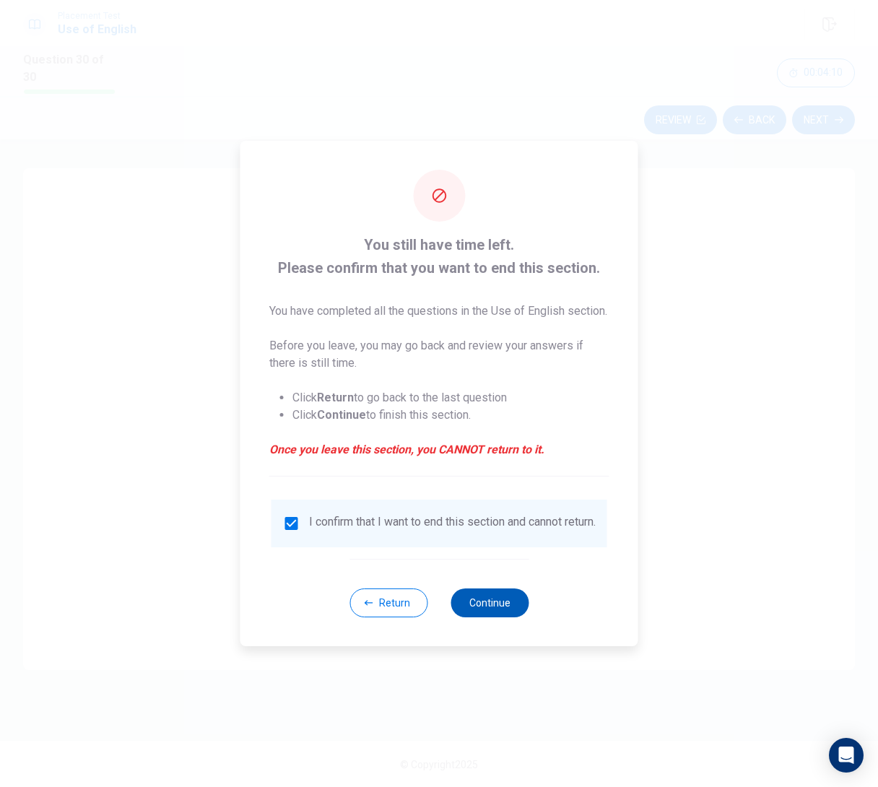
click at [510, 607] on button "Continue" at bounding box center [490, 602] width 78 height 29
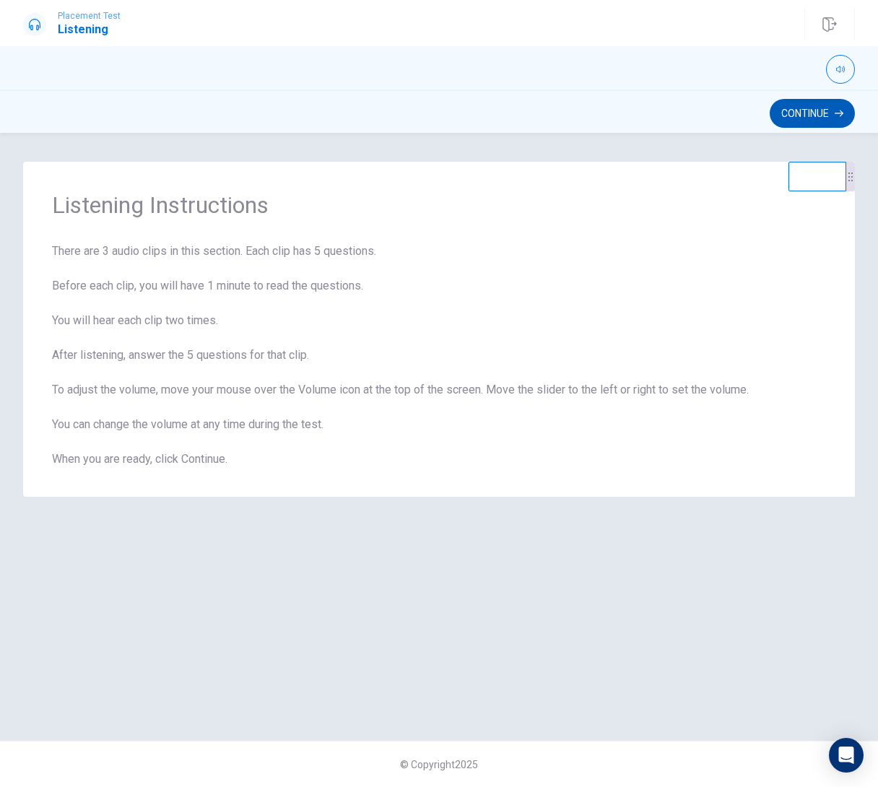
click at [826, 110] on button "Continue" at bounding box center [812, 113] width 85 height 29
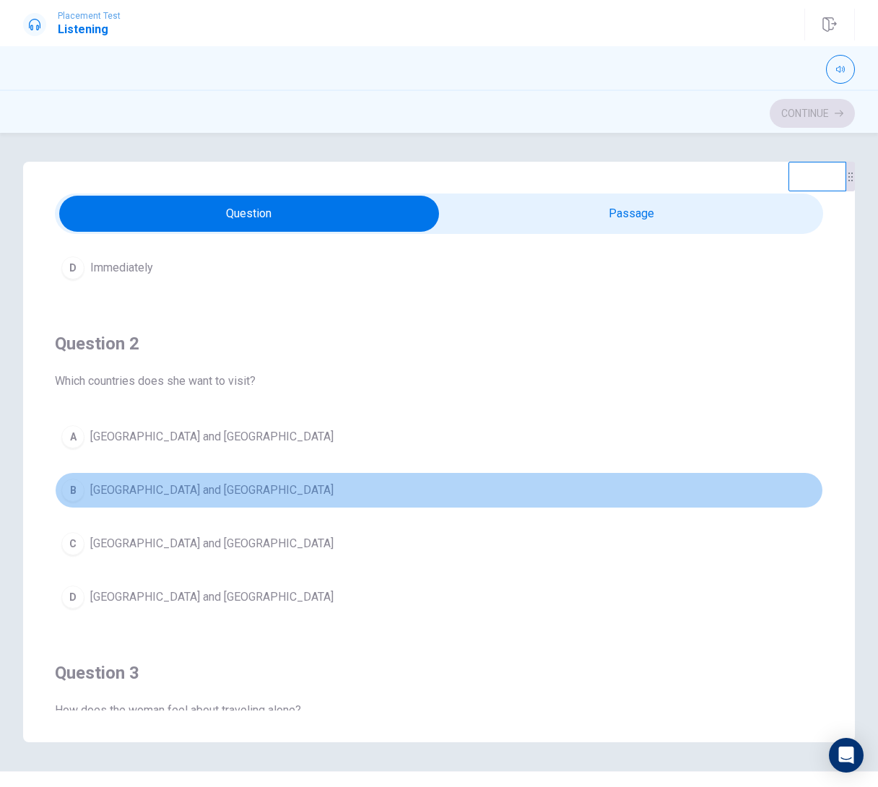
click at [93, 482] on span "[GEOGRAPHIC_DATA] and [GEOGRAPHIC_DATA]" at bounding box center [211, 490] width 243 height 17
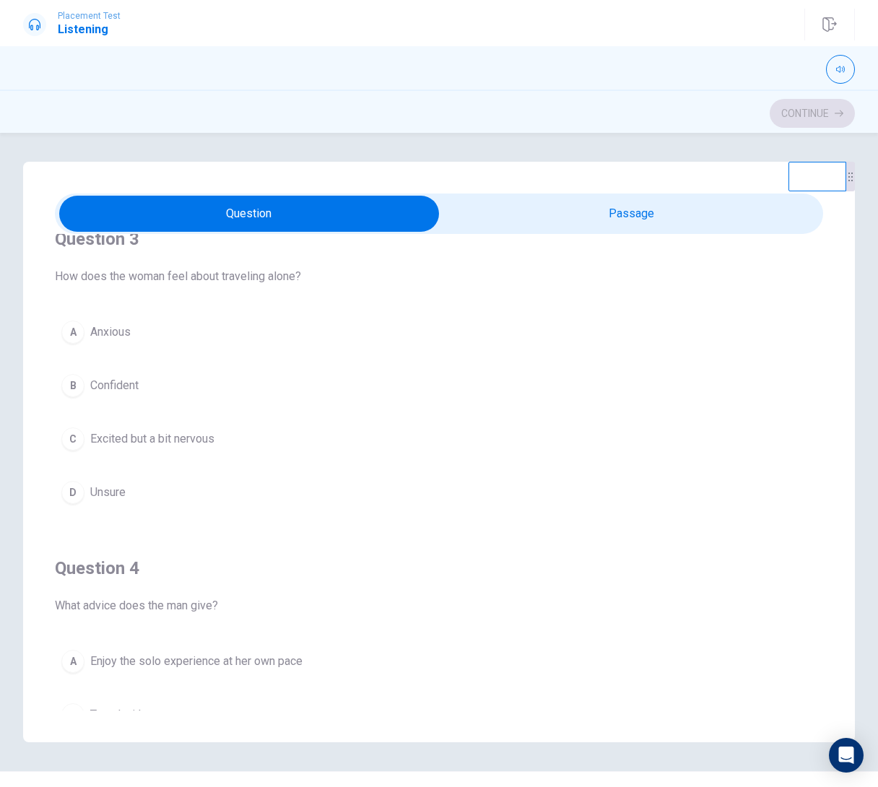
scroll to position [684, 0]
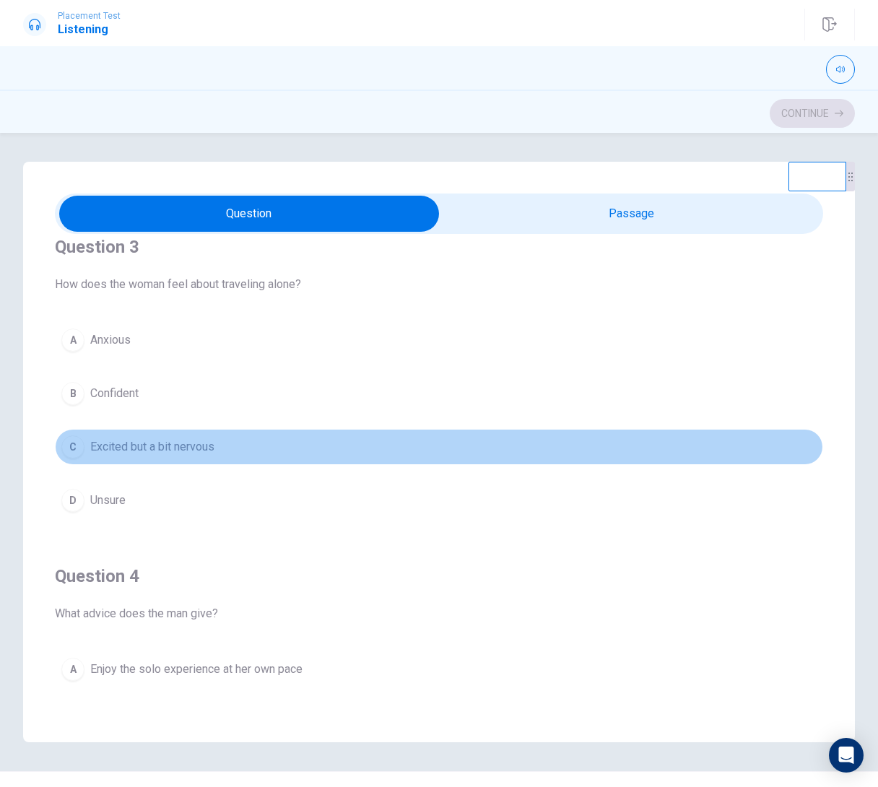
click at [213, 445] on span "Excited but a bit nervous" at bounding box center [152, 446] width 124 height 17
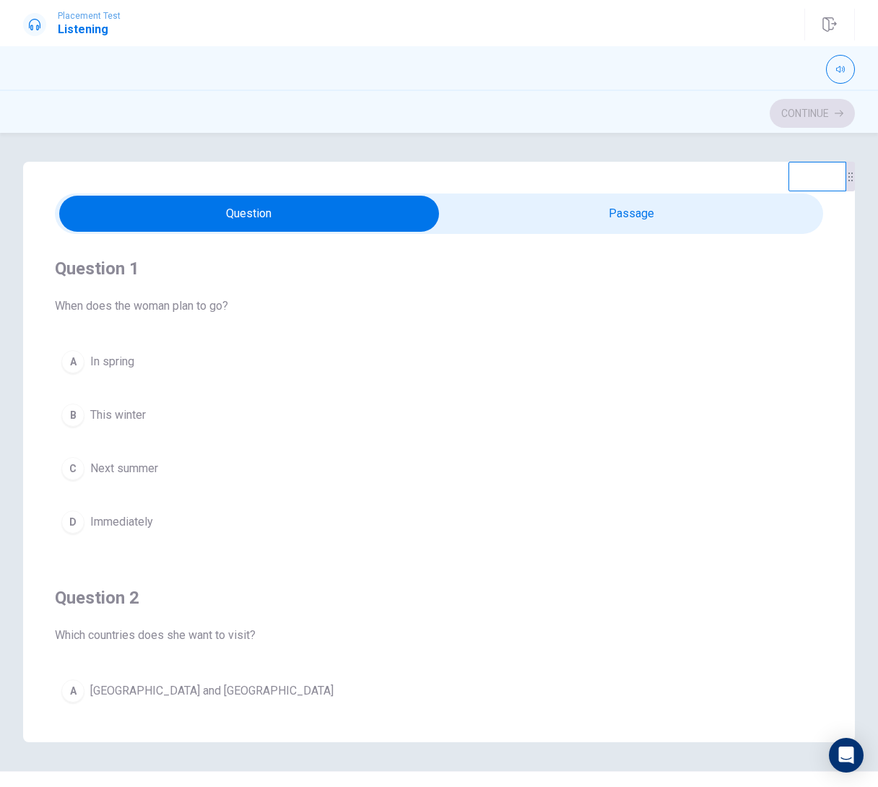
scroll to position [0, 0]
click at [179, 467] on button "C Next summer" at bounding box center [439, 469] width 768 height 36
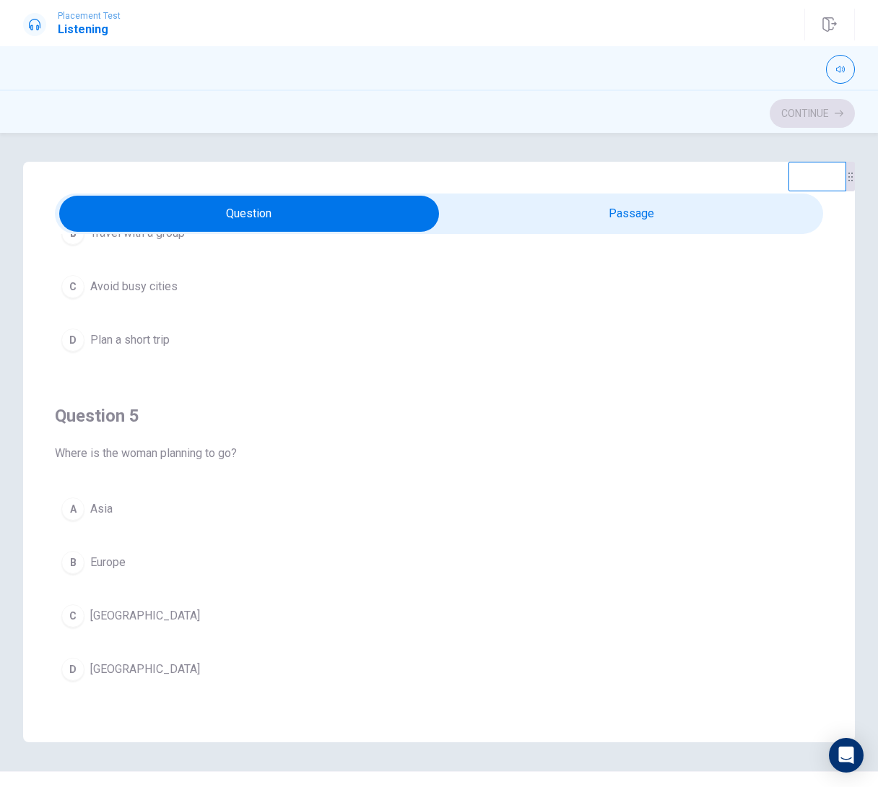
scroll to position [1170, 0]
click at [122, 557] on span "Europe" at bounding box center [107, 562] width 35 height 17
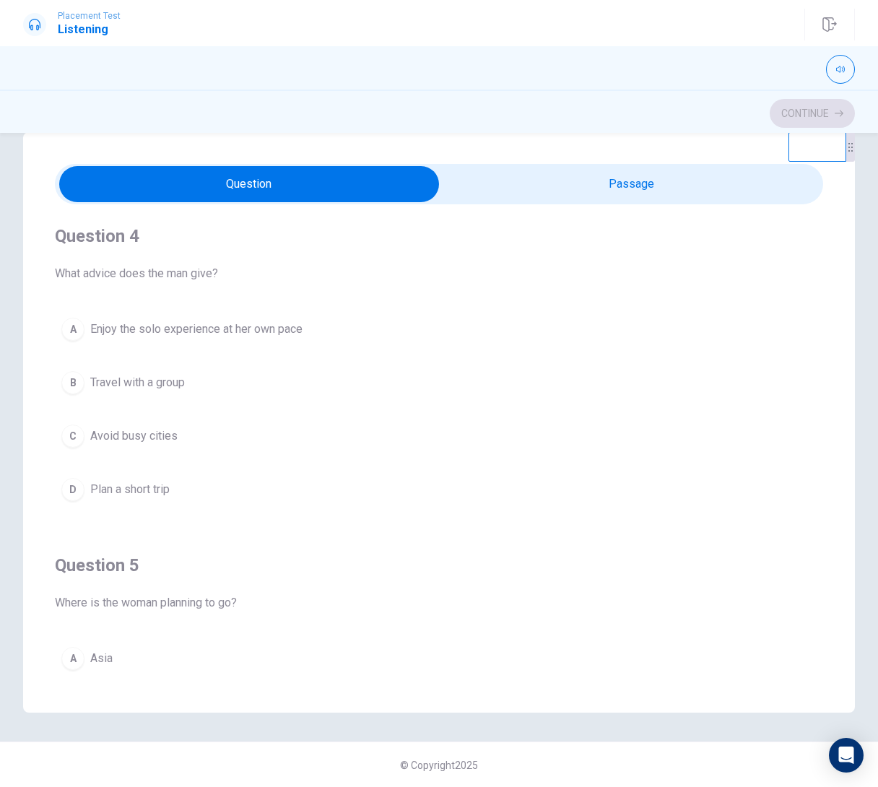
scroll to position [993, 0]
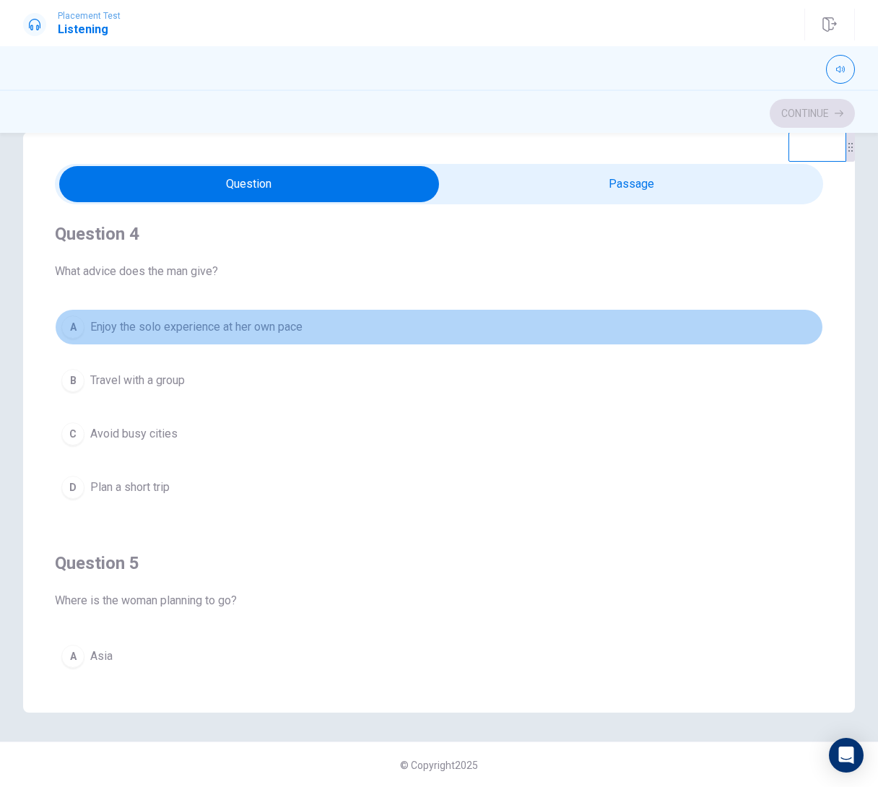
click at [245, 321] on span "Enjoy the solo experience at her own pace" at bounding box center [196, 326] width 212 height 17
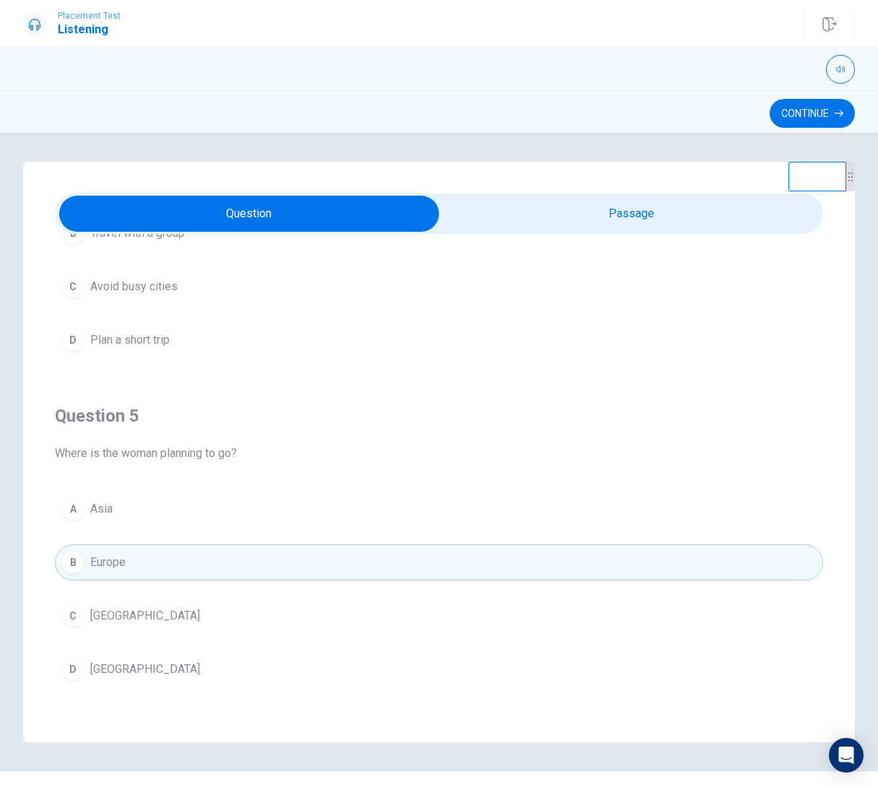
scroll to position [1170, 0]
click at [800, 110] on button "Continue" at bounding box center [812, 113] width 85 height 29
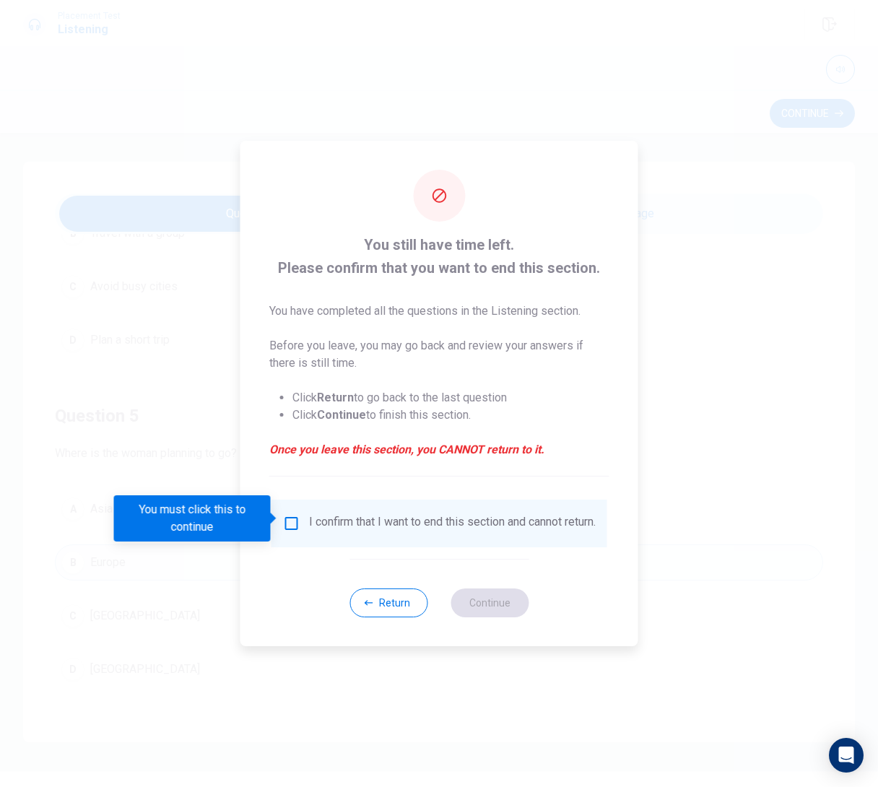
click at [287, 516] on input "You must click this to continue" at bounding box center [291, 523] width 17 height 17
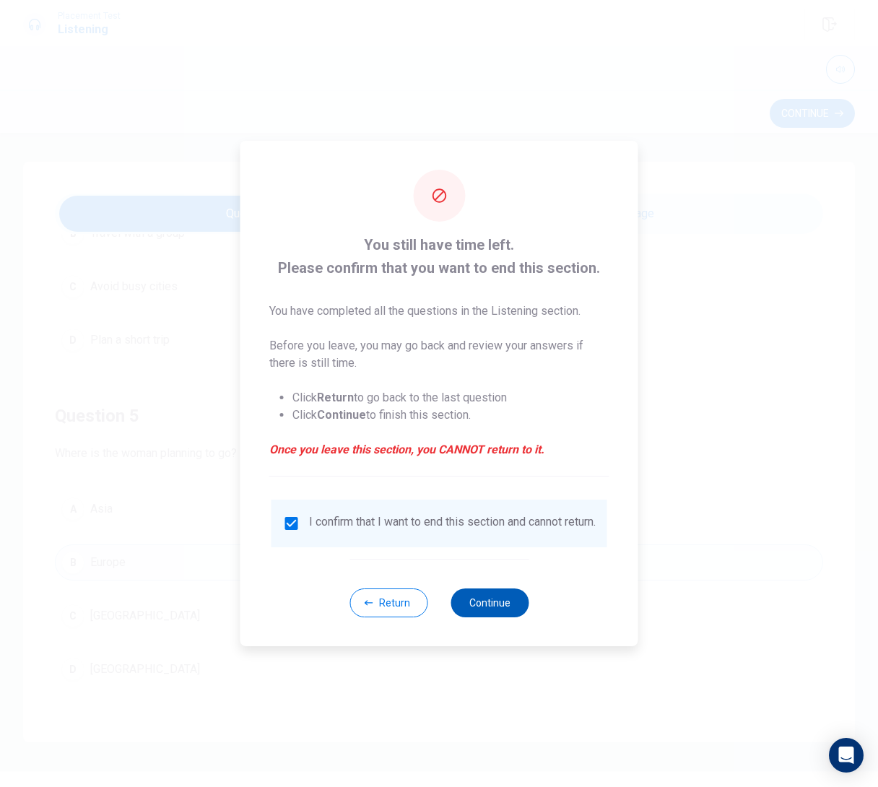
click at [497, 612] on button "Continue" at bounding box center [490, 602] width 78 height 29
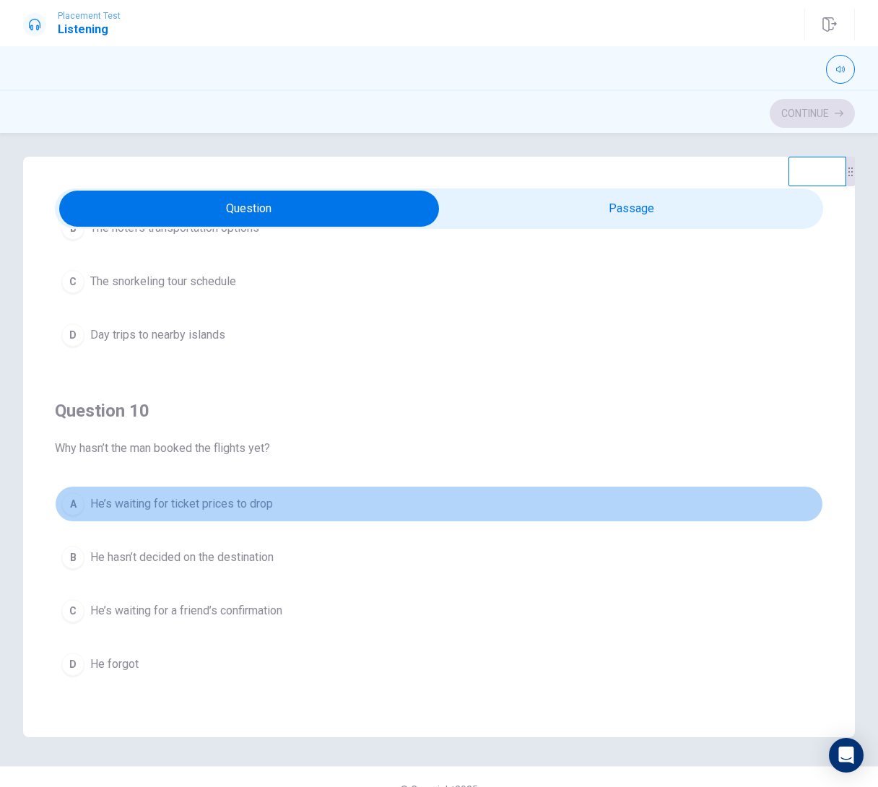
click at [225, 506] on span "He’s waiting for ticket prices to drop" at bounding box center [181, 503] width 183 height 17
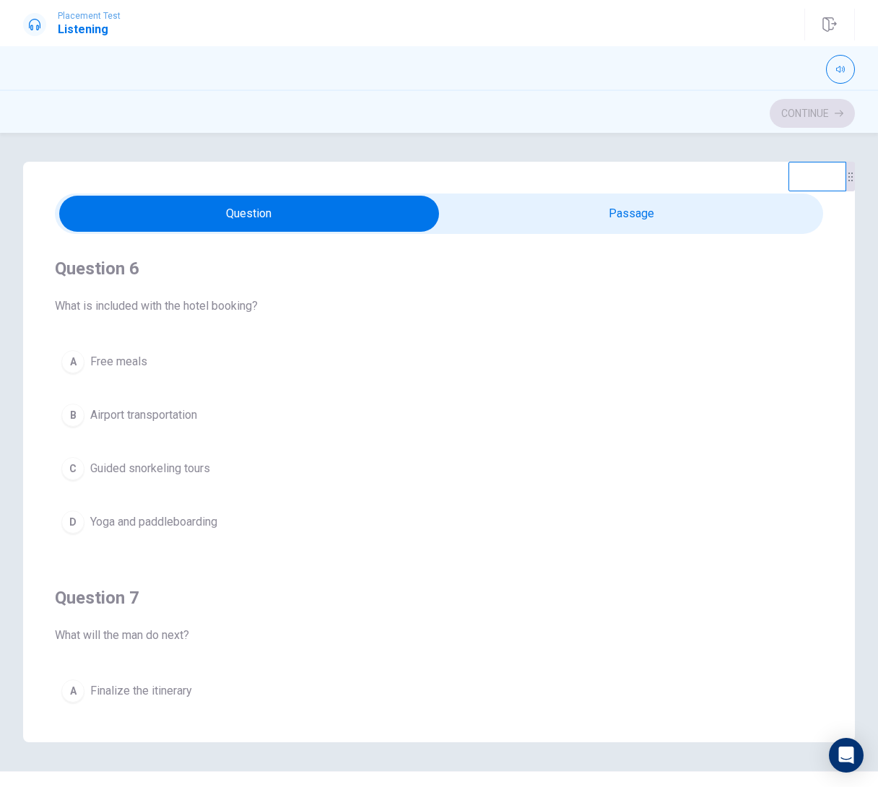
scroll to position [0, 0]
click at [188, 516] on span "Yoga and paddleboarding" at bounding box center [153, 521] width 127 height 17
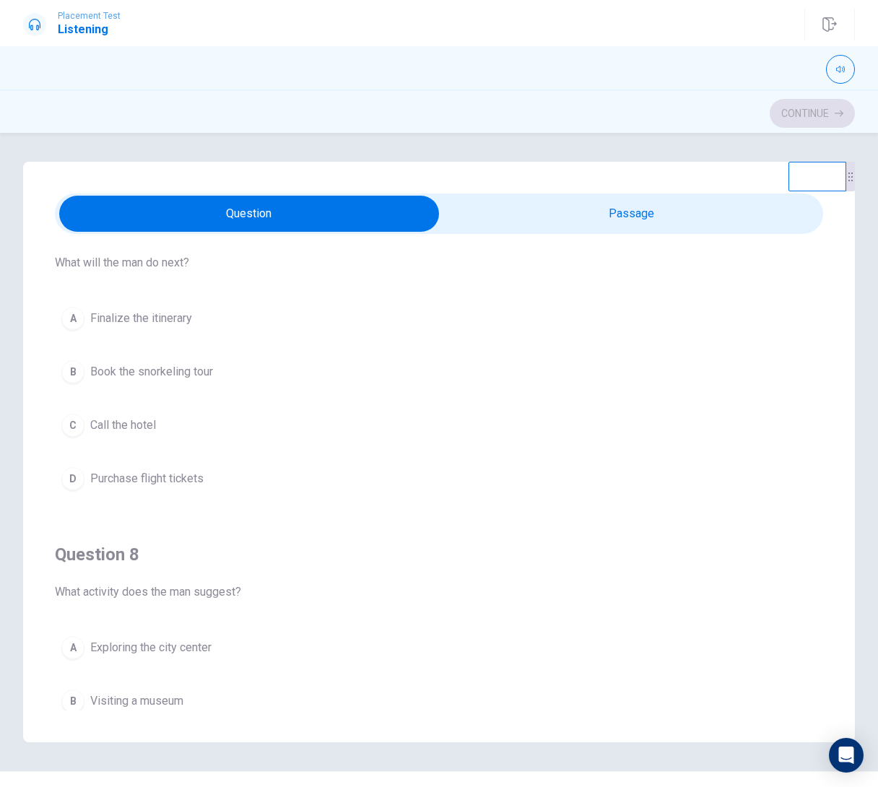
scroll to position [373, 0]
click at [159, 371] on span "Book the snorkeling tour" at bounding box center [151, 370] width 123 height 17
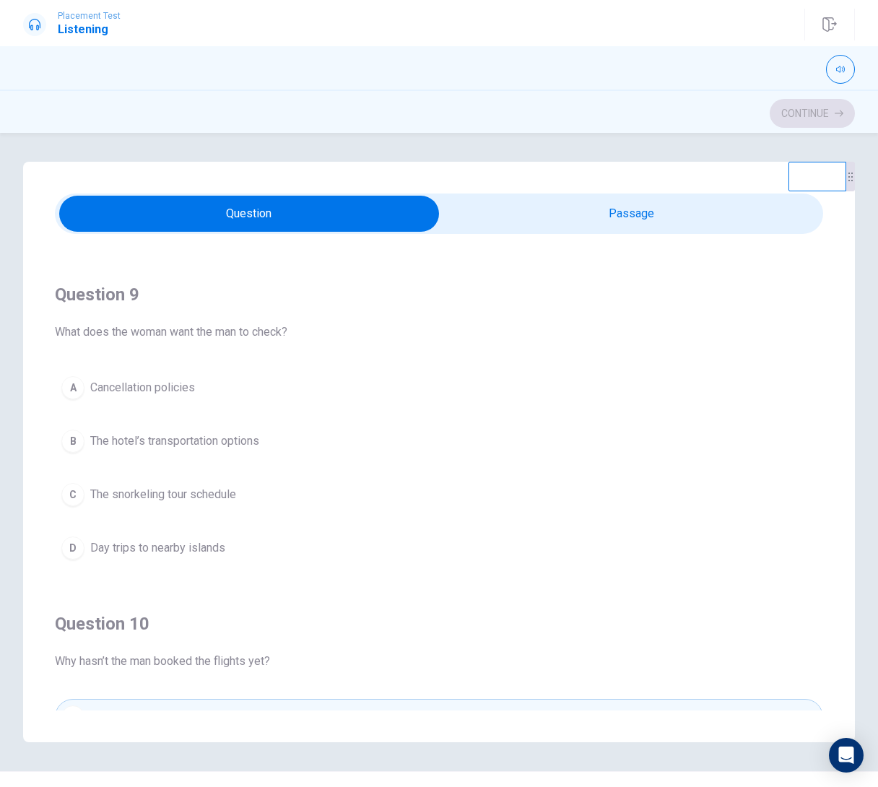
scroll to position [963, 0]
click at [218, 436] on span "The hotel’s transportation options" at bounding box center [174, 439] width 169 height 17
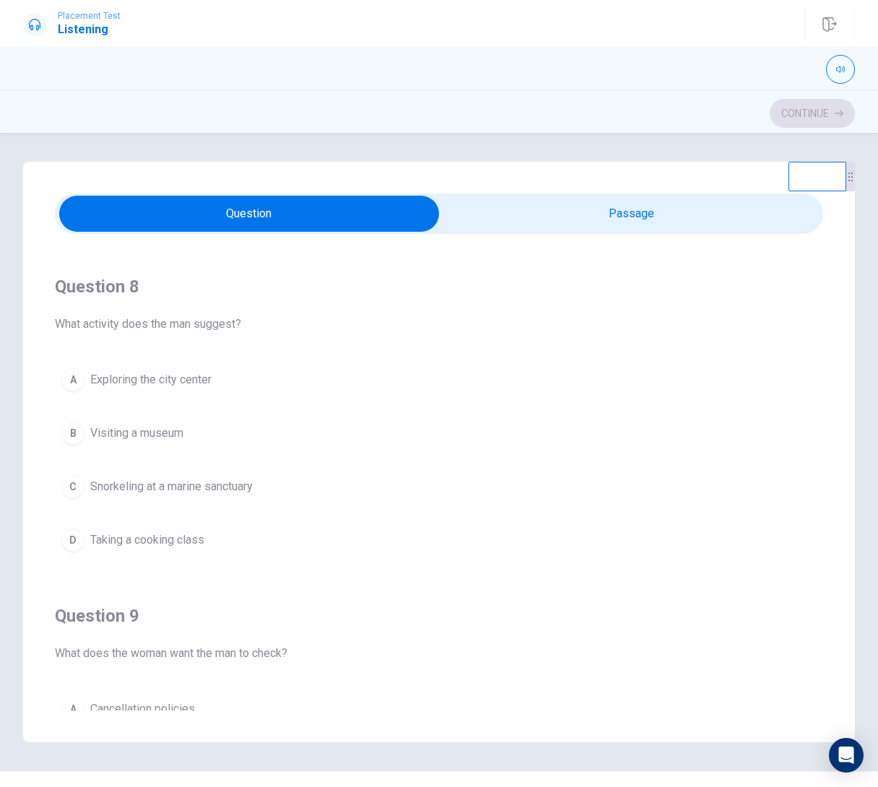
scroll to position [641, 0]
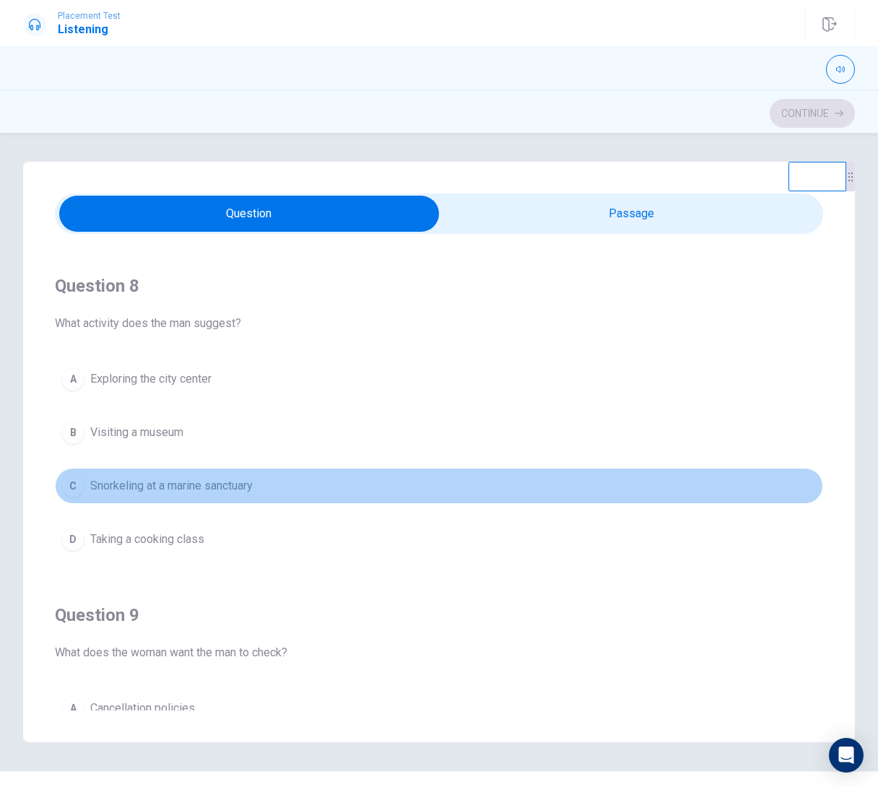
click at [240, 487] on span "Snorkeling at a marine sanctuary" at bounding box center [171, 485] width 162 height 17
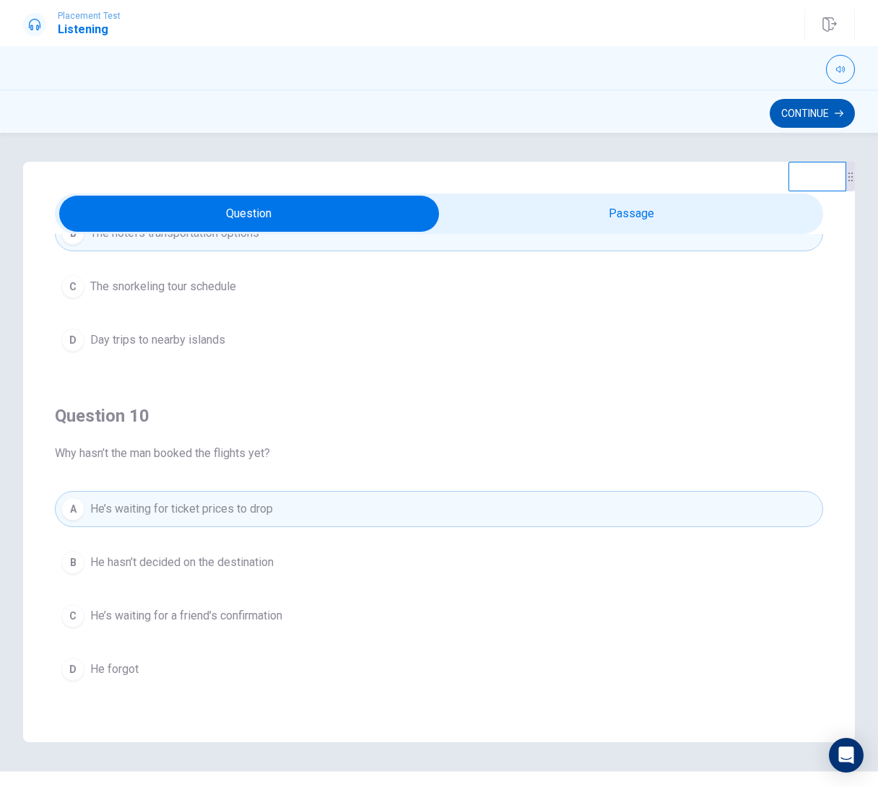
scroll to position [1, 0]
click at [805, 116] on button "Continue" at bounding box center [812, 113] width 85 height 29
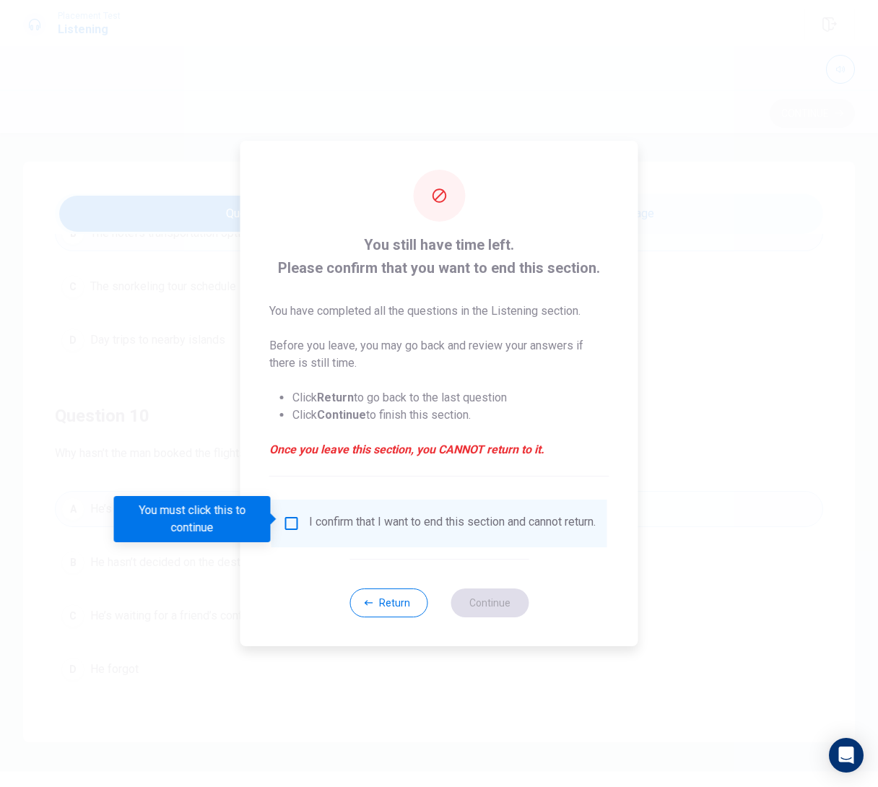
scroll to position [0, 0]
click at [291, 515] on input "You must click this to continue" at bounding box center [291, 523] width 17 height 17
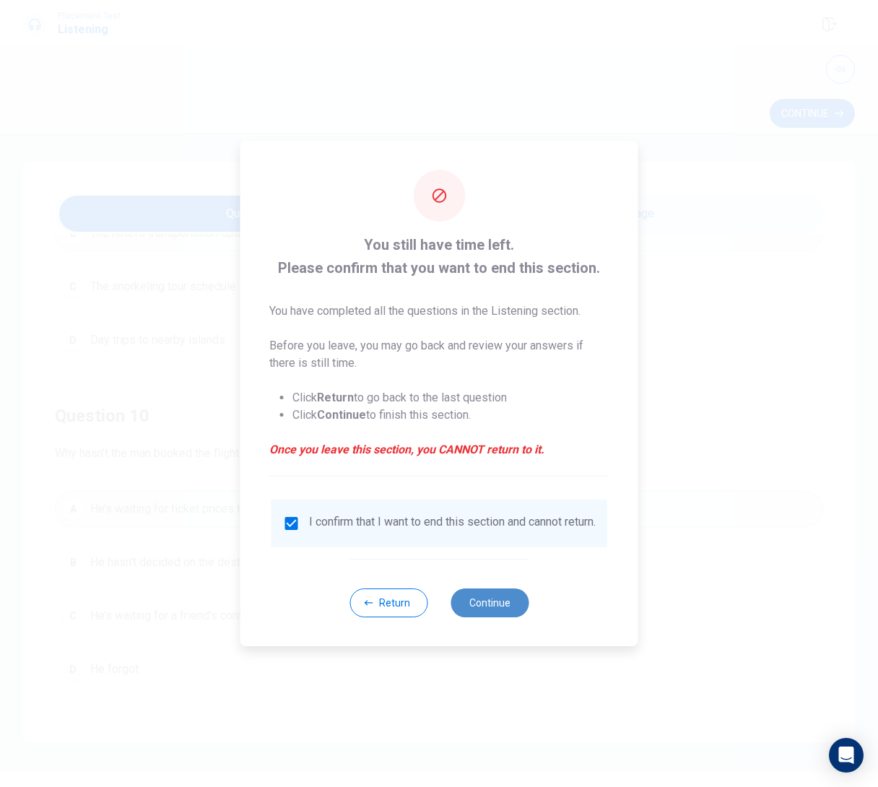
click at [486, 604] on button "Continue" at bounding box center [490, 602] width 78 height 29
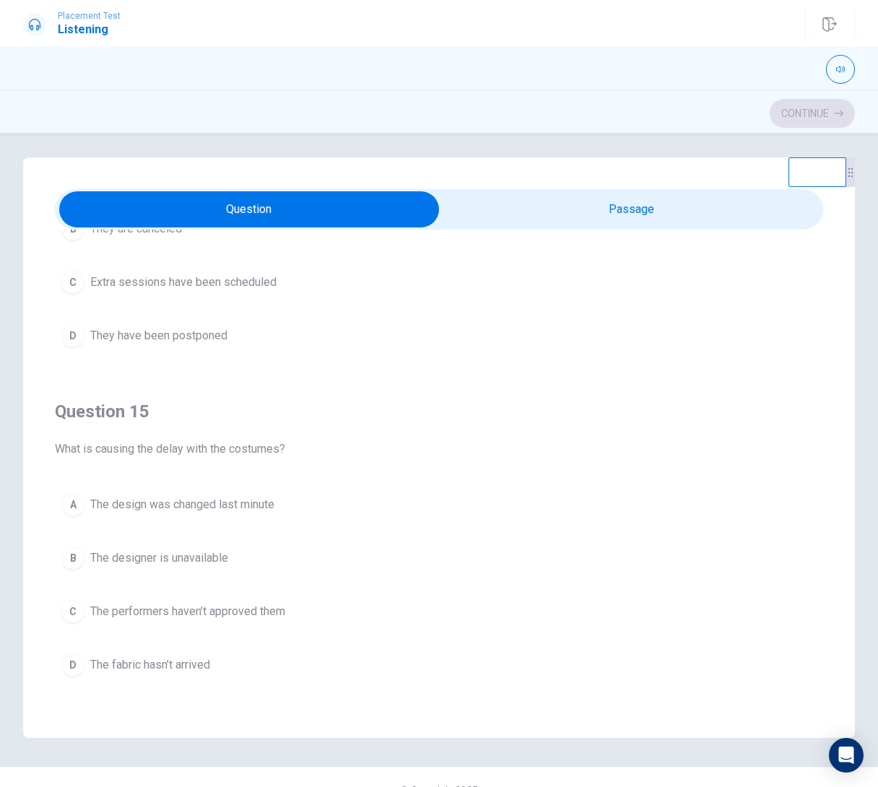
scroll to position [1170, 0]
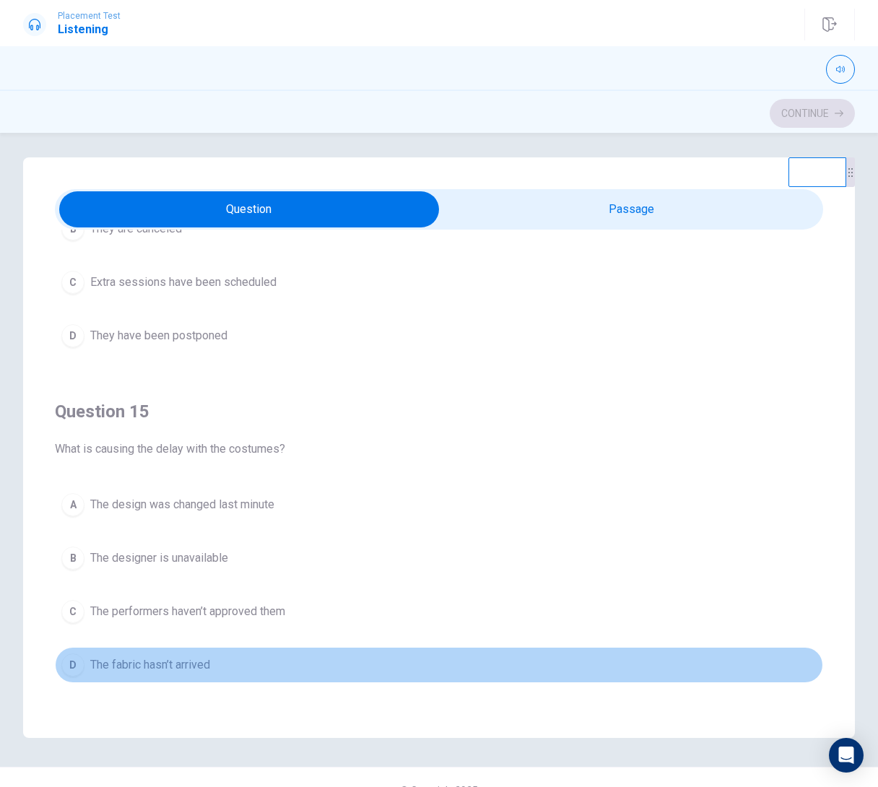
click at [202, 653] on button "D The fabric hasn’t arrived" at bounding box center [439, 665] width 768 height 36
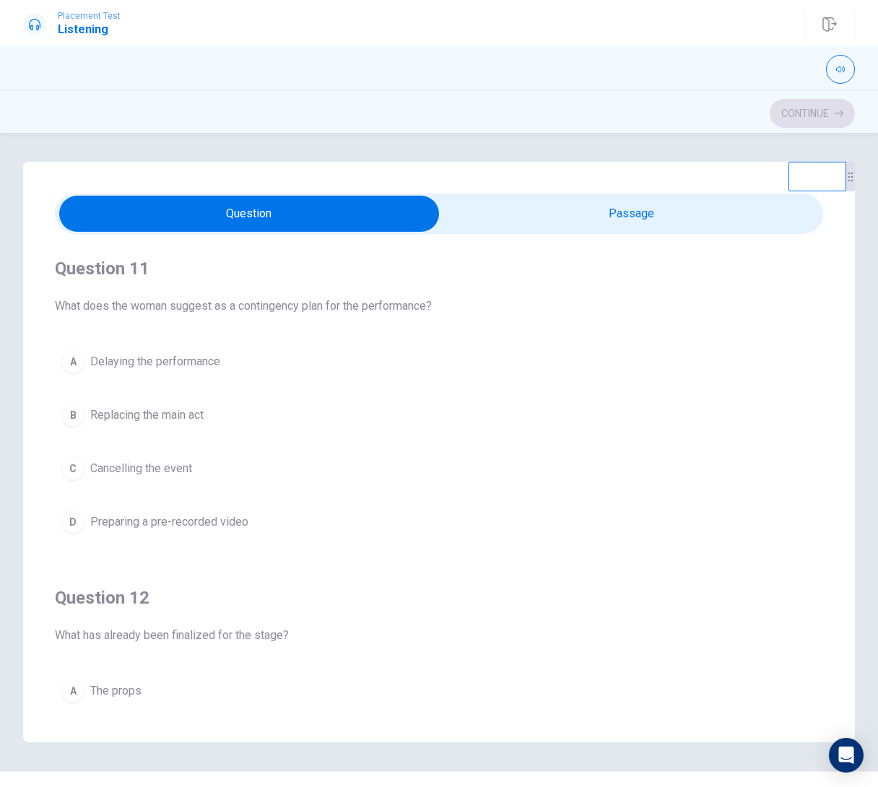
scroll to position [0, 0]
click at [230, 528] on span "Preparing a pre-recorded video" at bounding box center [169, 521] width 158 height 17
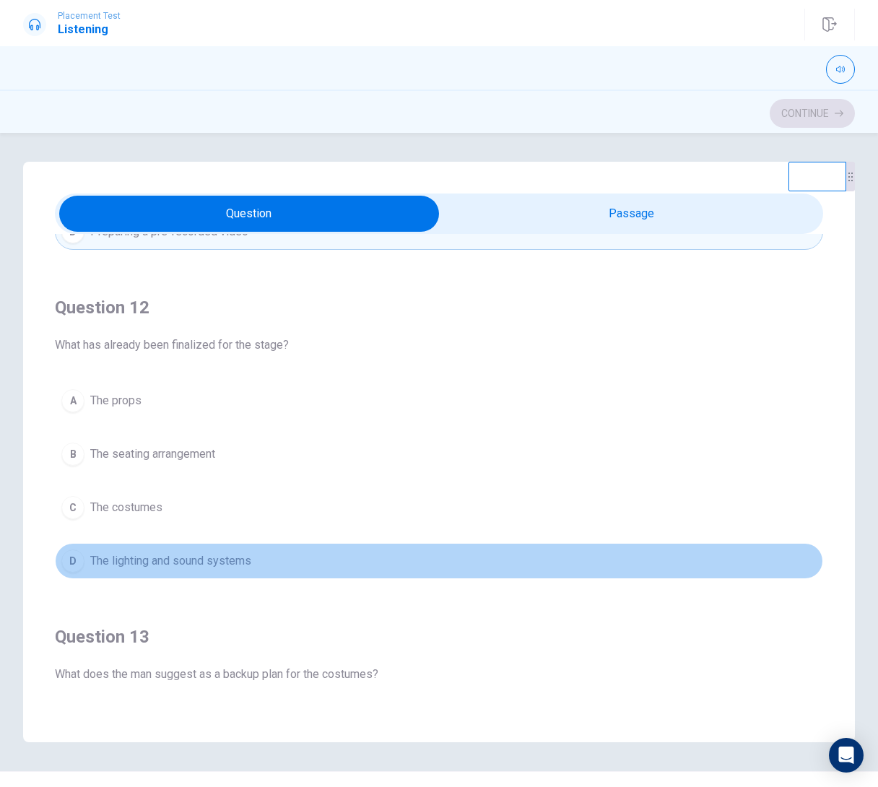
click at [238, 558] on span "The lighting and sound systems" at bounding box center [170, 560] width 161 height 17
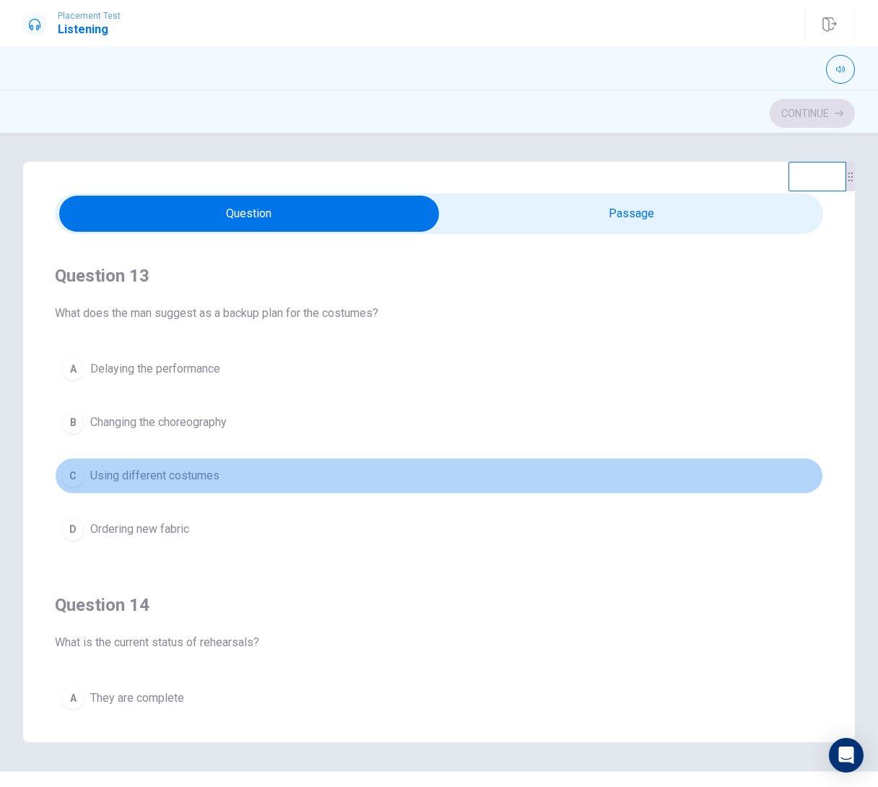
click at [201, 482] on span "Using different costumes" at bounding box center [154, 475] width 129 height 17
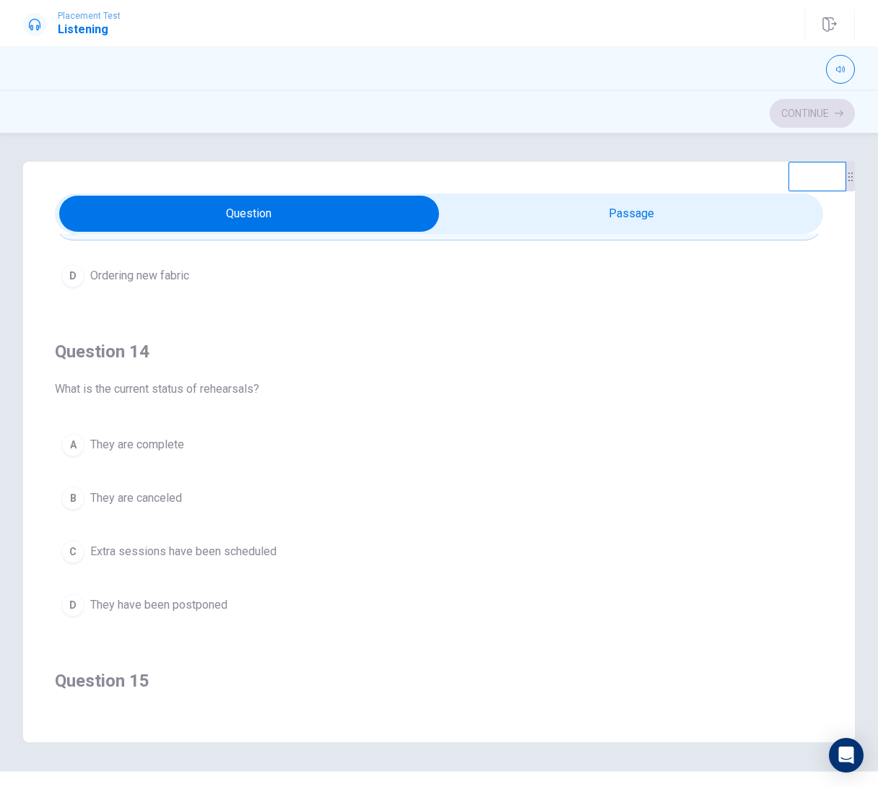
scroll to position [905, 0]
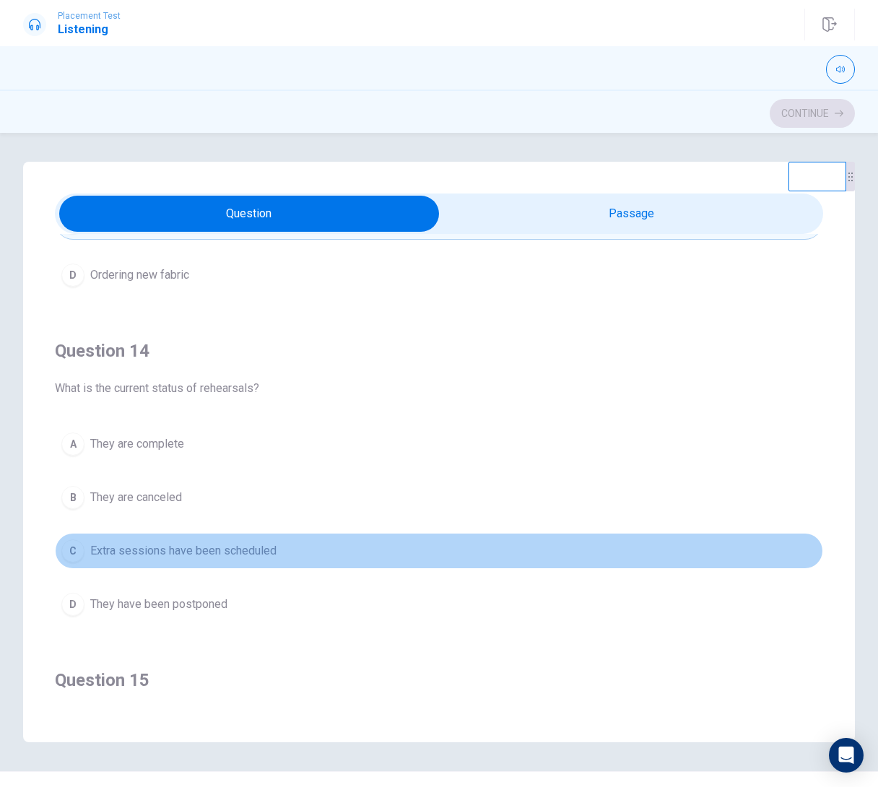
click at [225, 547] on span "Extra sessions have been scheduled" at bounding box center [183, 550] width 186 height 17
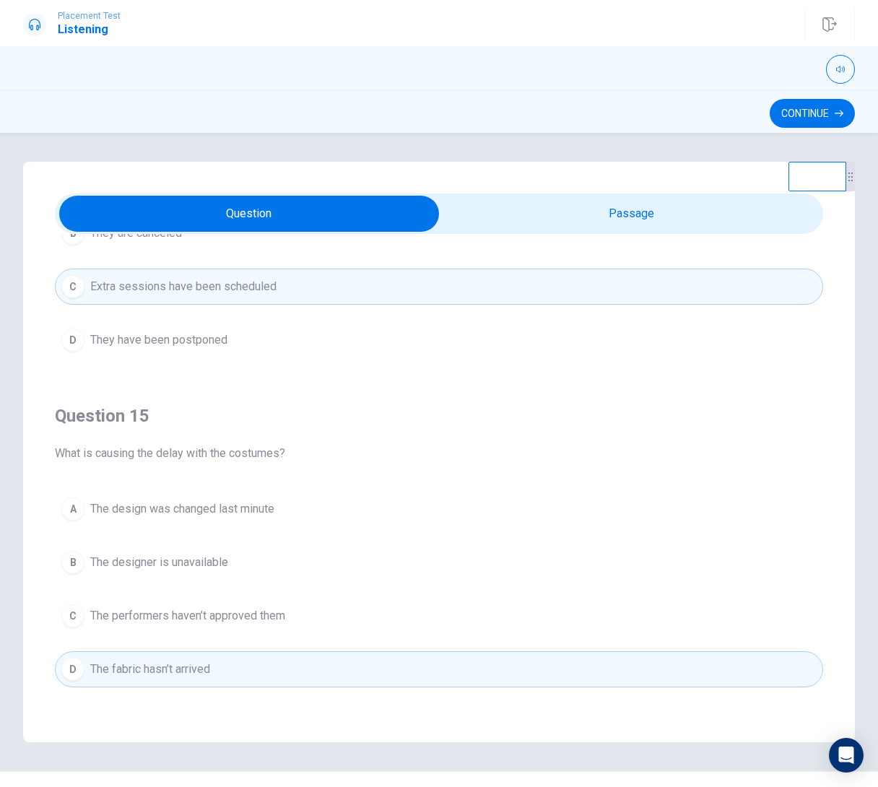
scroll to position [1170, 0]
click at [799, 100] on button "Continue" at bounding box center [812, 113] width 85 height 29
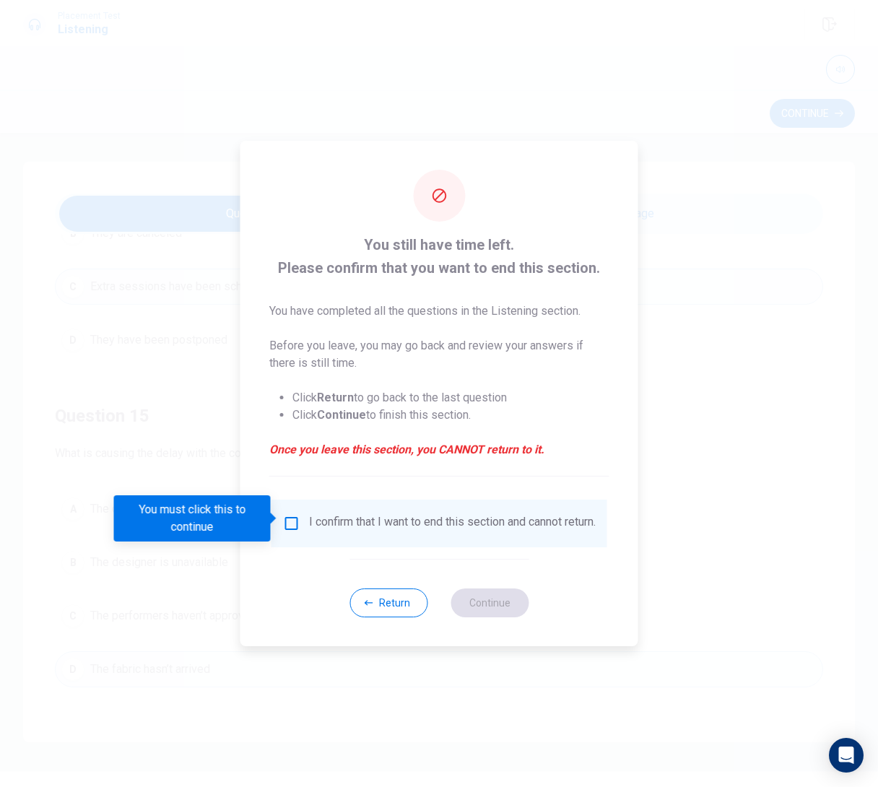
click at [285, 516] on input "You must click this to continue" at bounding box center [291, 523] width 17 height 17
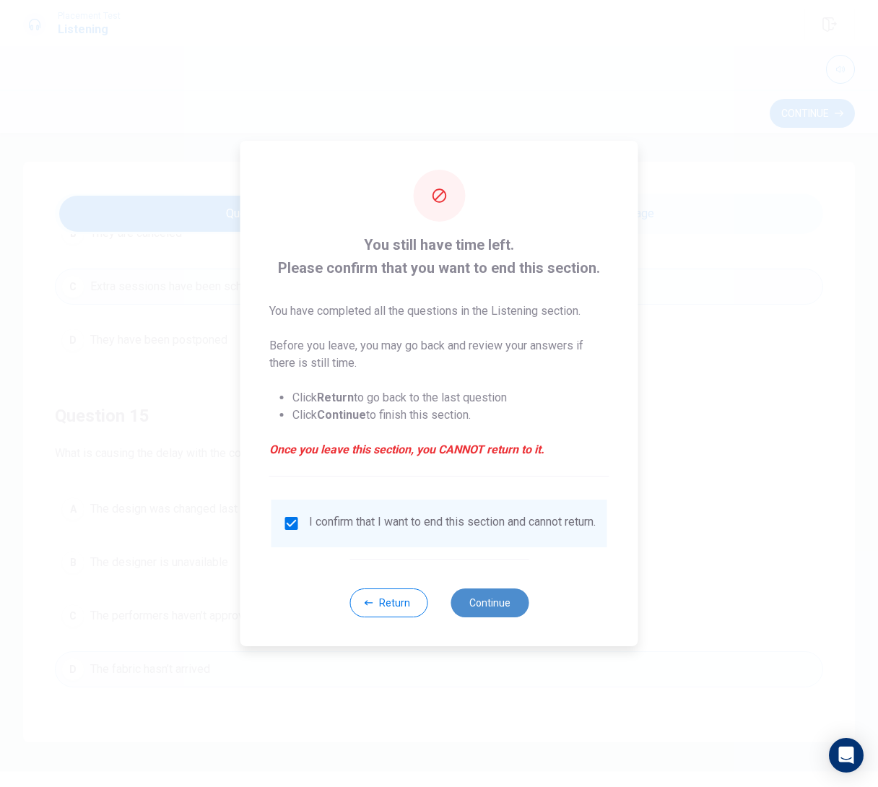
click at [493, 614] on button "Continue" at bounding box center [490, 602] width 78 height 29
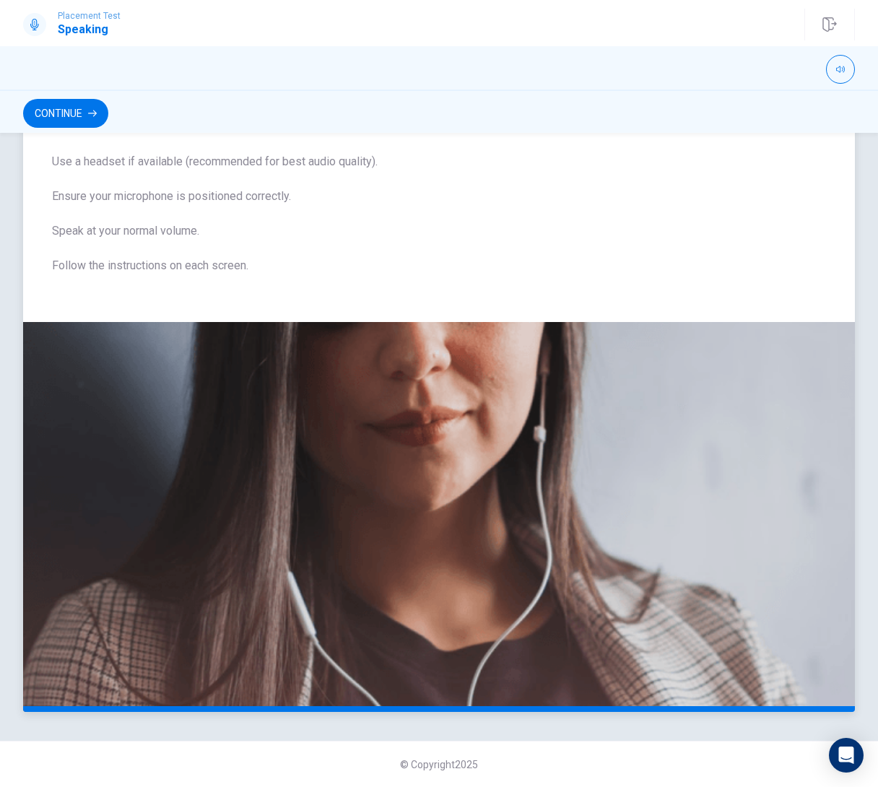
scroll to position [0, 0]
click at [80, 100] on button "Continue" at bounding box center [65, 113] width 85 height 29
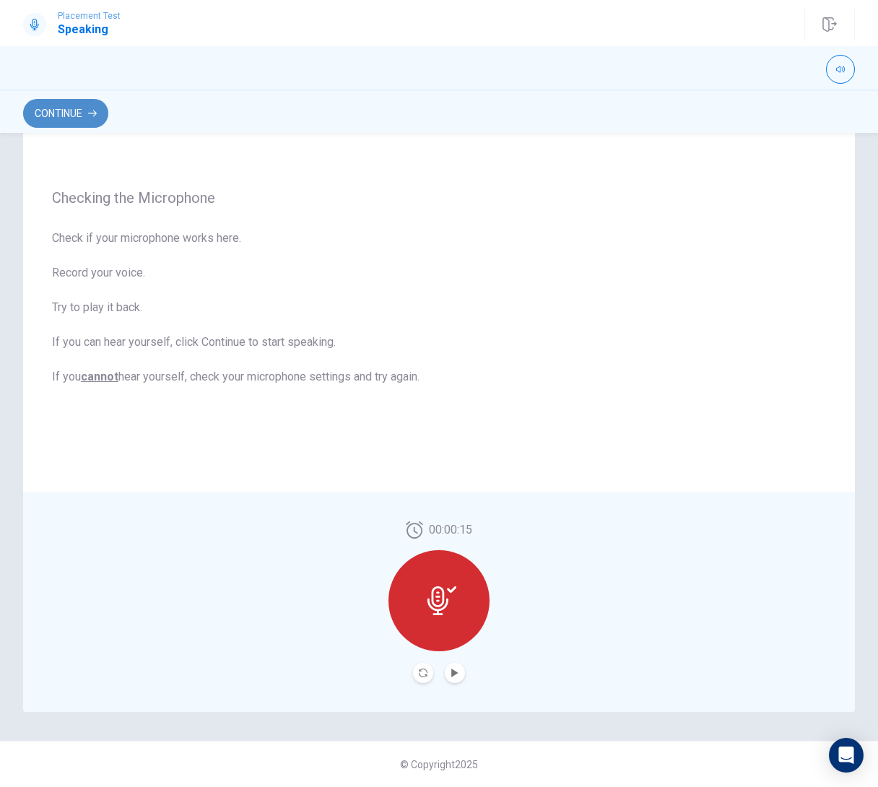
click at [74, 112] on button "Continue" at bounding box center [65, 113] width 85 height 29
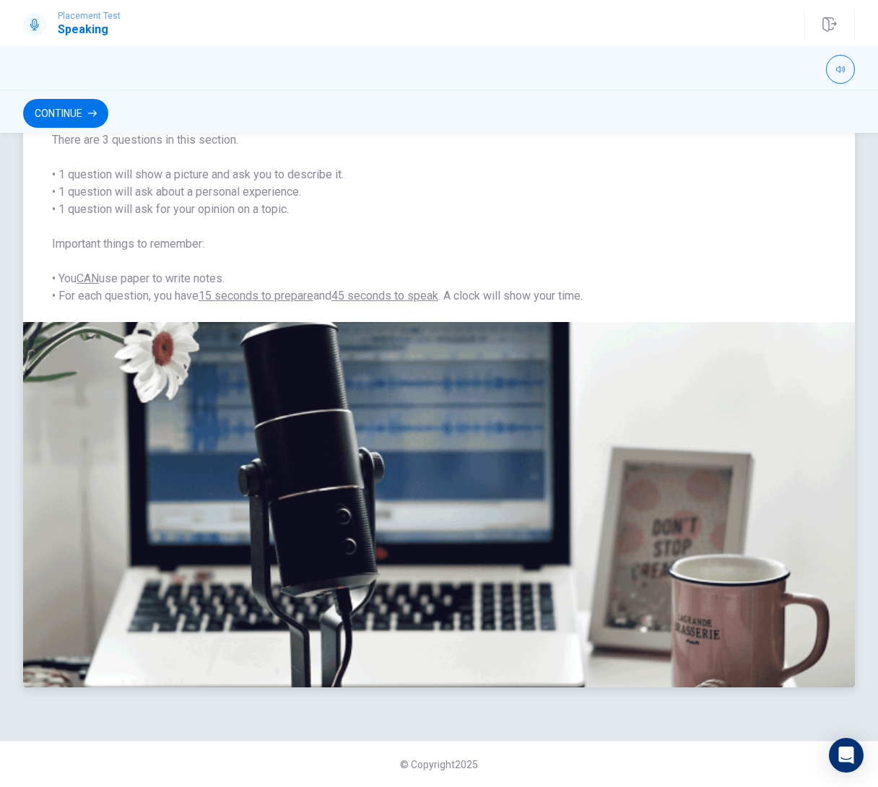
scroll to position [123, 0]
click at [77, 109] on button "Continue" at bounding box center [65, 113] width 85 height 29
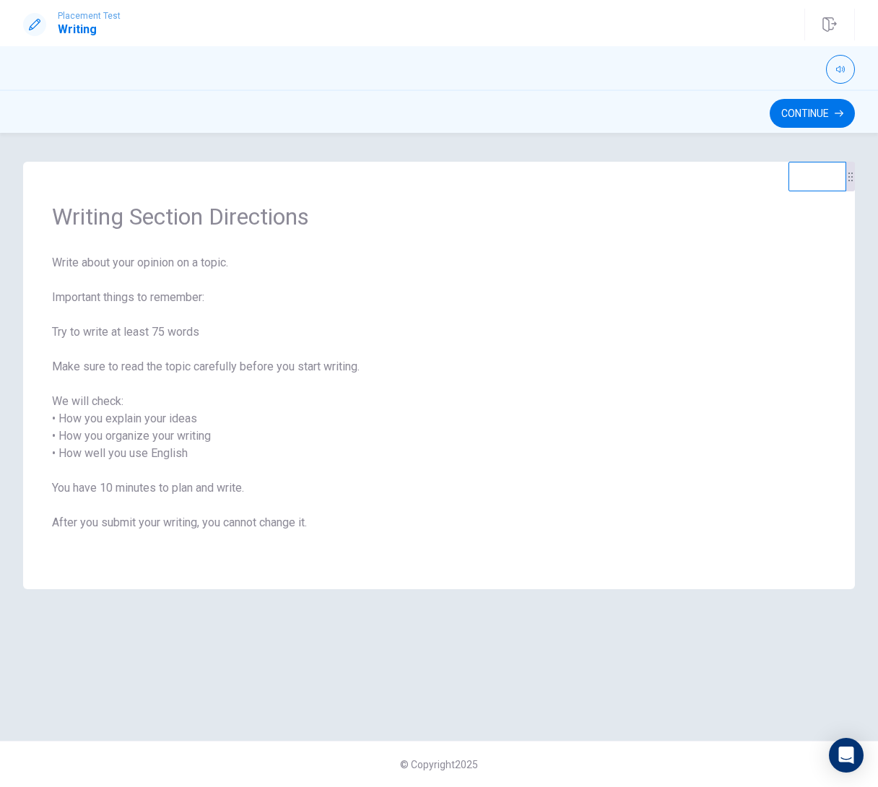
scroll to position [0, 0]
click at [786, 115] on button "Continue" at bounding box center [812, 113] width 85 height 29
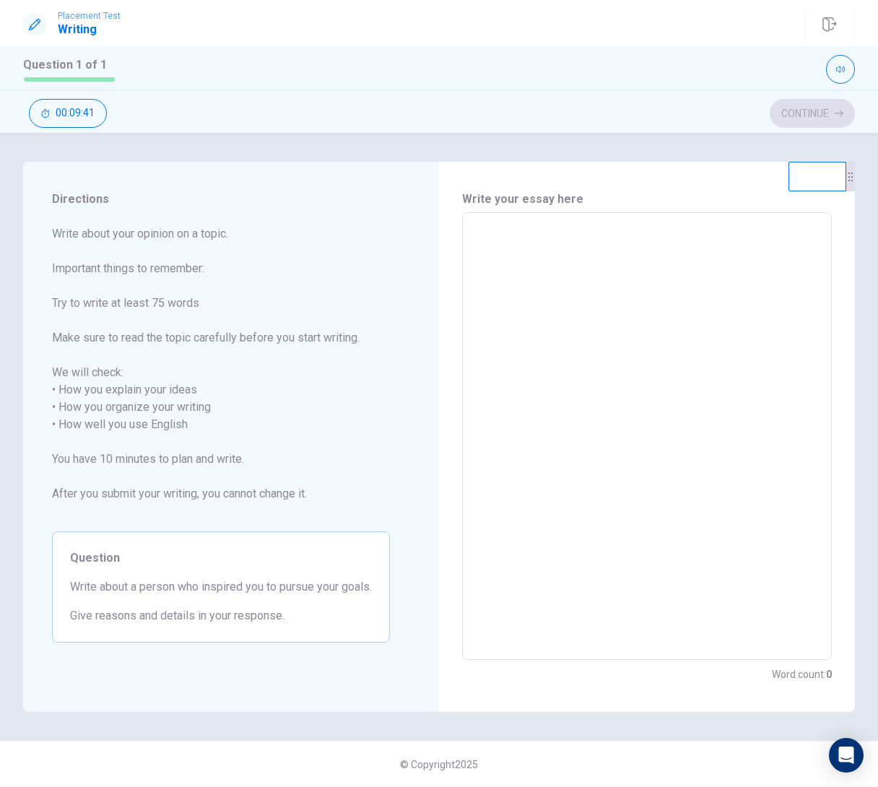
scroll to position [1, 0]
click at [544, 337] on textarea at bounding box center [646, 437] width 349 height 424
type textarea "a"
type textarea "x"
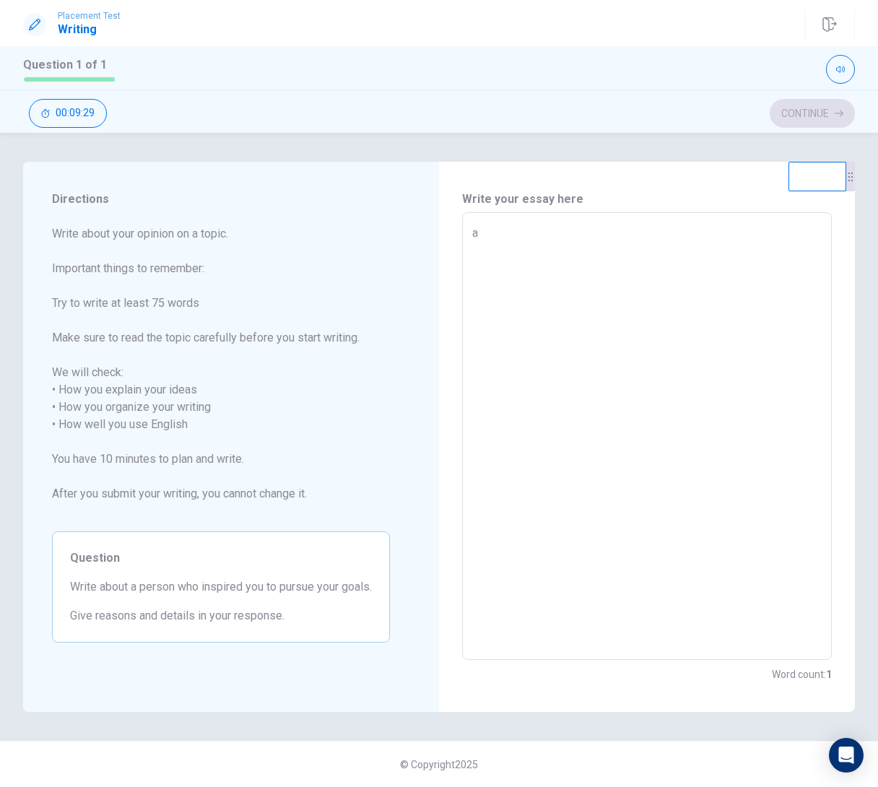
type textarea "a"
type textarea "x"
type textarea "a P"
type textarea "x"
type textarea "a PE"
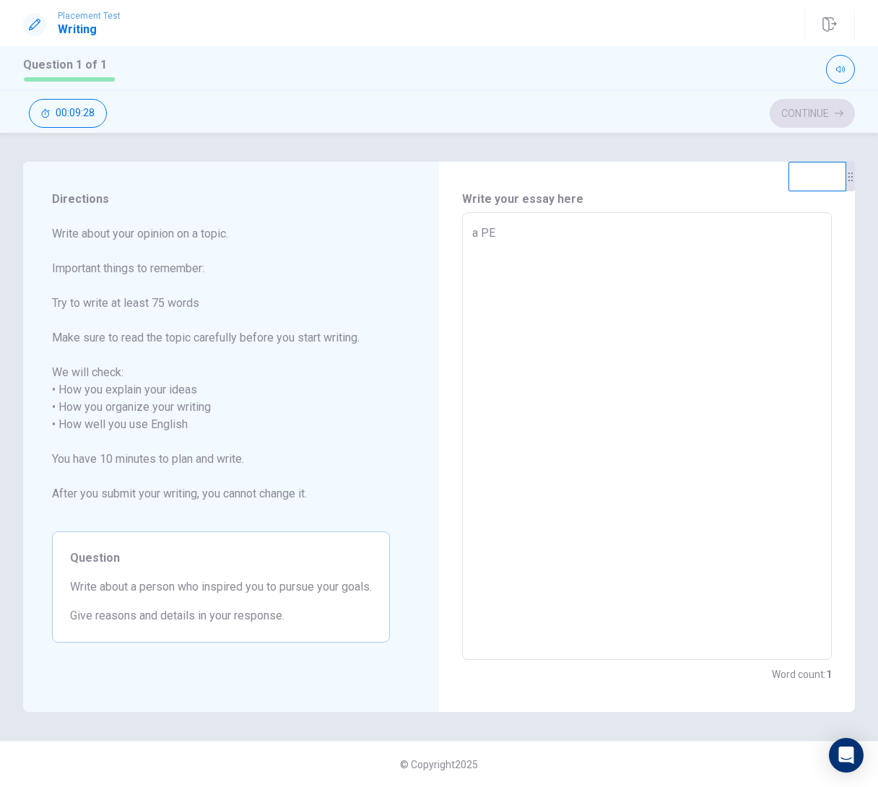
type textarea "x"
type textarea "a PER"
type textarea "x"
type textarea "a PERS"
type textarea "x"
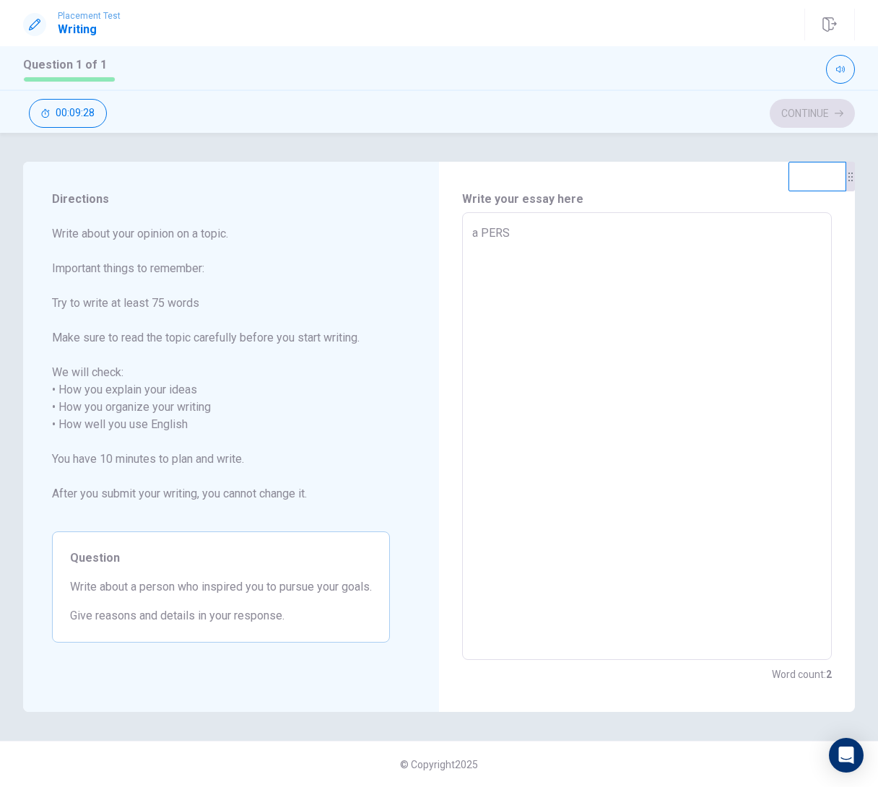
type textarea "a PERSO"
type textarea "x"
type textarea "a PERSON"
type textarea "x"
type textarea "a PERSON"
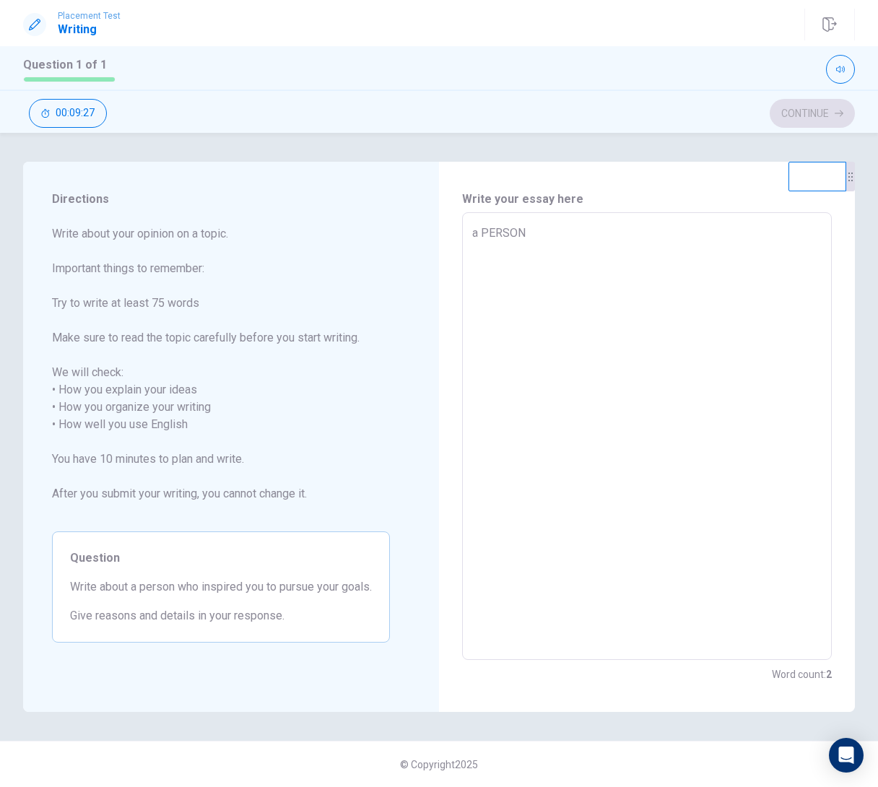
type textarea "x"
type textarea "a PERSON W"
type textarea "x"
type textarea "a PERSON WH"
type textarea "x"
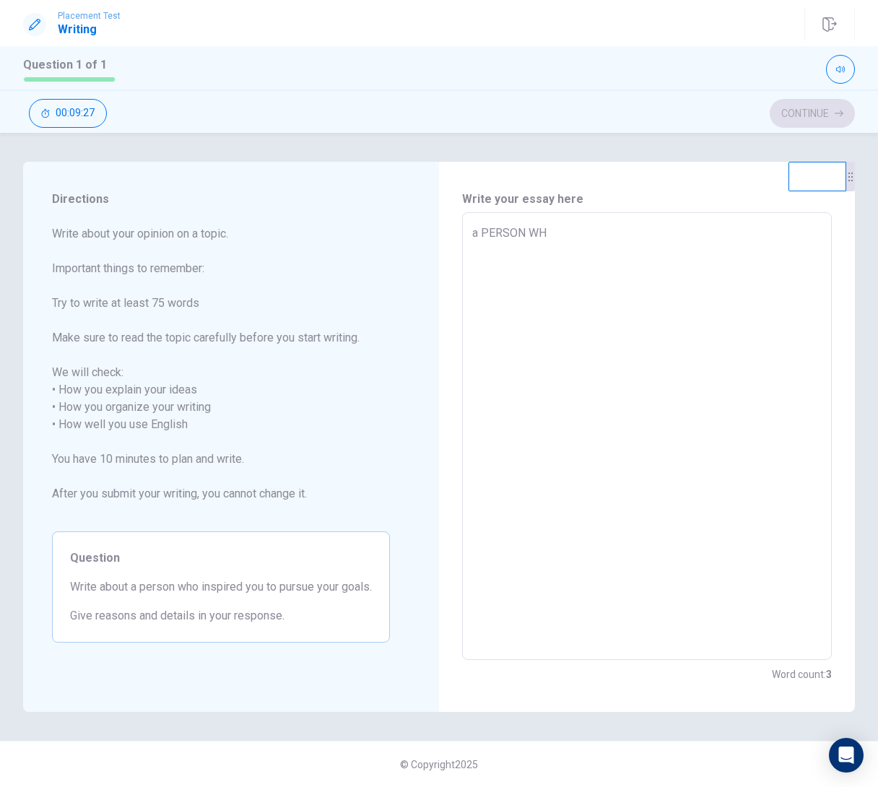
type textarea "a PERSON WHI"
type textarea "x"
type textarea "a PERSON WHI"
type textarea "x"
type textarea "a PERSON WHI I"
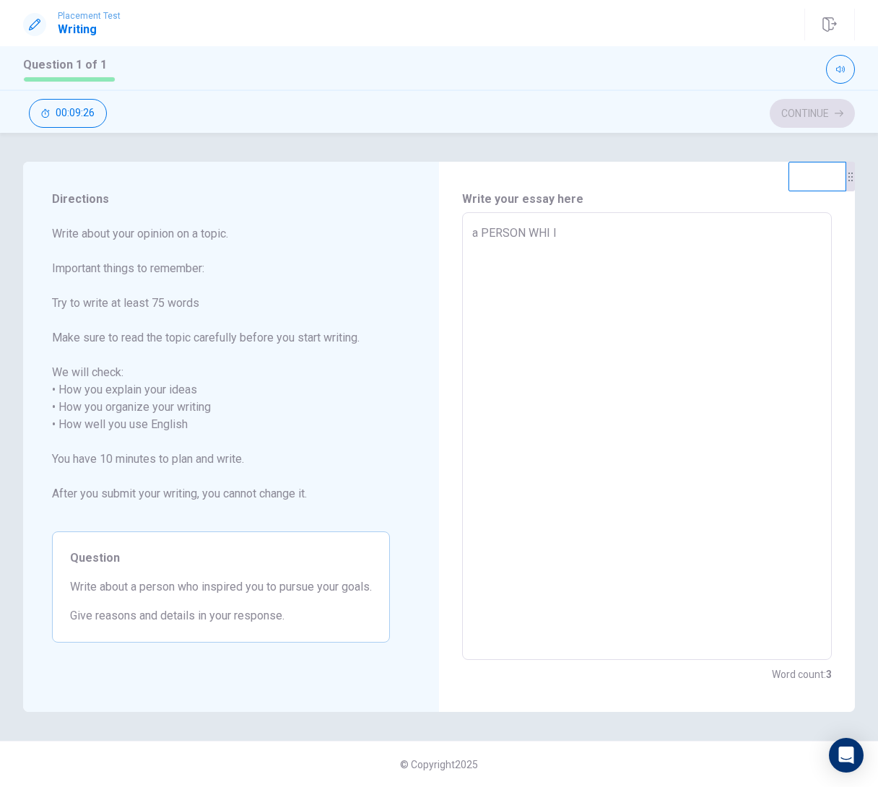
type textarea "x"
type textarea "a PERSON WHI IN"
type textarea "x"
type textarea "a PERSON WHI INS"
type textarea "x"
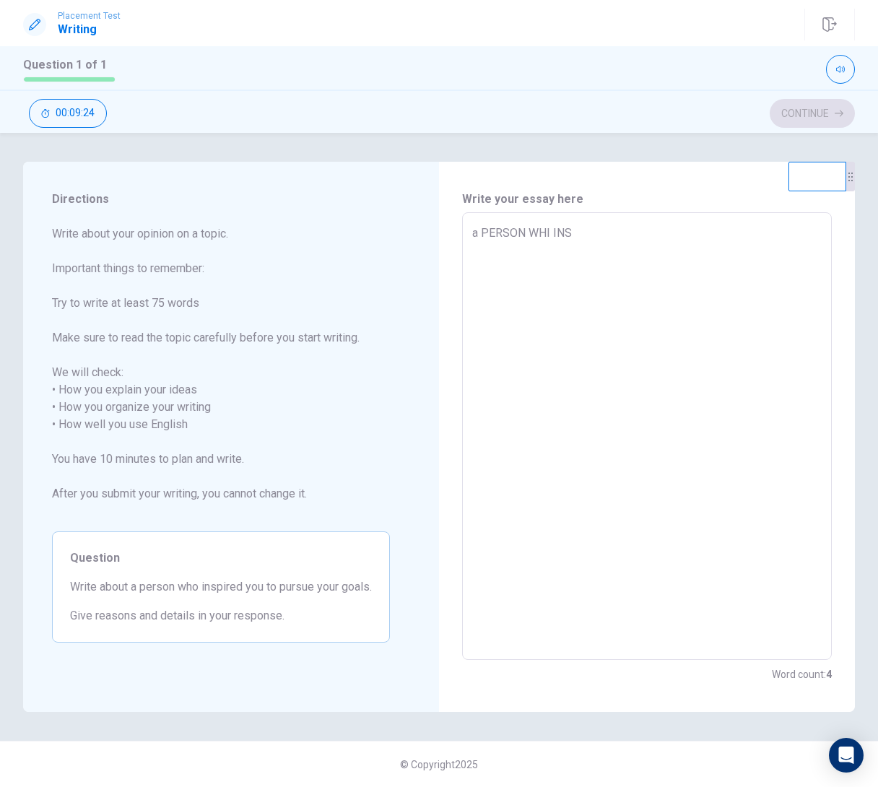
type textarea "a PERSON WHI IN"
type textarea "x"
type textarea "a PERSON WHI I"
type textarea "x"
type textarea "a PERSON WHI"
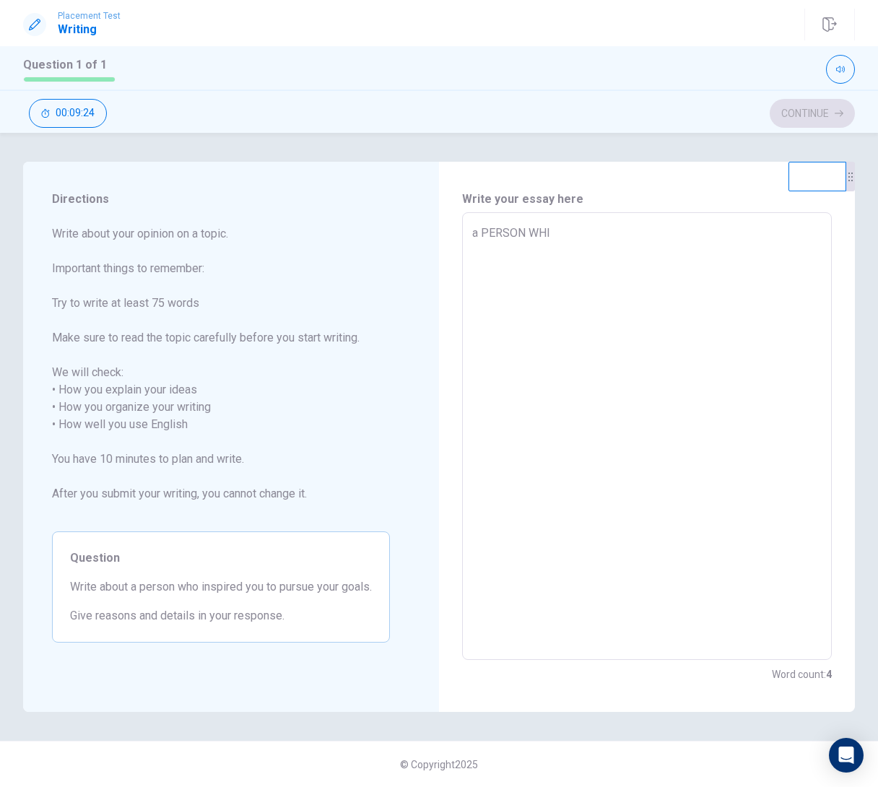
type textarea "x"
type textarea "a PERSON WHI"
type textarea "x"
type textarea "a PERSON WH"
type textarea "x"
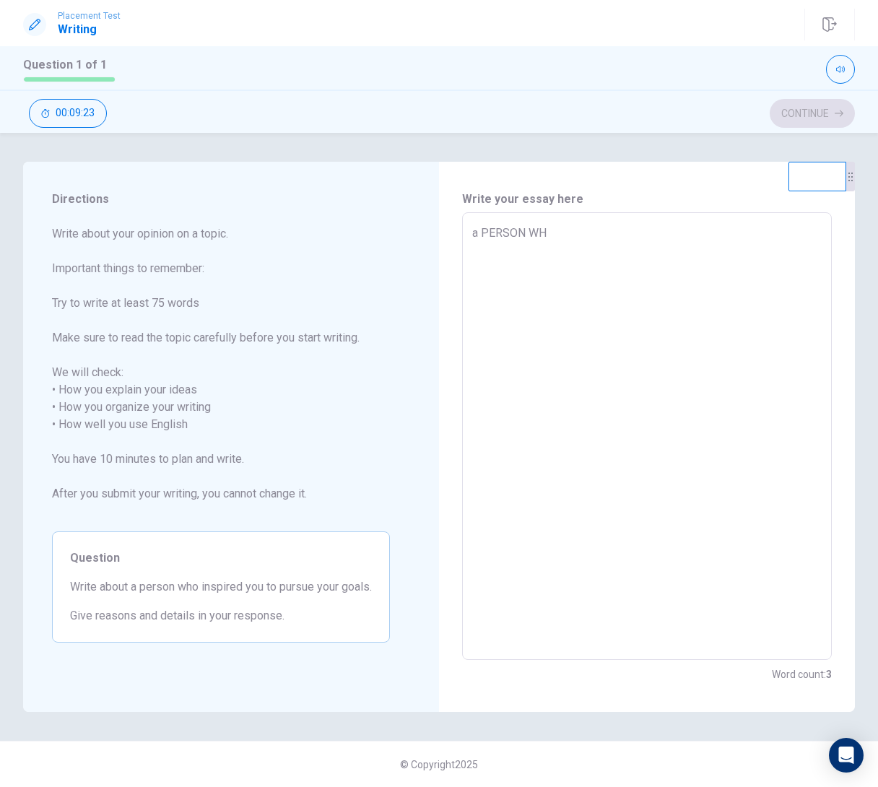
type textarea "a PERSON W"
type textarea "x"
type textarea "a PERSON"
type textarea "x"
type textarea "a PERSON"
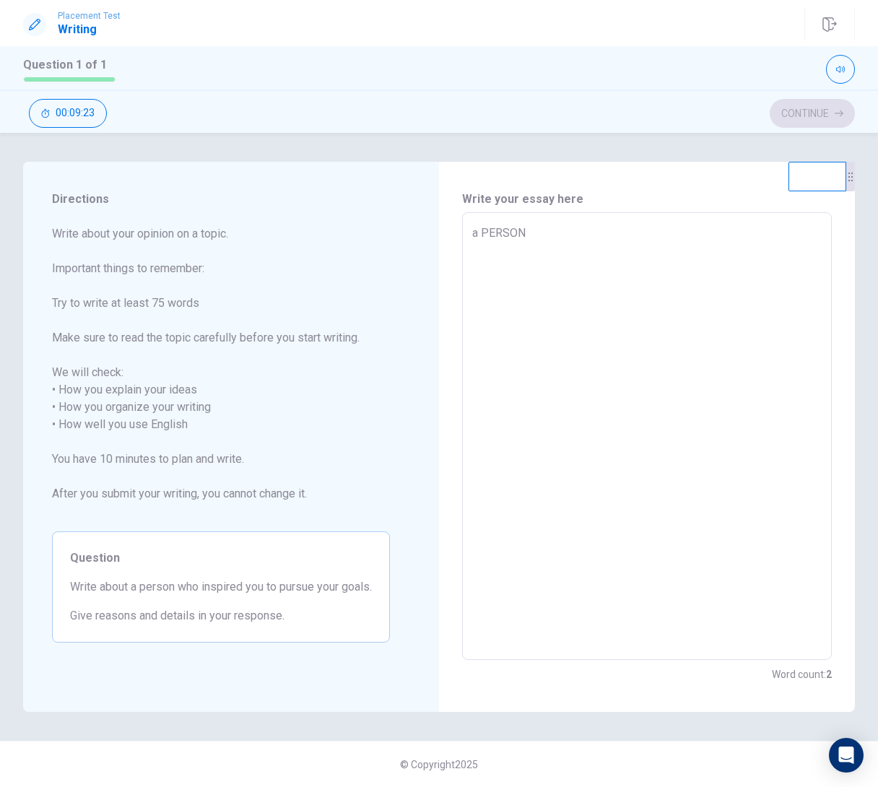
type textarea "x"
type textarea "a PERSO"
type textarea "x"
type textarea "a PERS"
type textarea "x"
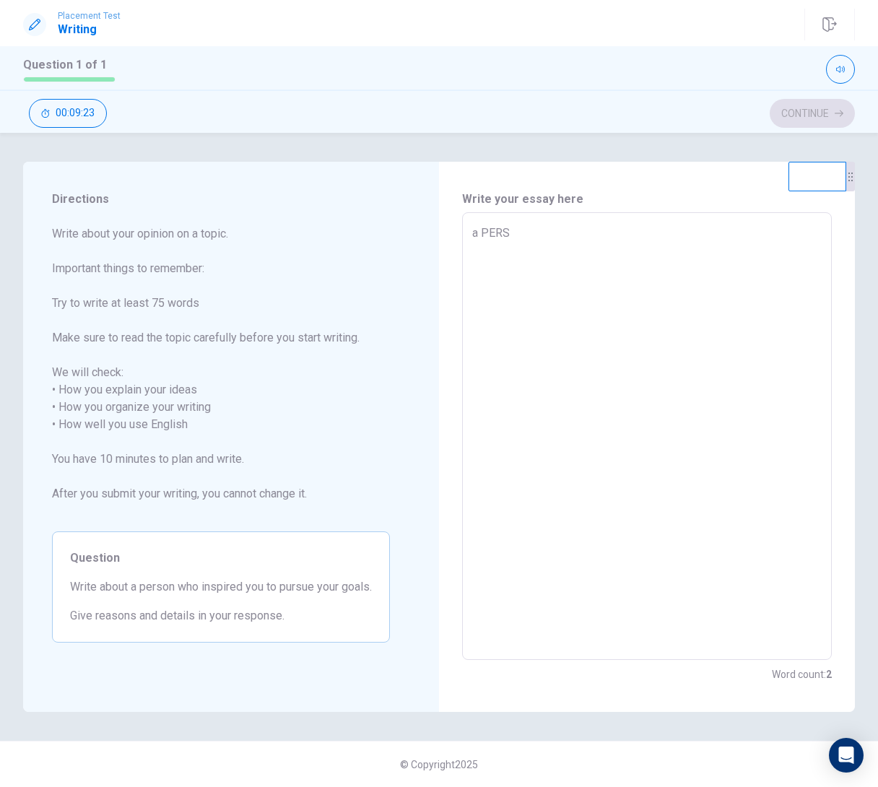
type textarea "a PER"
type textarea "x"
type textarea "a PE"
type textarea "x"
type textarea "a P"
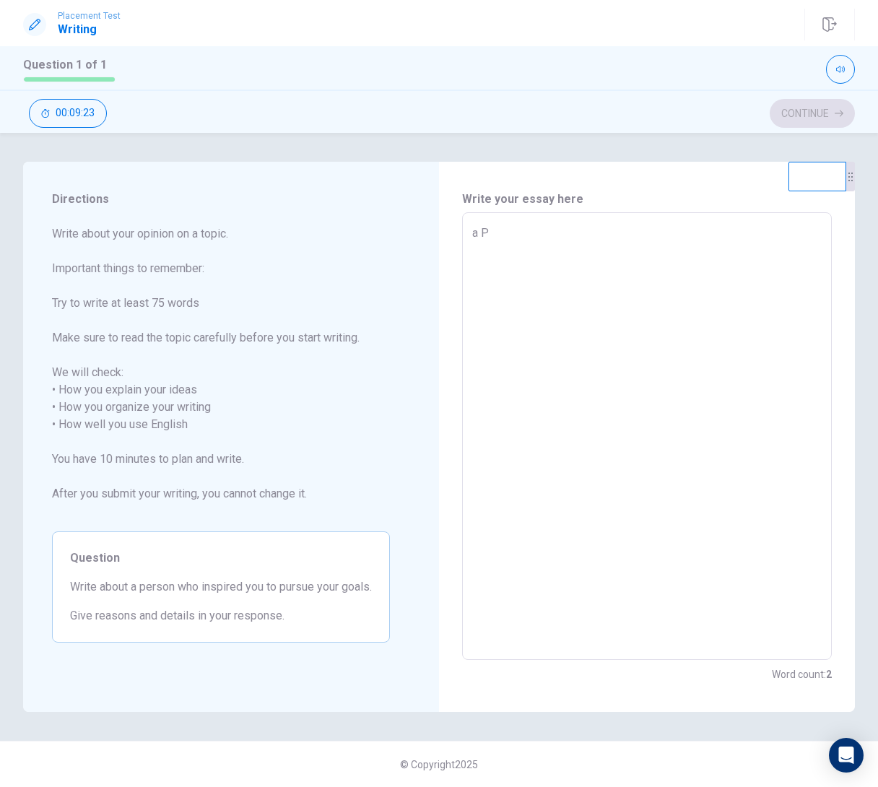
type textarea "x"
type textarea "a"
type textarea "x"
type textarea "a"
type textarea "x"
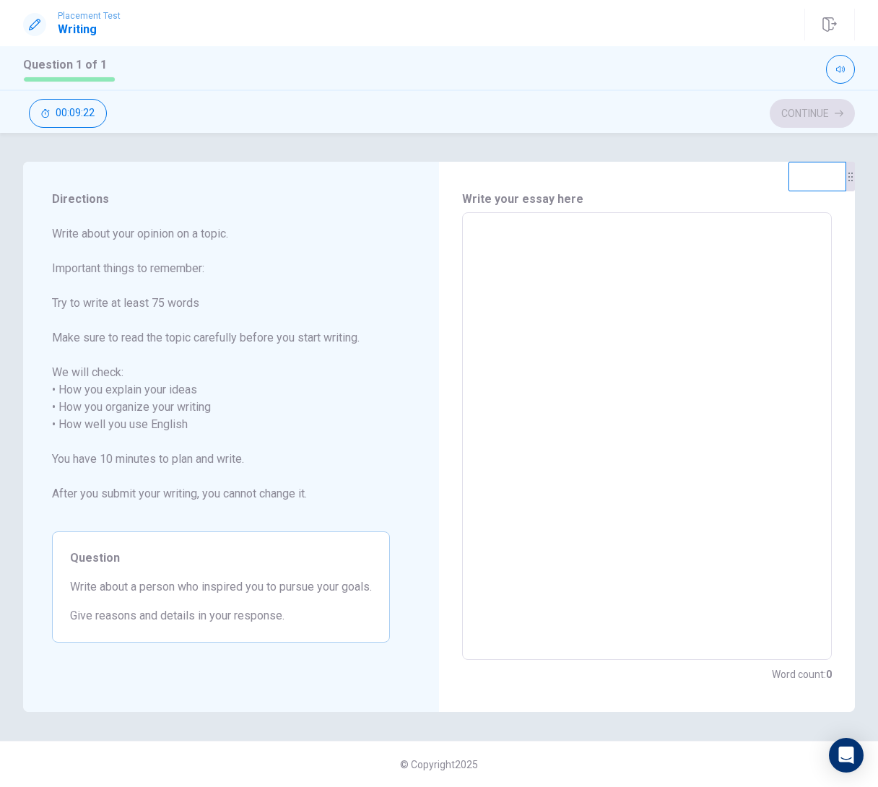
type textarea "A"
type textarea "x"
type textarea "A"
type textarea "x"
type textarea "A p"
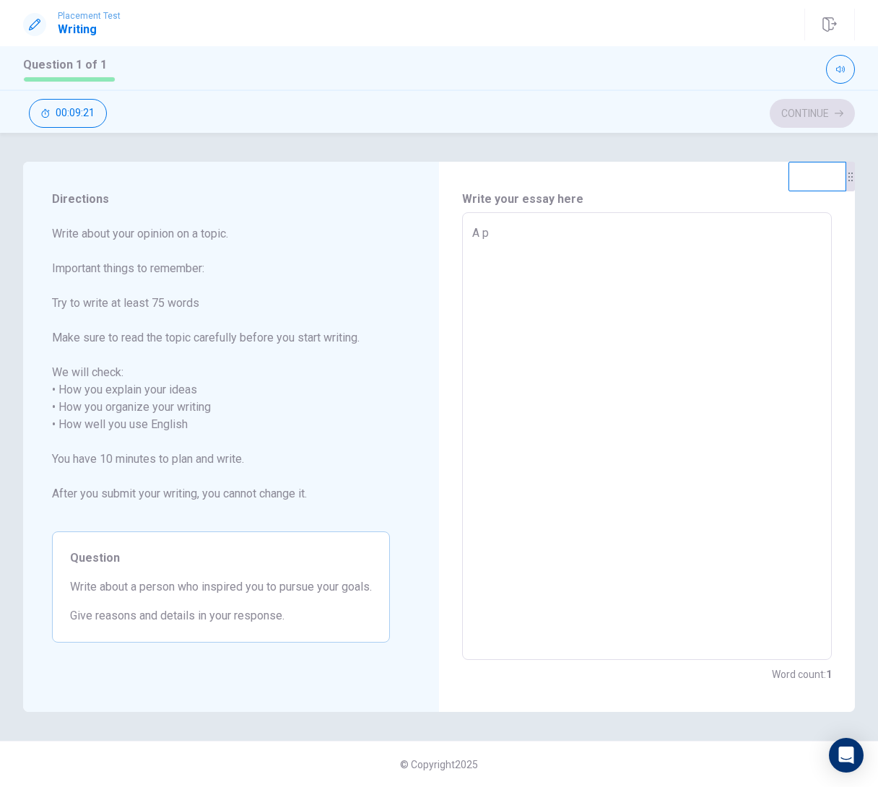
type textarea "x"
type textarea "A pe"
type textarea "x"
type textarea "A per"
type textarea "x"
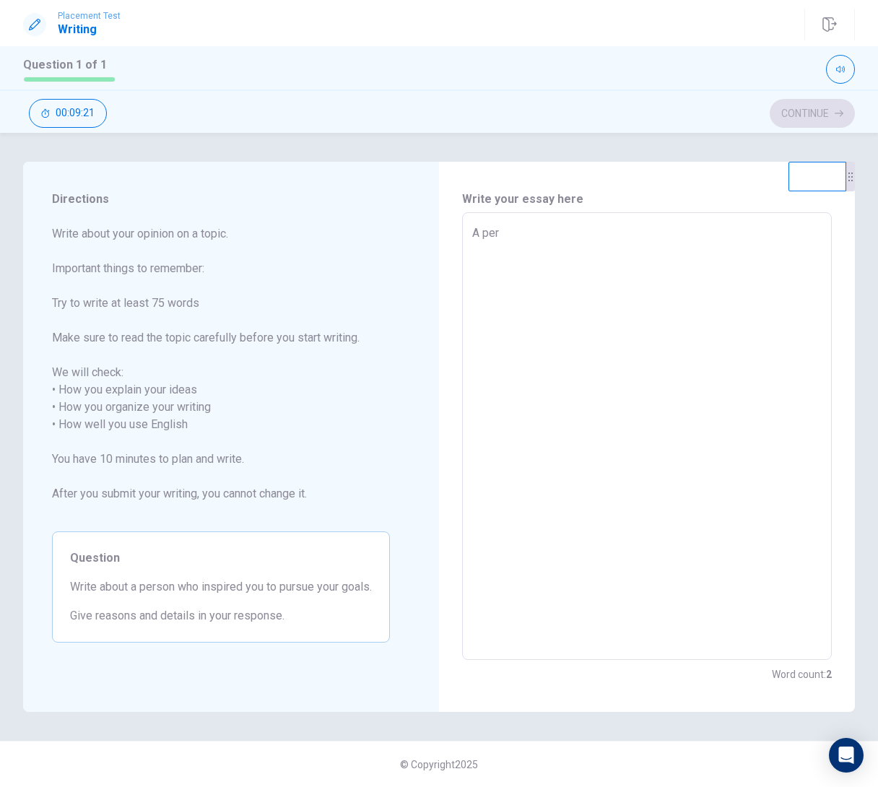
type textarea "A pers"
type textarea "x"
type textarea "A perso"
type textarea "x"
type textarea "A person"
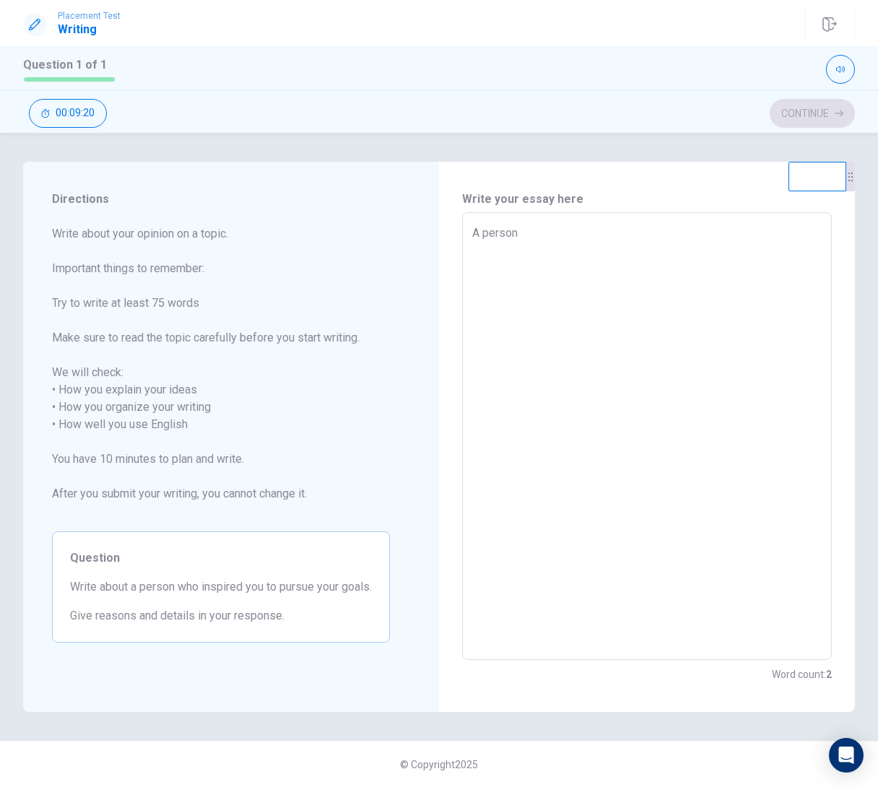
type textarea "x"
type textarea "A person"
type textarea "x"
type textarea "A person w"
type textarea "x"
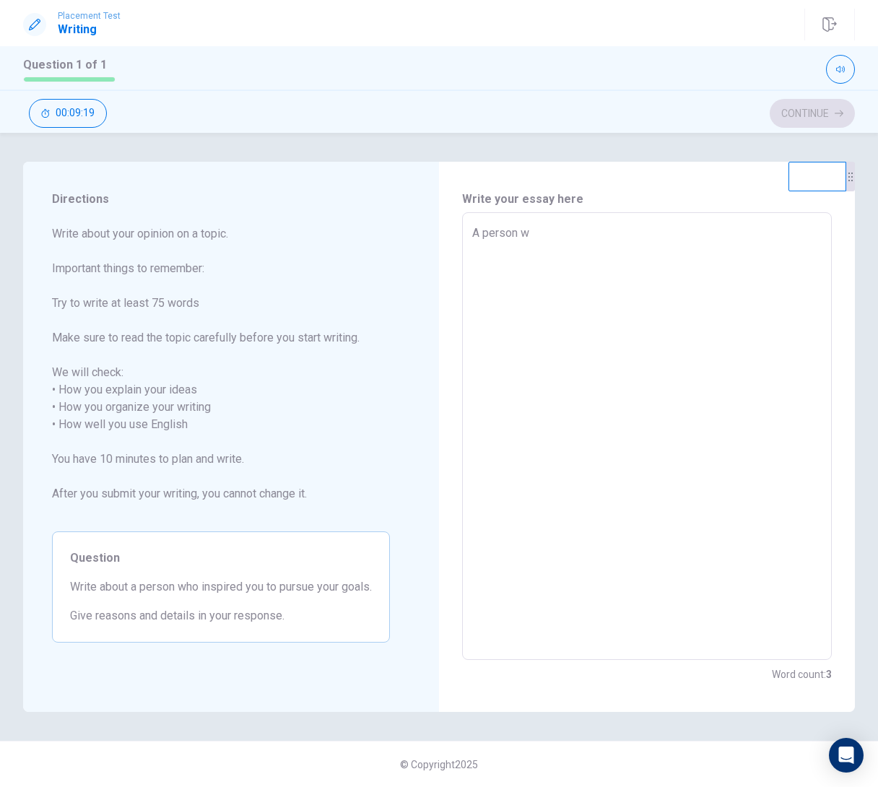
type textarea "A person wh"
type textarea "x"
type textarea "A person who"
type textarea "x"
type textarea "A person who"
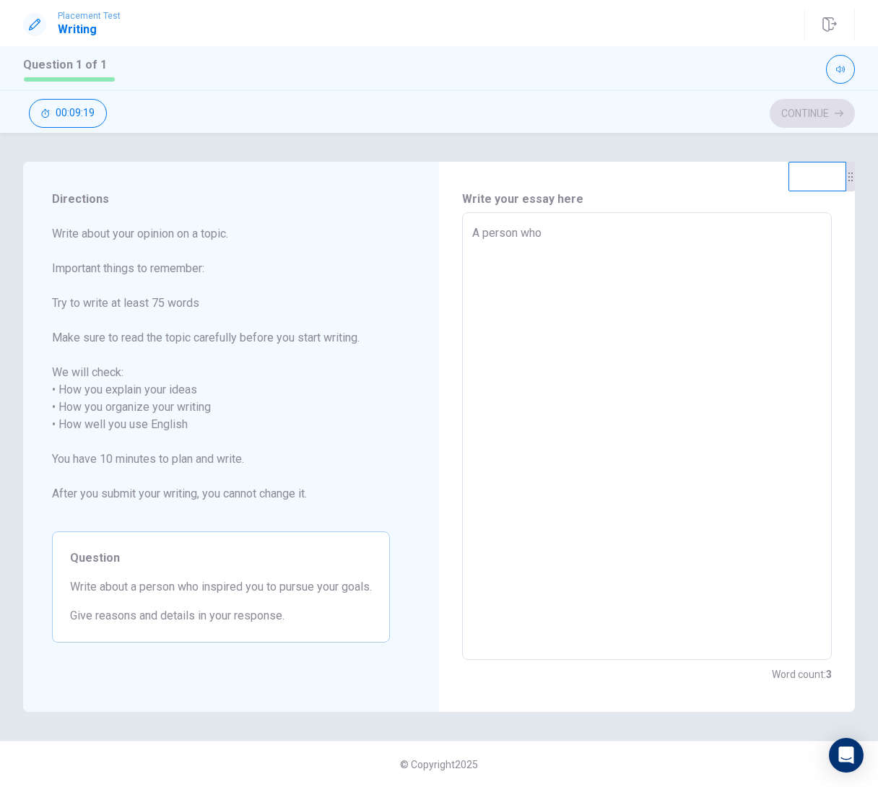
type textarea "x"
type textarea "A person who i"
type textarea "x"
type textarea "A person who in"
type textarea "x"
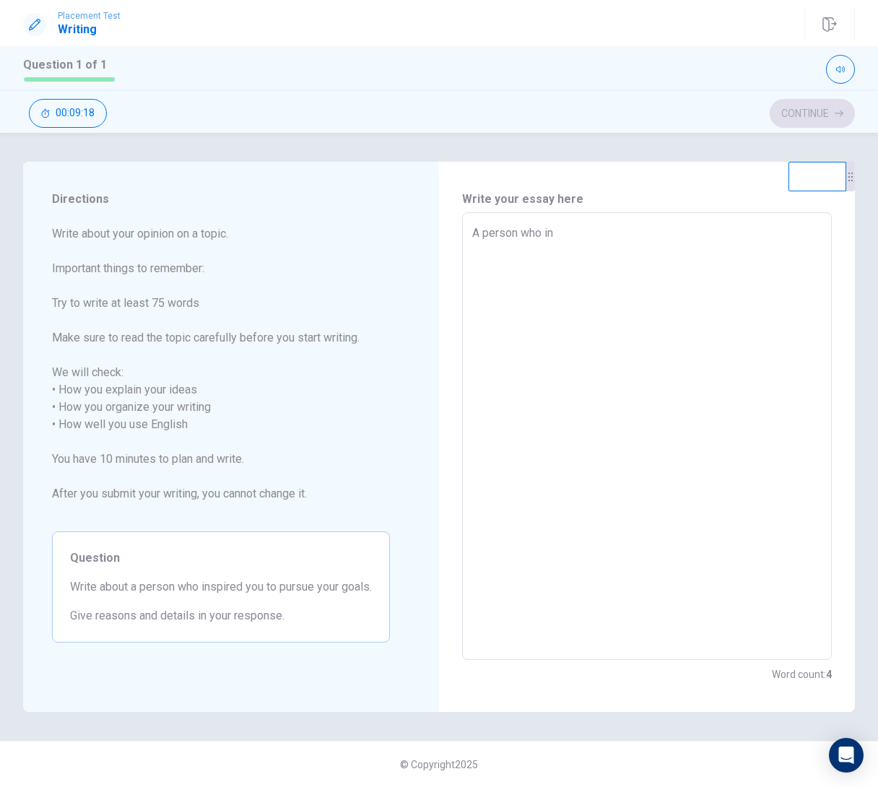
type textarea "A person who ins"
type textarea "x"
type textarea "A person who insp"
type textarea "x"
type textarea "A person who inspi"
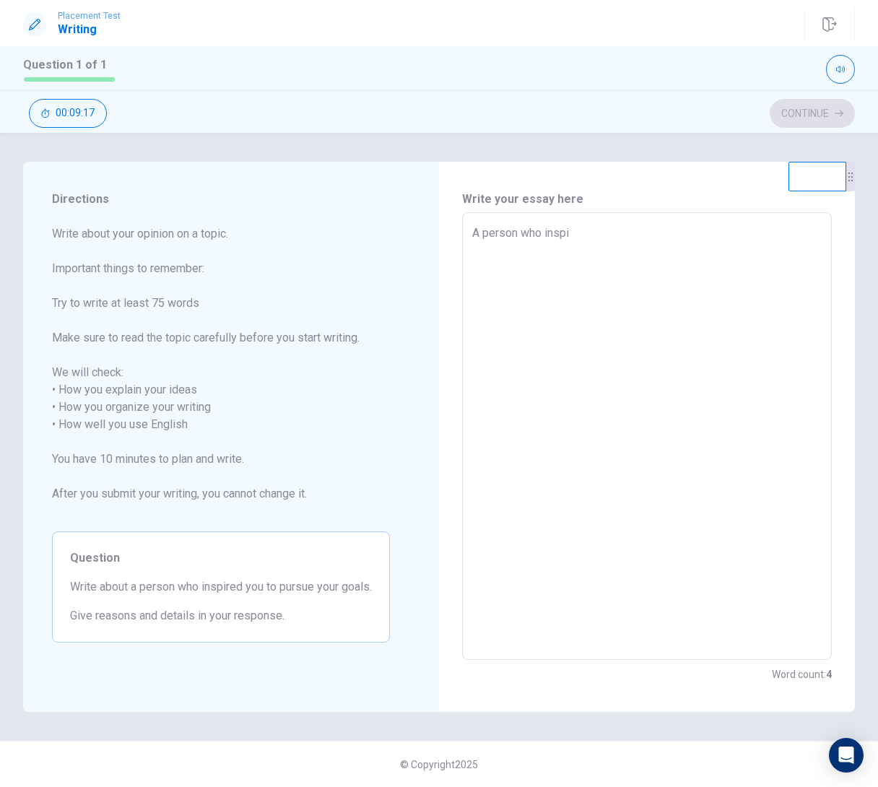
type textarea "x"
type textarea "A person who inspir"
type textarea "x"
type textarea "A person who inspire"
type textarea "x"
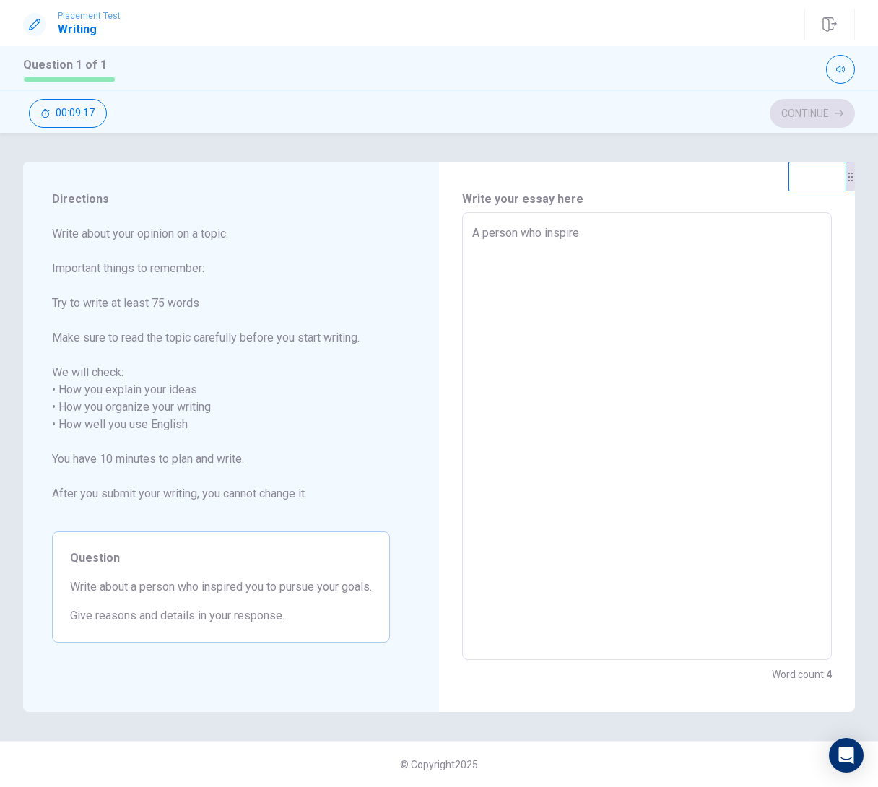
type textarea "A person who inspired"
type textarea "x"
type textarea "A person who inspired"
type textarea "x"
type textarea "A person who inspired m"
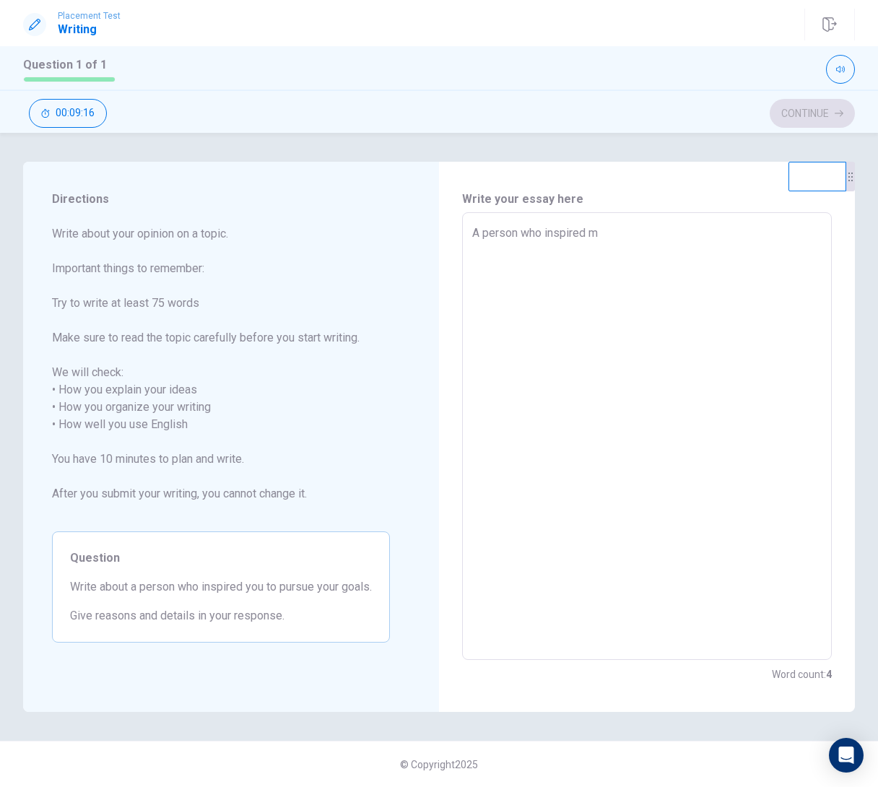
type textarea "x"
type textarea "A person who inspired me"
type textarea "x"
type textarea "A person who inspired me"
type textarea "x"
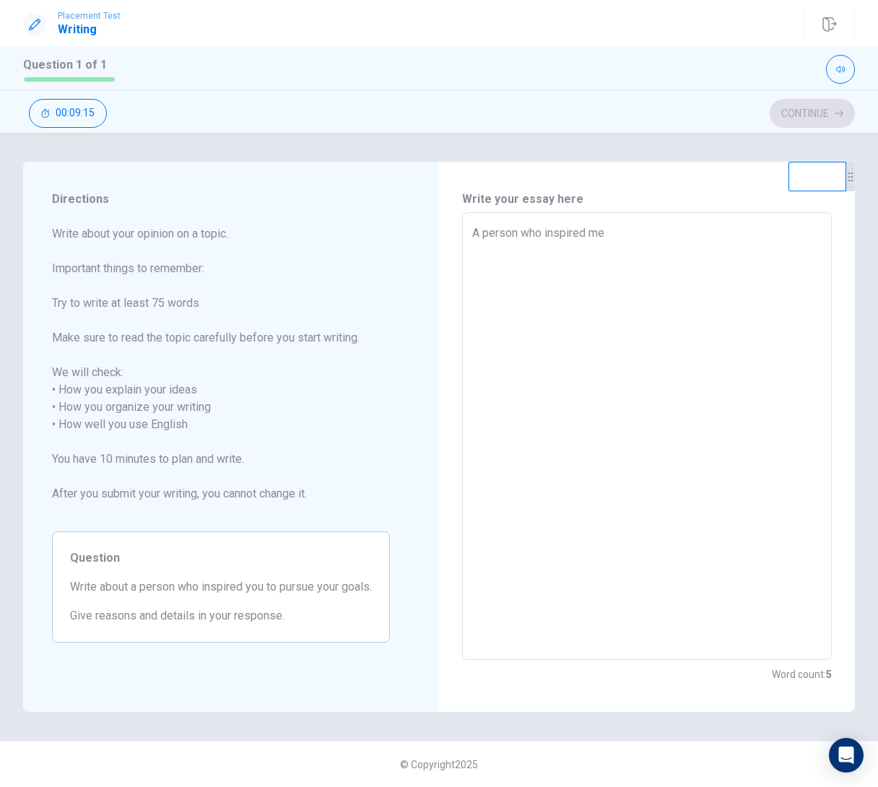
type textarea "A person who inspired me t"
type textarea "x"
type textarea "A person who inspired me to"
type textarea "x"
type textarea "A person who inspired me to"
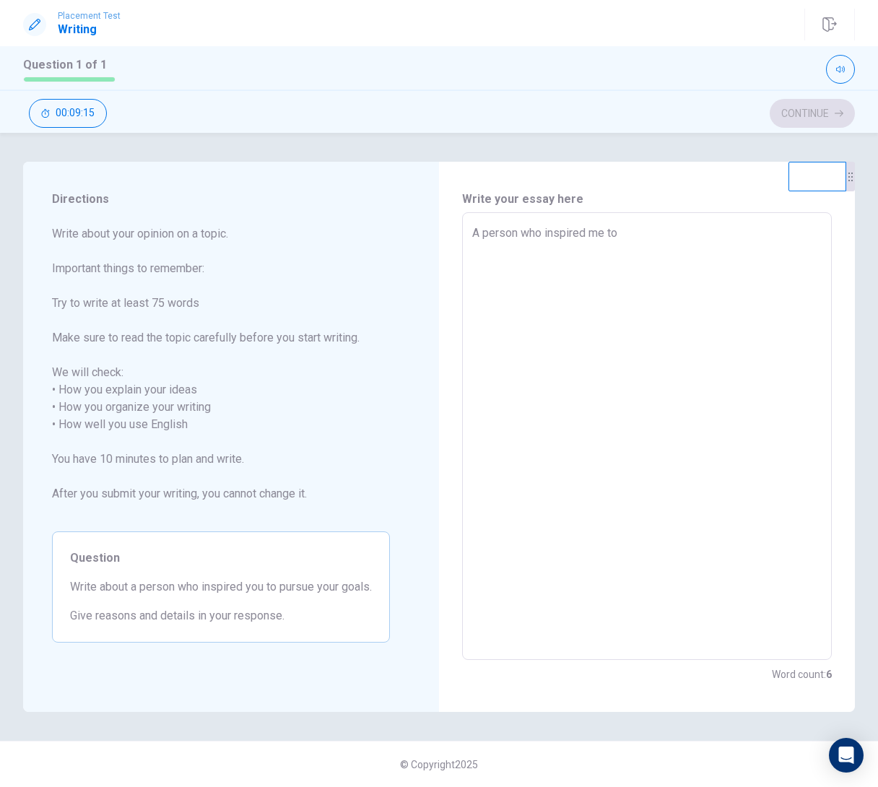
type textarea "x"
type textarea "A person who inspired me to p"
type textarea "x"
type textarea "A person who inspired me to pe"
type textarea "x"
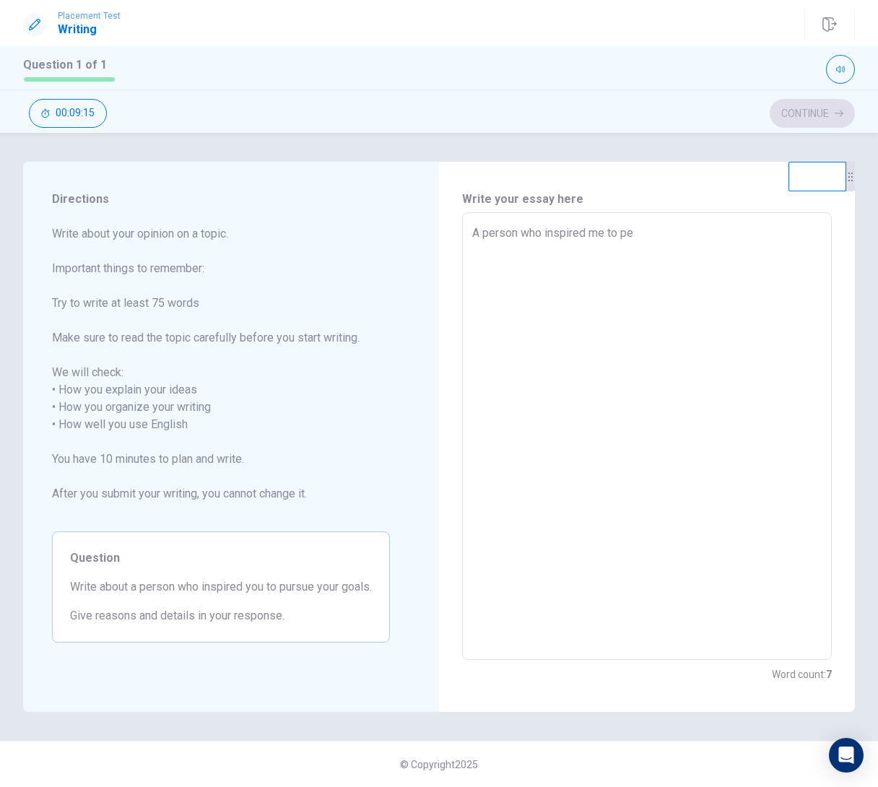
type textarea "A person who inspired me to per"
type textarea "x"
type textarea "A person who inspired me to pers"
type textarea "x"
type textarea "A person who inspired me to persu"
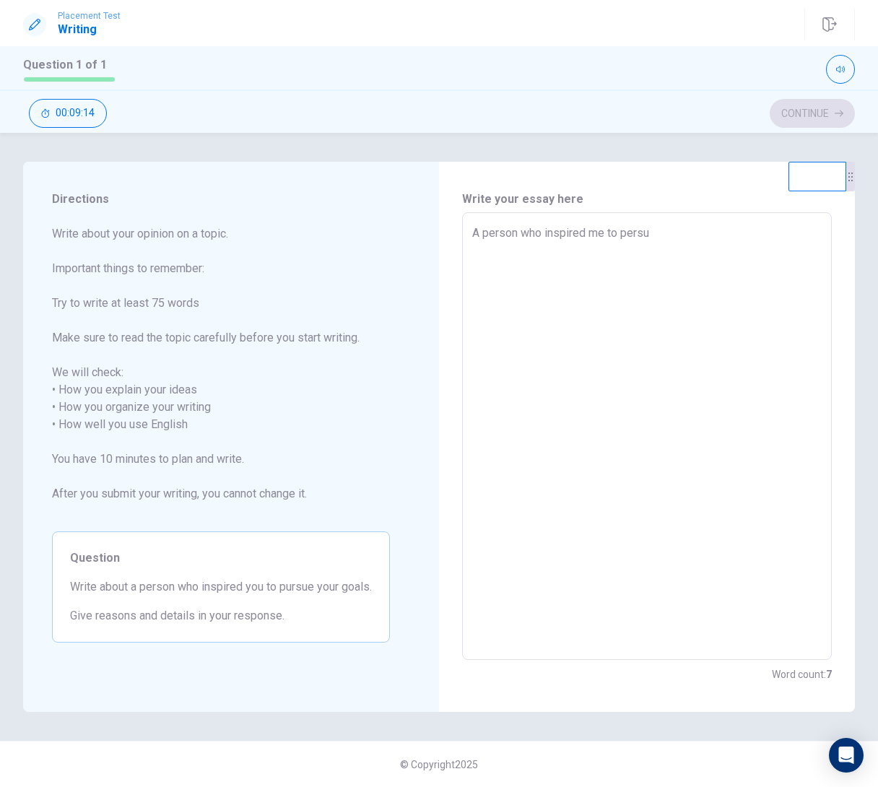
type textarea "x"
type textarea "A person who inspired me to [GEOGRAPHIC_DATA]"
type textarea "x"
type textarea "A person who inspired me to [GEOGRAPHIC_DATA]"
type textarea "x"
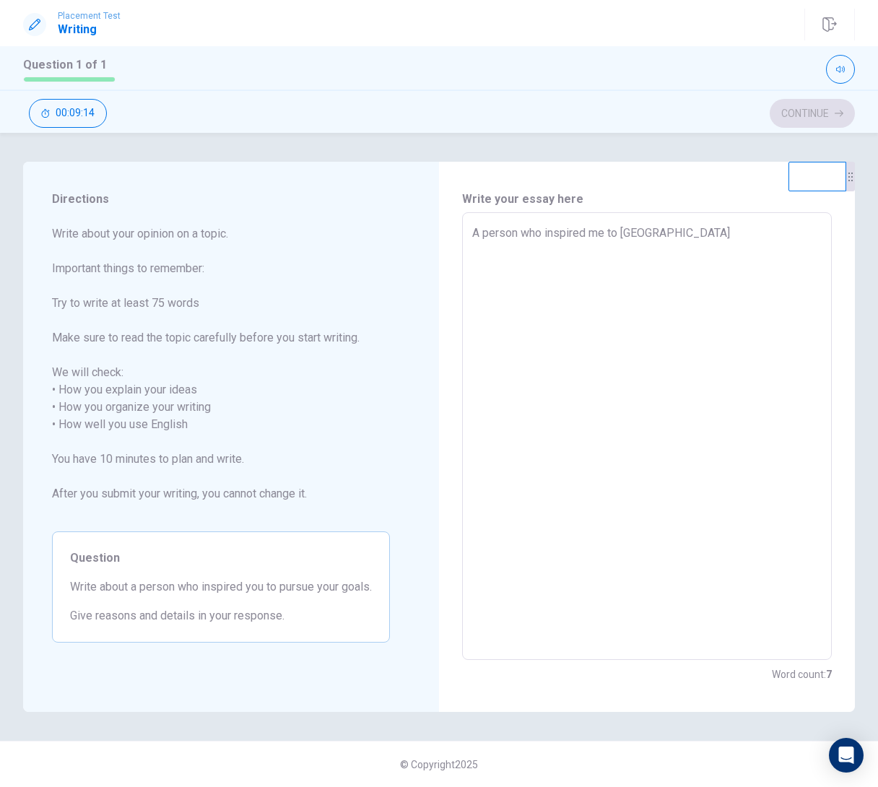
type textarea "A person who inspired me to persue m"
type textarea "x"
type textarea "A person who inspired me to persue my"
type textarea "x"
type textarea "A person who inspired me to persue my"
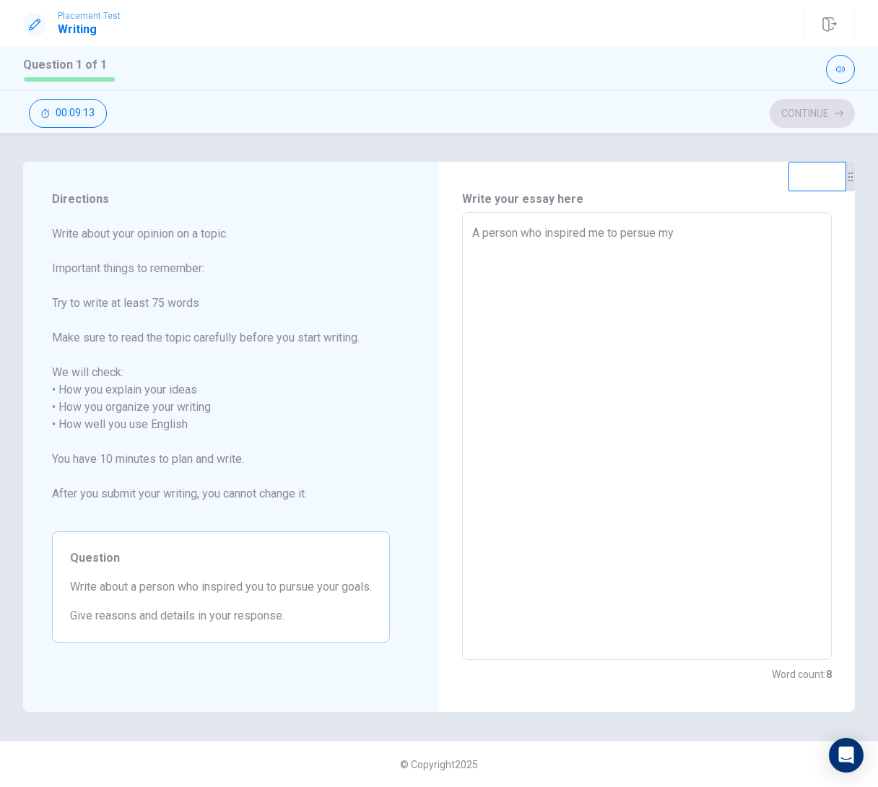
type textarea "x"
type textarea "A person who inspired me to persue my g"
type textarea "x"
type textarea "A person who inspired me to persue my go"
type textarea "x"
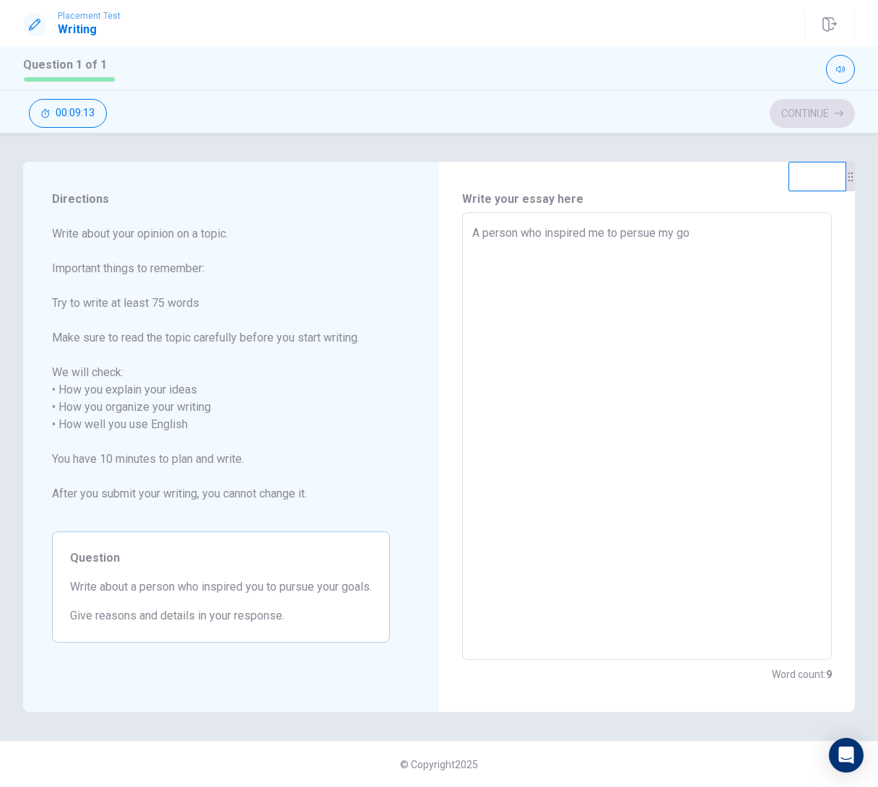
type textarea "A person who inspired me to persue my gol"
type textarea "x"
type textarea "A person who inspired me to persue my gola"
type textarea "x"
type textarea "A person who inspired me to persue my [PERSON_NAME]"
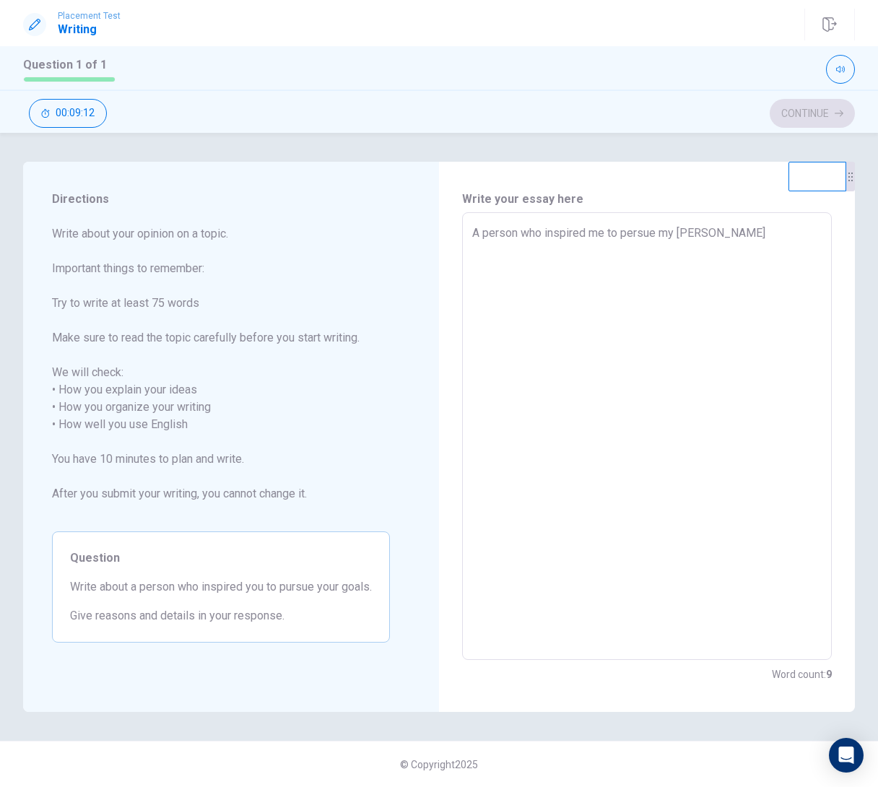
type textarea "x"
type textarea "A person who inspired me to persue my gola"
type textarea "x"
type textarea "A person who inspired me to persue my gol"
type textarea "x"
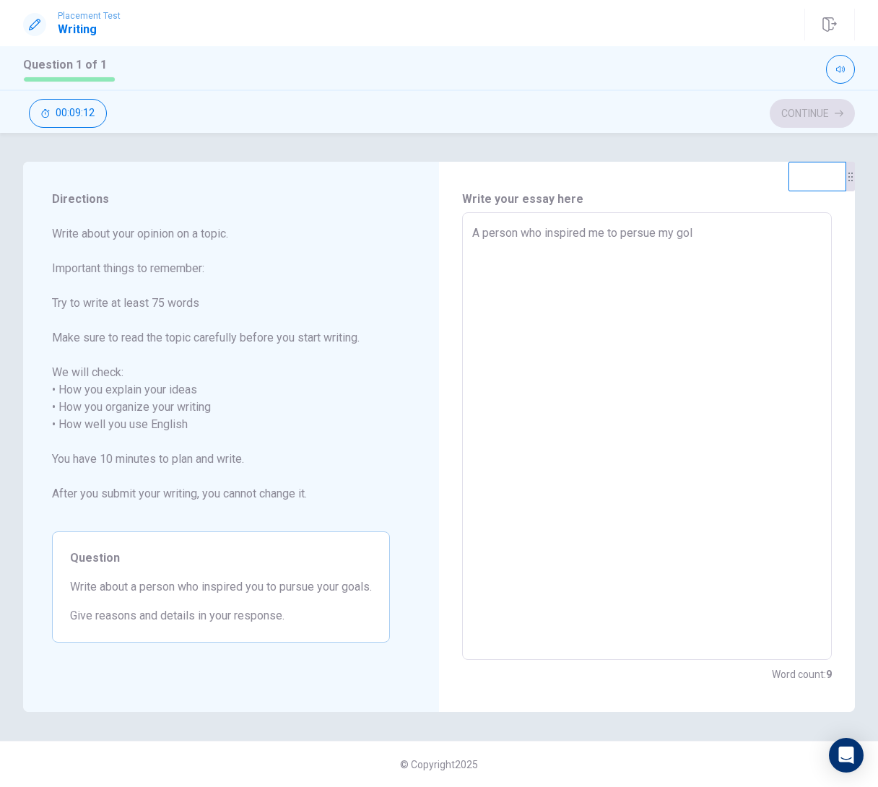
type textarea "A person who inspired me to persue my go"
type textarea "x"
type textarea "A person who inspired me to persue my goa"
type textarea "x"
type textarea "A person who inspired me to persue my goal"
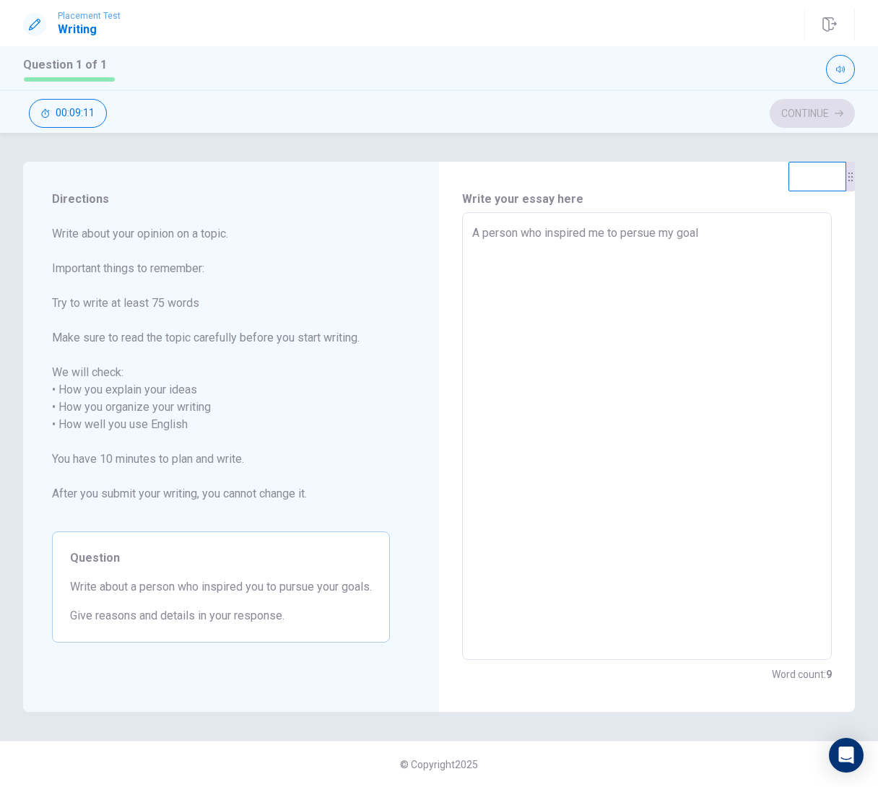
type textarea "x"
type textarea "A person who inspired me to persue my goals"
type textarea "x"
type textarea "A person who inspired me to persue my goals"
type textarea "x"
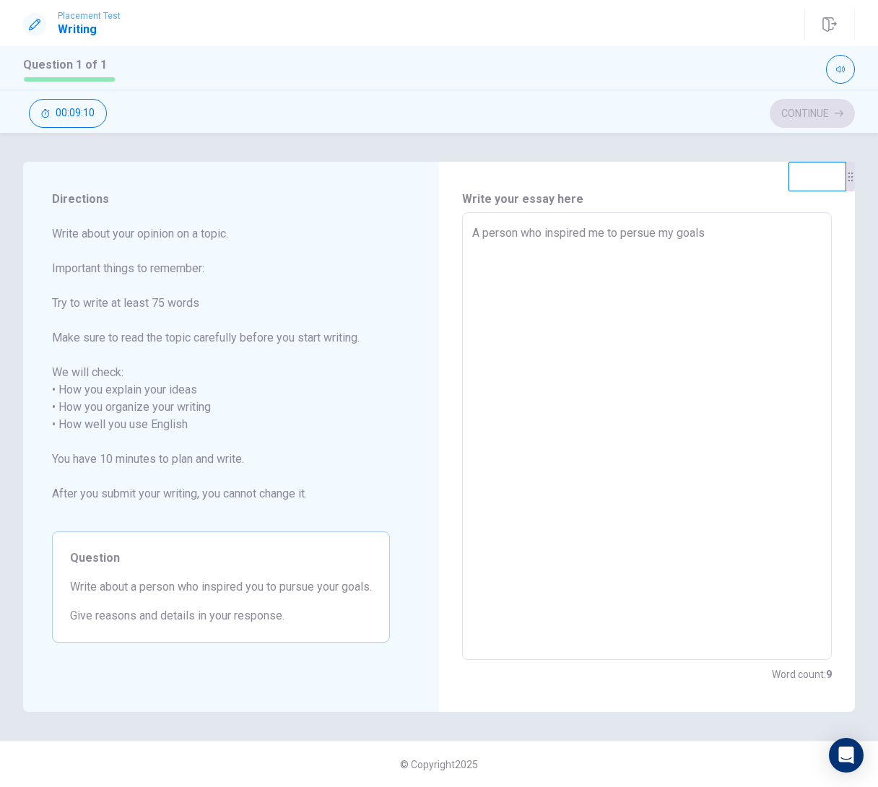
type textarea "A person who inspired me to persue my goals i"
type textarea "x"
type textarea "A person who inspired me to persue my goals is"
type textarea "x"
type textarea "A person who inspired me to persue my goals is"
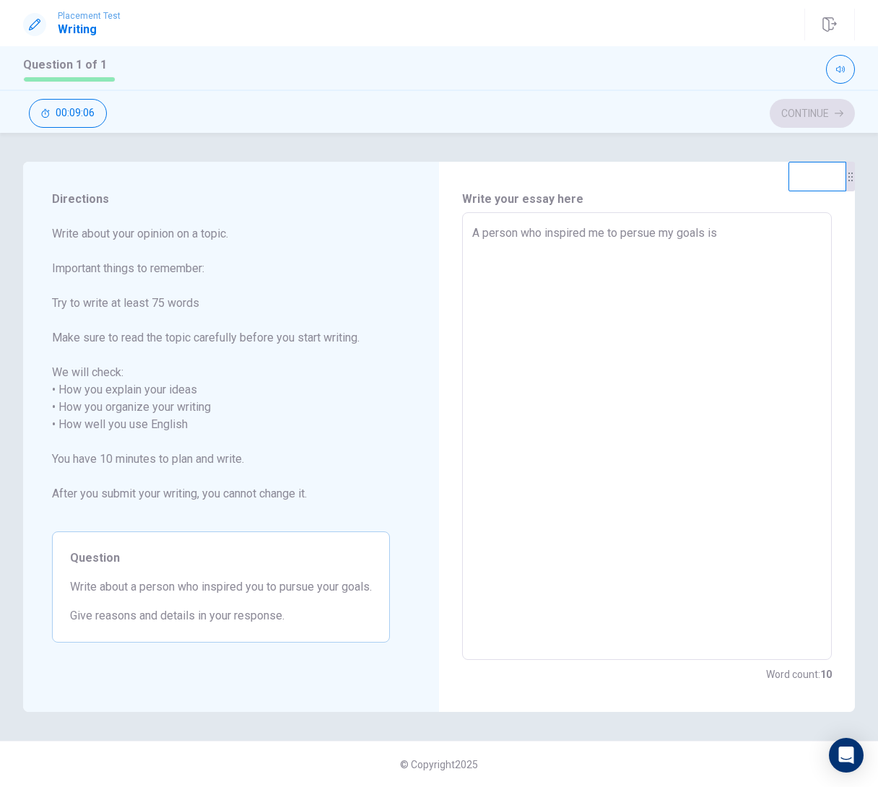
type textarea "x"
type textarea "A person who inspired me to persue my goals is m"
type textarea "x"
type textarea "A person who inspired me to persue my goals is my"
type textarea "x"
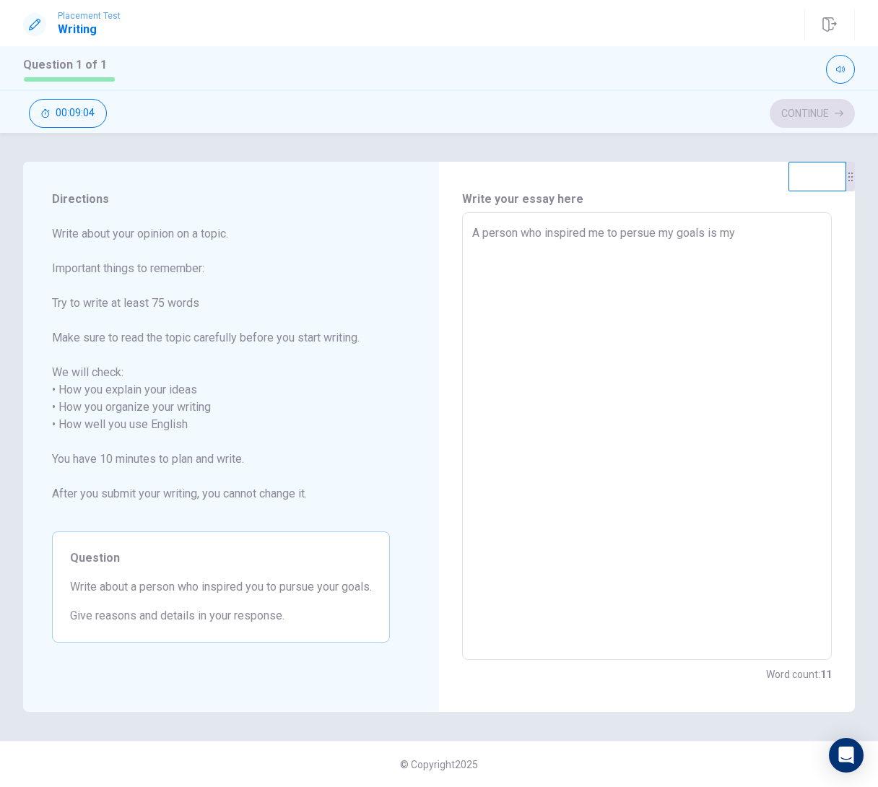
type textarea "A person who inspired me to persue my goals is my"
type textarea "x"
type textarea "A person who inspired me to persue my goals is my m"
type textarea "x"
type textarea "A person who inspired me to persue my goals is my mo"
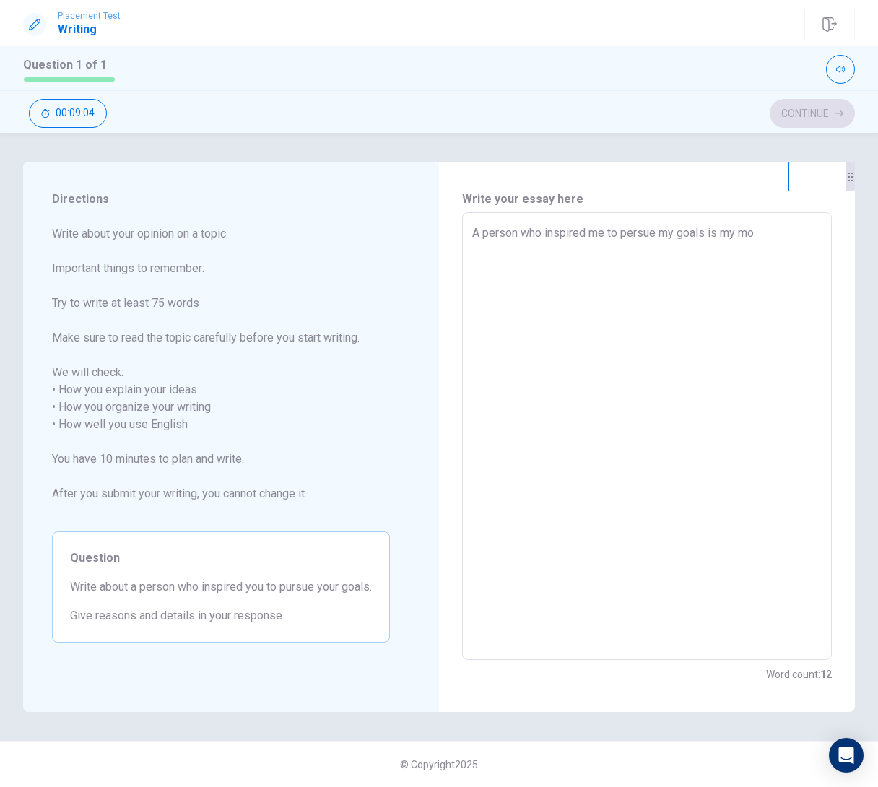
type textarea "x"
type textarea "A person who inspired me to persue my goals is my mon"
type textarea "x"
type textarea "A person who inspired me to persue my goals is my mon,"
type textarea "x"
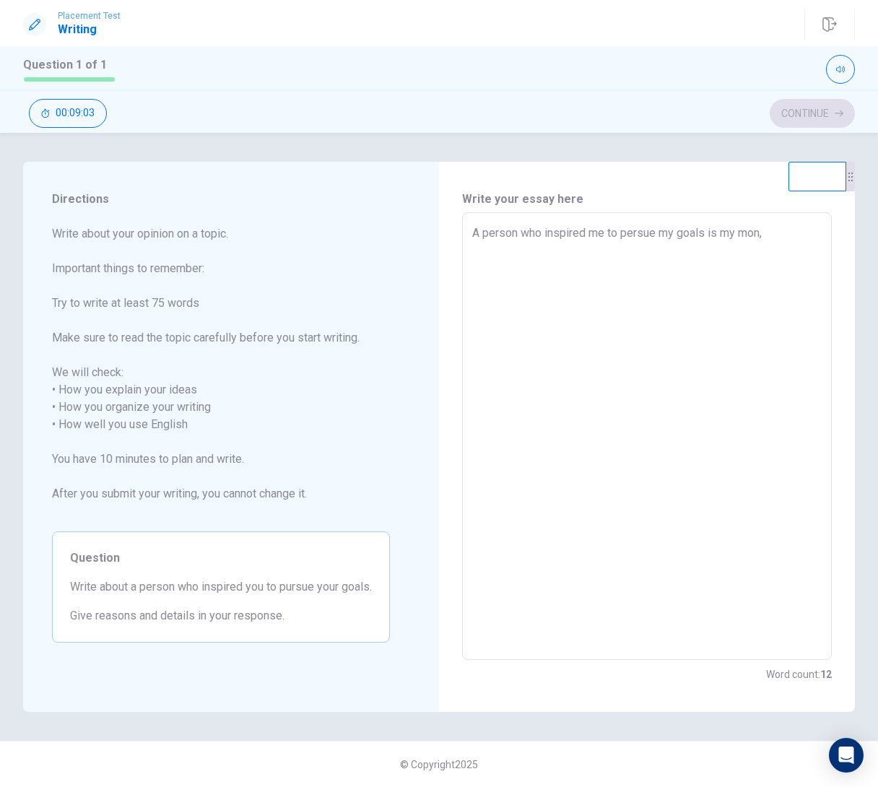
type textarea "A person who inspired me to persue my goals is my mon,"
type textarea "x"
type textarea "A person who inspired me to persue my goals is my mon,"
type textarea "x"
type textarea "A person who inspired me to persue my goals is my mon"
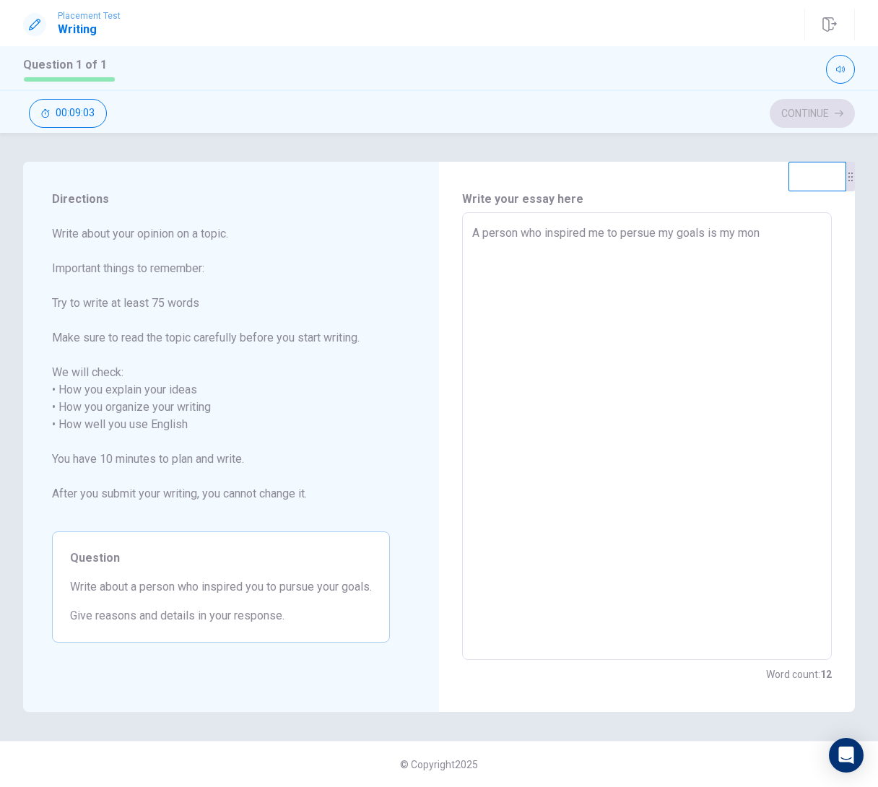
type textarea "x"
type textarea "A person who inspired me to persue my goals is my mon."
type textarea "x"
type textarea "A person who inspired me to persue my goals is my mon."
type textarea "x"
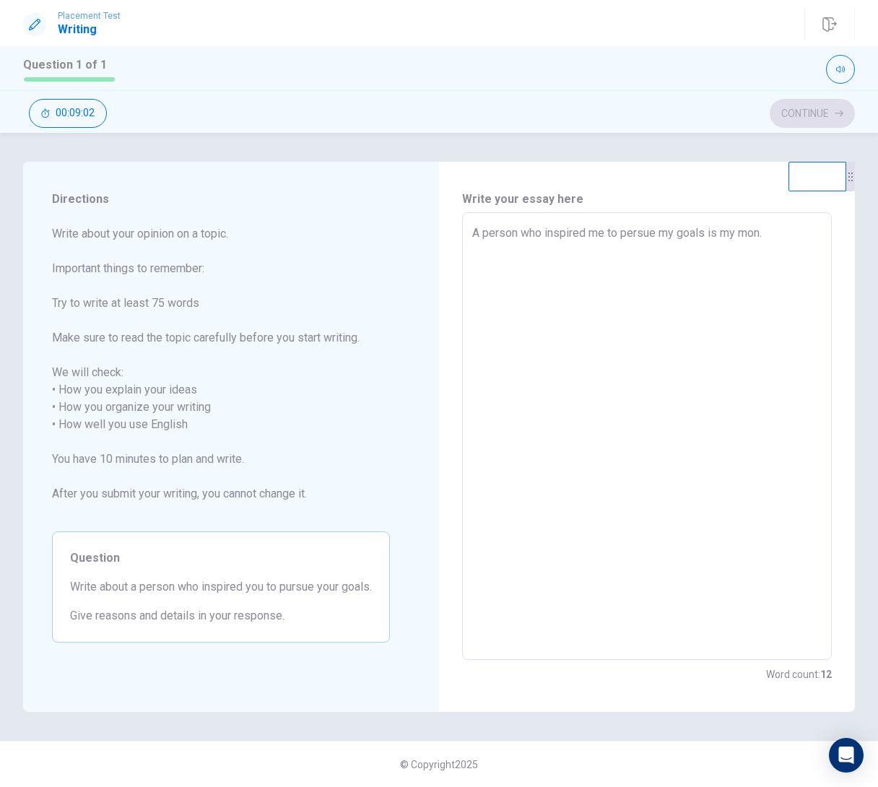
type textarea "A person who inspired me to persue my goals is my mon. I"
type textarea "x"
type textarea "A person who inspired me to persue my goals is my mon. I"
type textarea "x"
type textarea "A person who inspired me to persue my goals is my mon. I w"
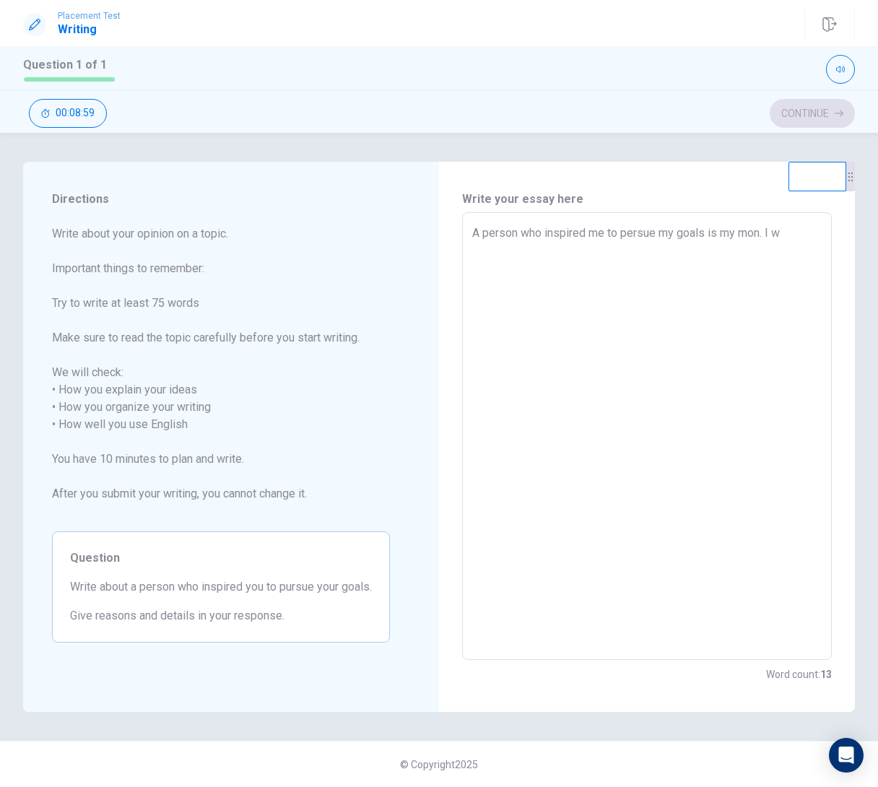
type textarea "x"
type textarea "A person who inspired me to persue my goals is my mon. I wi"
type textarea "x"
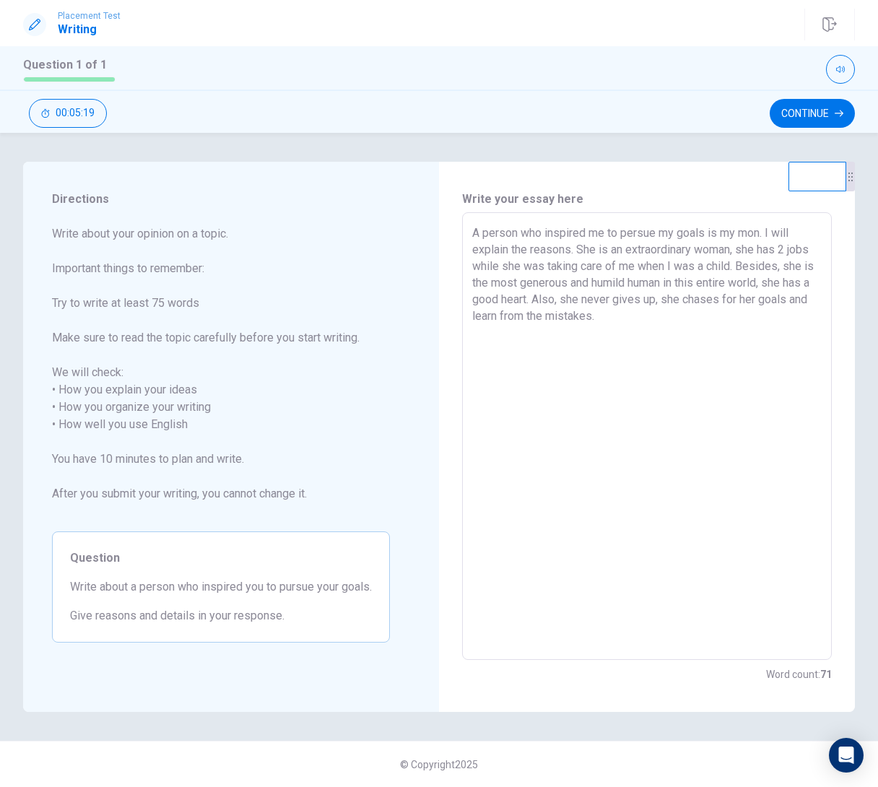
click at [565, 319] on textarea "A person who inspired me to persue my goals is my mon. I will explain the reaso…" at bounding box center [646, 437] width 349 height 424
click at [640, 321] on textarea "A person who inspired me to persue my goals is my mon. I will explain the reaso…" at bounding box center [646, 437] width 349 height 424
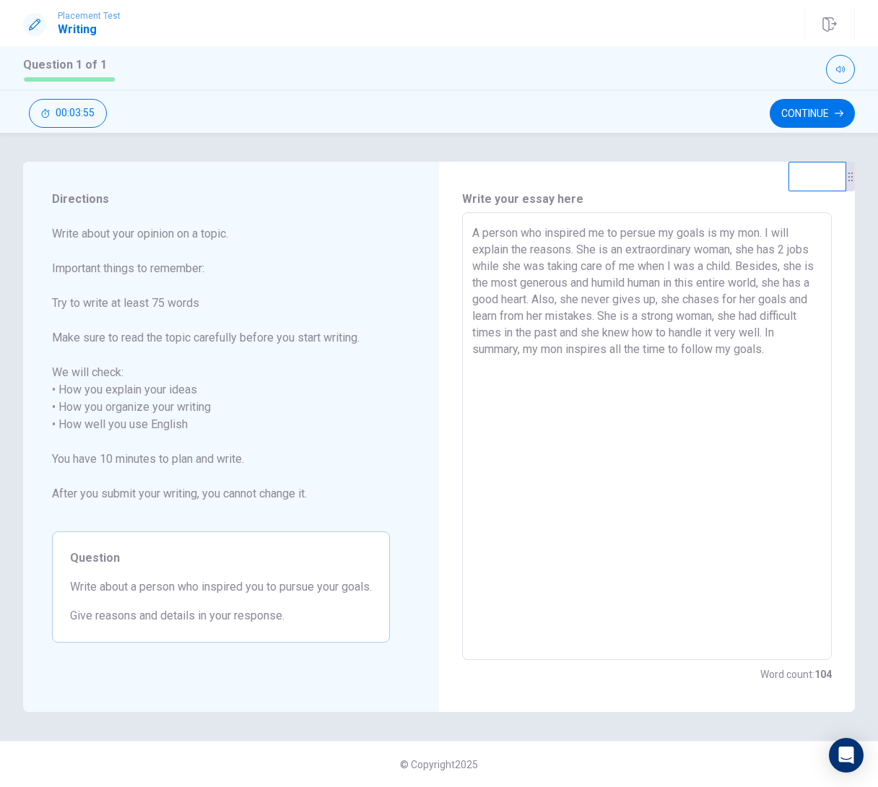
scroll to position [0, 1]
click at [533, 348] on textarea "A person who inspired me to persue my goals is my mon. I will explain the reaso…" at bounding box center [646, 437] width 349 height 424
click at [588, 354] on textarea "A person who inspired me to persue my goals is my mon. I will explain the reaso…" at bounding box center [646, 437] width 349 height 424
click at [763, 236] on textarea "A person who inspired me to persue my goals is my mon. I will explain the reaso…" at bounding box center [646, 437] width 349 height 424
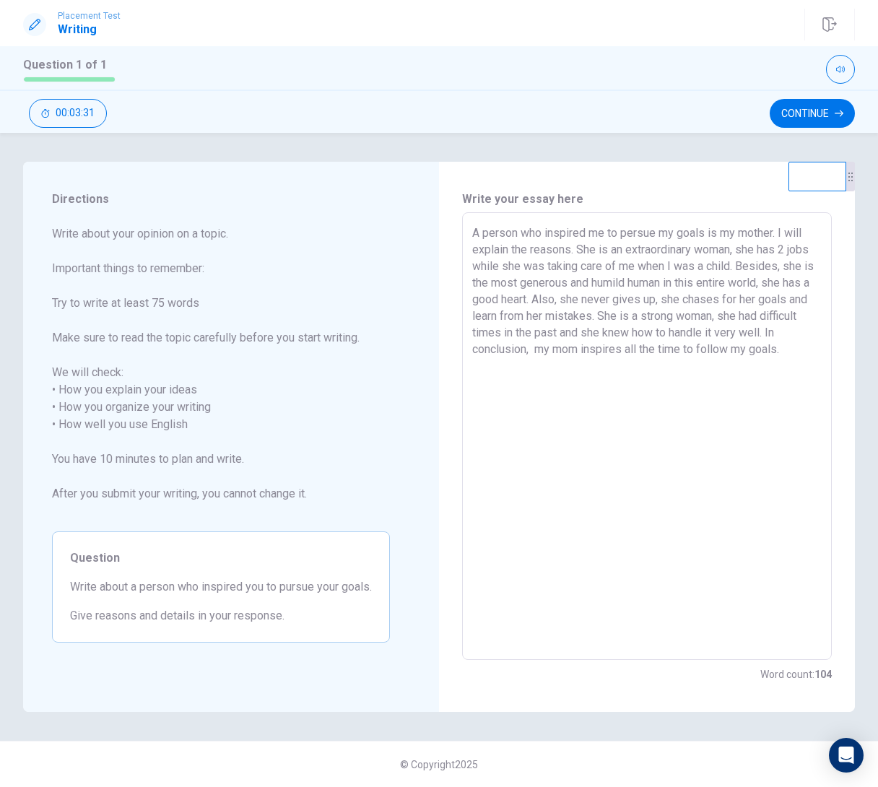
click at [596, 355] on textarea "A person who inspired me to persue my goals is my mother. I will explain the re…" at bounding box center [646, 437] width 349 height 424
click at [651, 352] on textarea "A person who inspired me to persue my goals is my mother. I will explain the re…" at bounding box center [646, 437] width 349 height 424
click at [718, 351] on textarea "A person who inspired me to persue my goals is my mother. I will explain the re…" at bounding box center [646, 437] width 349 height 424
click at [787, 355] on textarea "A person who inspired me to persue my goals is my mother. I will explain the re…" at bounding box center [646, 437] width 349 height 424
click at [474, 235] on textarea "A person who inspired me to persue my goals is my mother. I will explain the re…" at bounding box center [646, 437] width 349 height 424
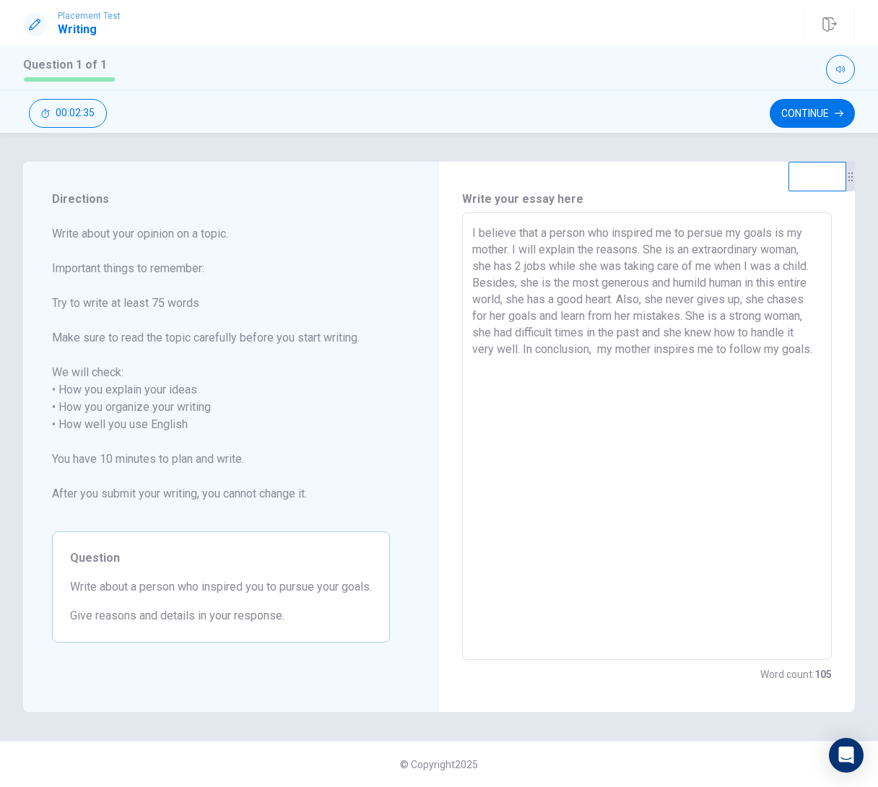
click at [601, 248] on textarea "I believe that a person who inspired me to persue my goals is my mother. I will…" at bounding box center [646, 437] width 349 height 424
click at [510, 267] on textarea "I believe that a person who inspired me to persue my goals is my mother. I will…" at bounding box center [646, 437] width 349 height 424
drag, startPoint x: 489, startPoint y: 321, endPoint x: 810, endPoint y: 305, distance: 321.7
click at [814, 306] on textarea "I believe that a person who inspired me to persue my goals is my mother. I will…" at bounding box center [646, 437] width 349 height 424
click at [502, 312] on textarea "I believe that a person who inspired me to persue my goals is my mother. I will…" at bounding box center [646, 437] width 349 height 424
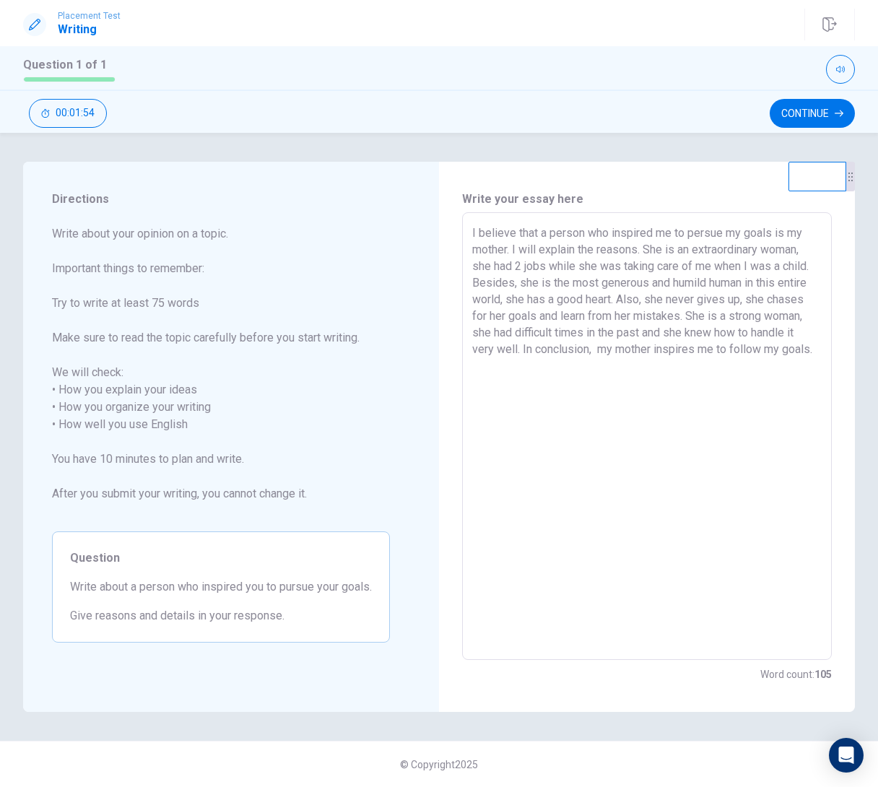
click at [486, 313] on textarea "I believe that a person who inspired me to persue my goals is my mother. I will…" at bounding box center [646, 437] width 349 height 424
click at [570, 321] on textarea "I believe that a person who inspired me to persue my goals is my mother. I will…" at bounding box center [646, 437] width 349 height 424
click at [688, 373] on textarea "I believe that a person who inspired me to persue my goals is my mother. I will…" at bounding box center [646, 437] width 349 height 424
click at [525, 365] on textarea "I believe that a person who inspired me to persue my goals is my mother. I will…" at bounding box center [646, 437] width 349 height 424
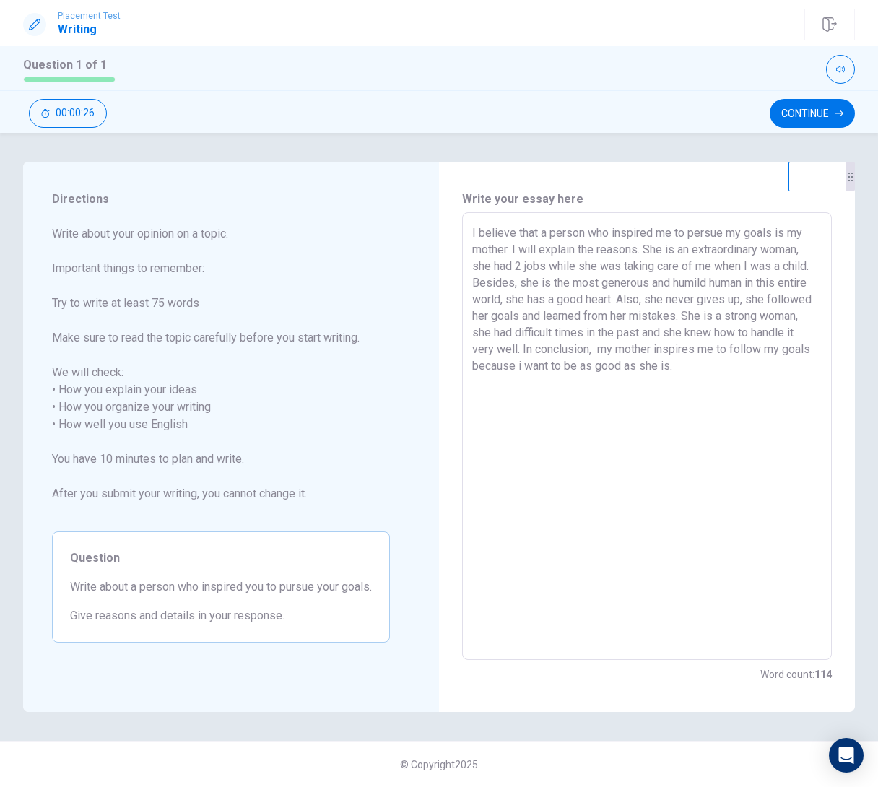
scroll to position [0, 0]
click at [727, 376] on textarea "I believe that a person who inspired me to persue my goals is my mother. I will…" at bounding box center [646, 437] width 349 height 424
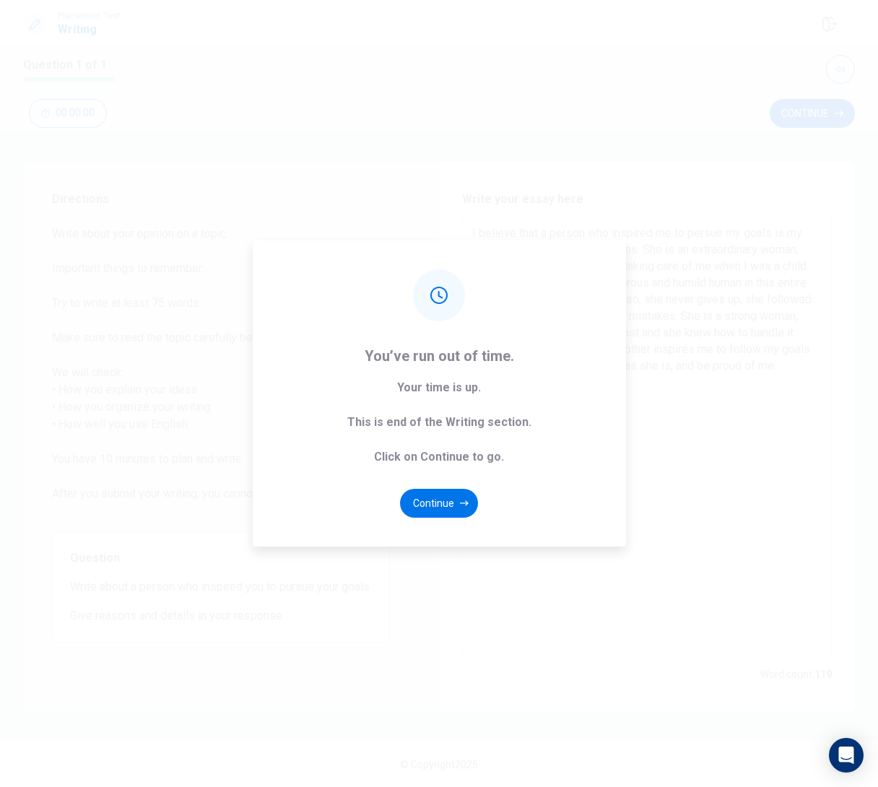
click at [810, 116] on div "You’ve run out of time. Your time is up. This is end of the Writing section. Cl…" at bounding box center [439, 393] width 878 height 787
click at [455, 500] on button "Continue" at bounding box center [439, 503] width 78 height 29
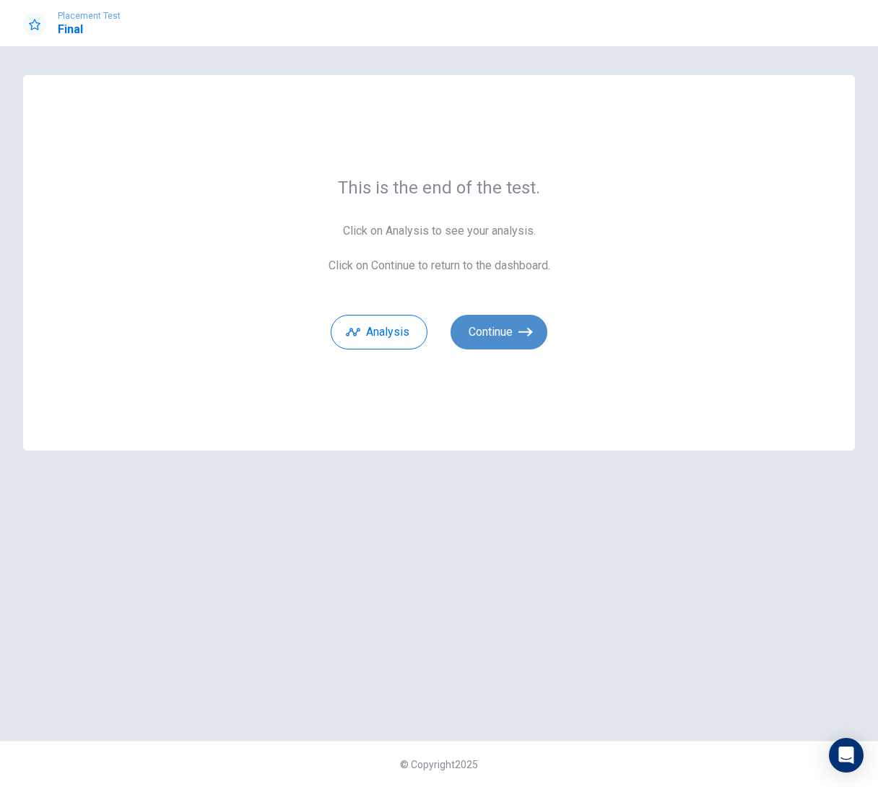
click at [508, 334] on button "Continue" at bounding box center [499, 332] width 97 height 35
